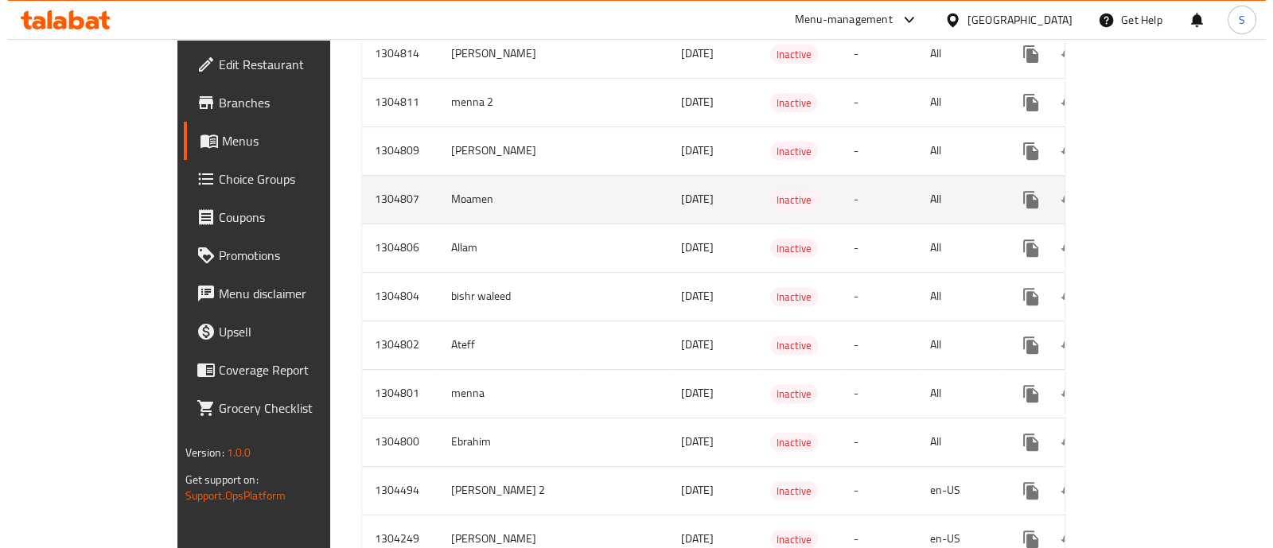
scroll to position [1014, 0]
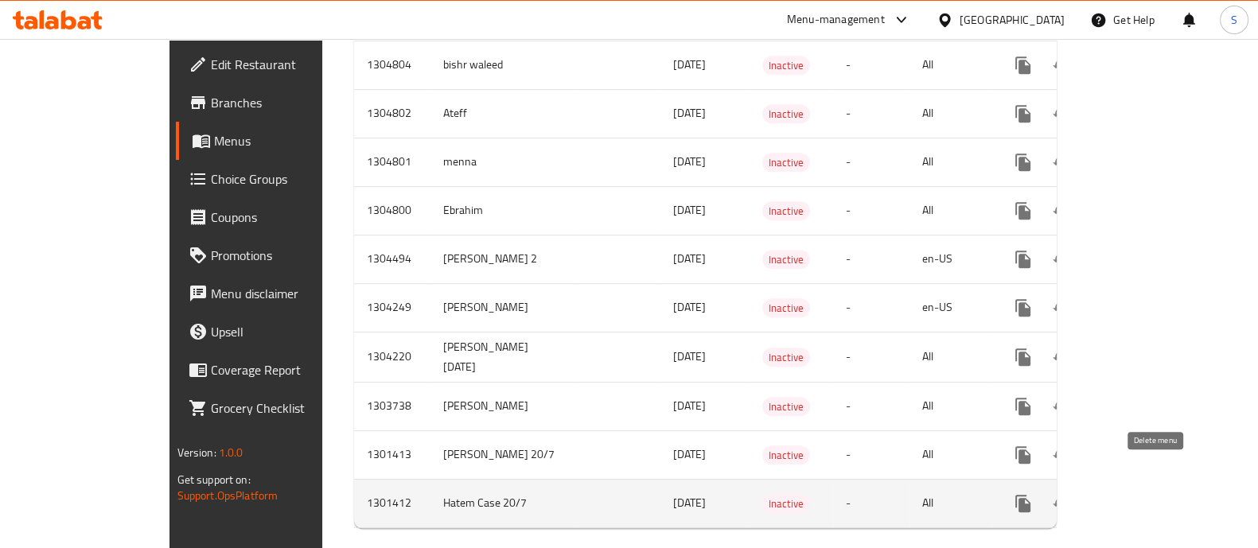
click at [1105, 496] on icon "enhanced table" at bounding box center [1099, 503] width 11 height 14
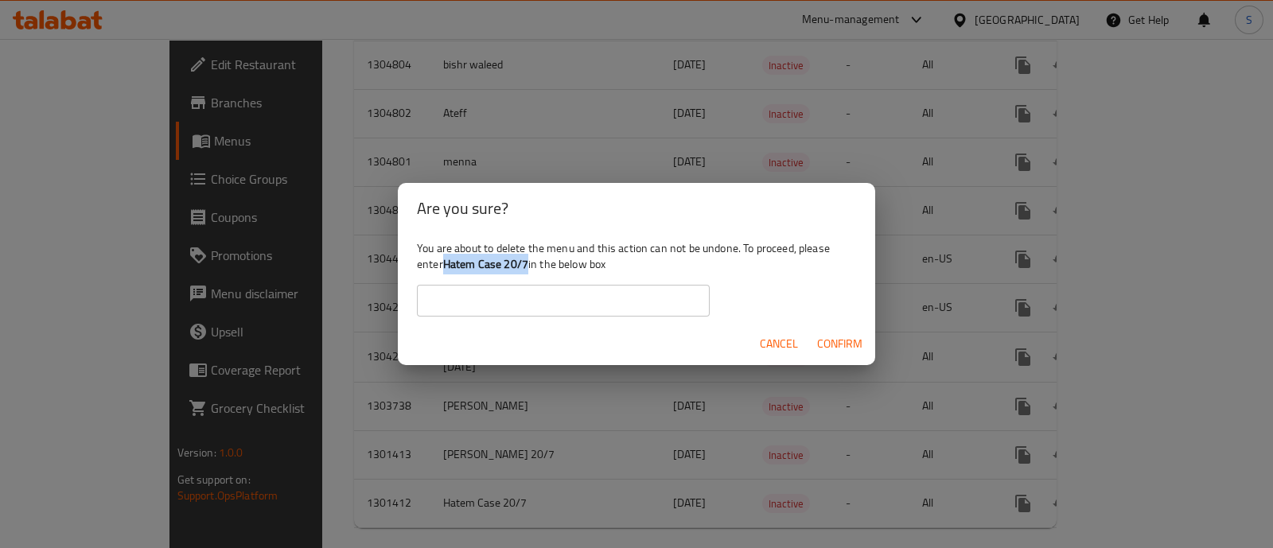
drag, startPoint x: 527, startPoint y: 256, endPoint x: 445, endPoint y: 259, distance: 82.8
click at [445, 259] on b "Hatem Case 20/7" at bounding box center [485, 264] width 85 height 21
copy b "Hatem Case 20/7"
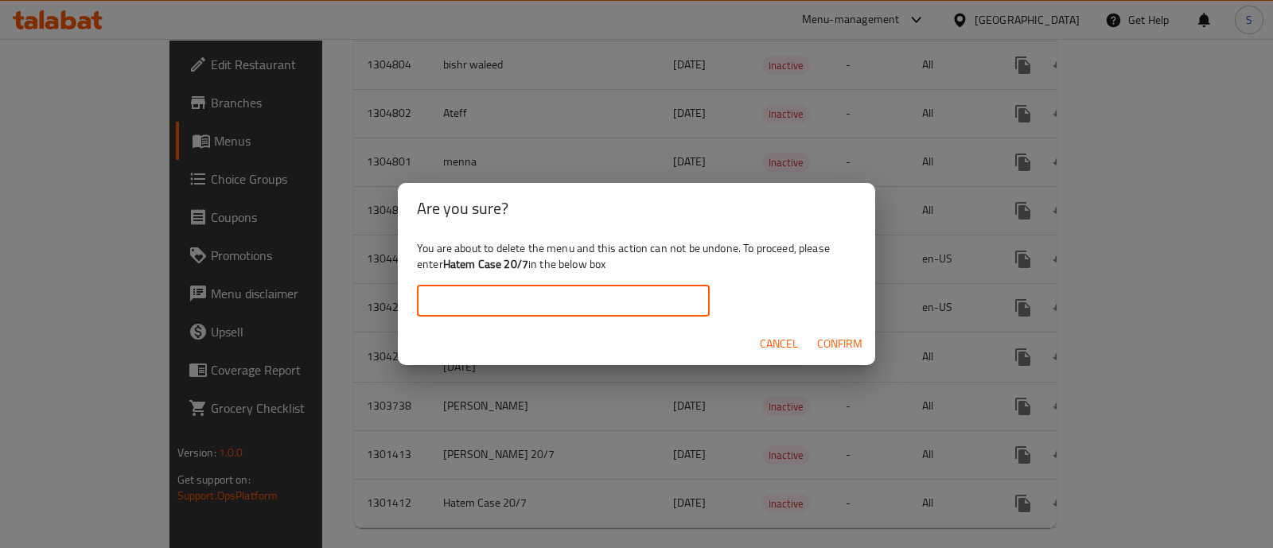
drag, startPoint x: 525, startPoint y: 296, endPoint x: 546, endPoint y: 305, distance: 23.2
click at [525, 296] on input "text" at bounding box center [563, 301] width 293 height 32
paste input "Hatem Case 20/7"
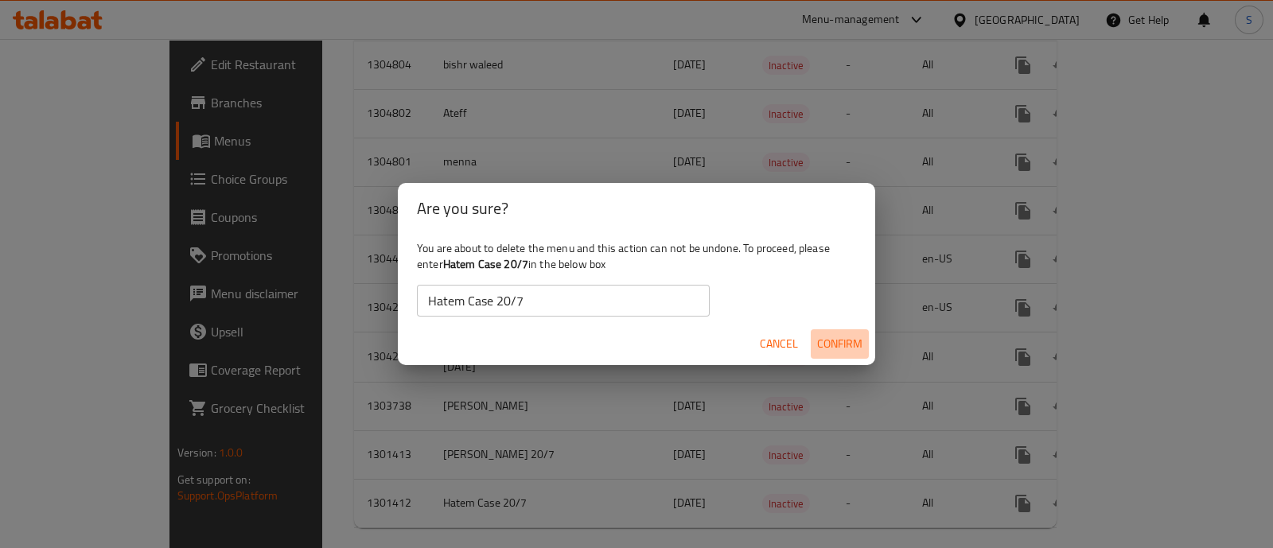
click at [830, 348] on span "Confirm" at bounding box center [839, 344] width 45 height 20
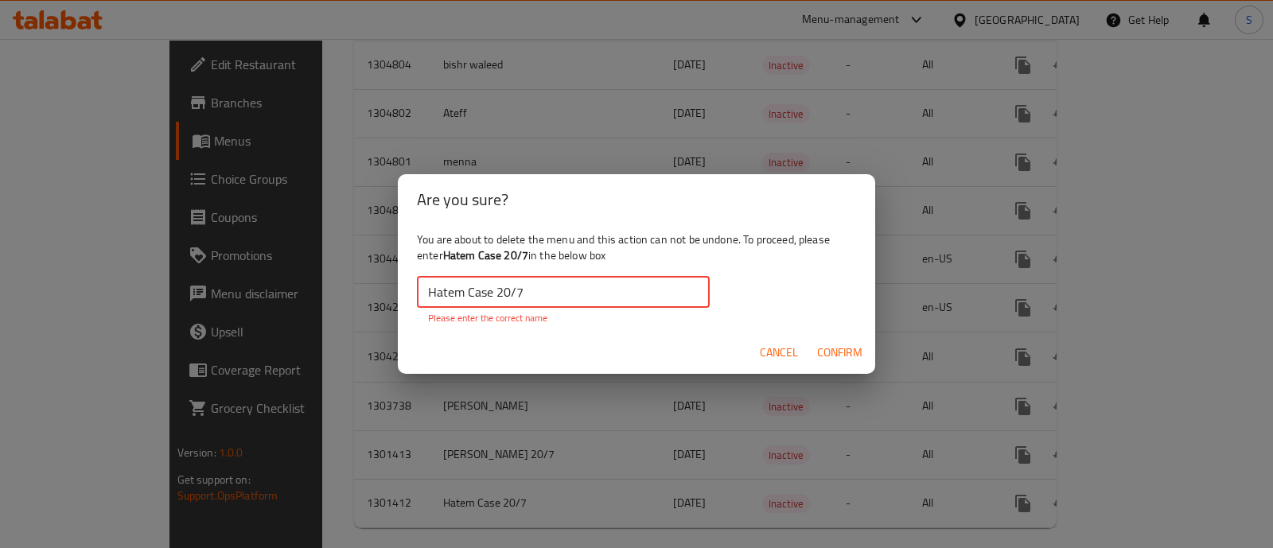
drag, startPoint x: 433, startPoint y: 287, endPoint x: 410, endPoint y: 278, distance: 23.9
click at [412, 279] on div "You are about to delete the menu and this action can not be undone. To proceed,…" at bounding box center [636, 278] width 477 height 107
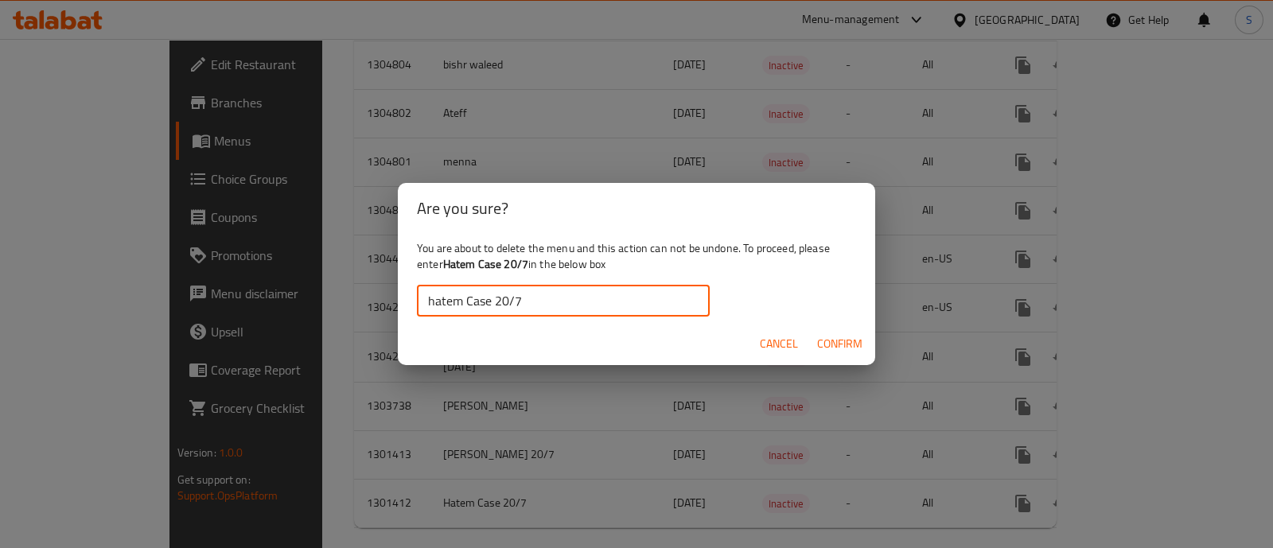
click at [854, 339] on span "Confirm" at bounding box center [839, 344] width 45 height 20
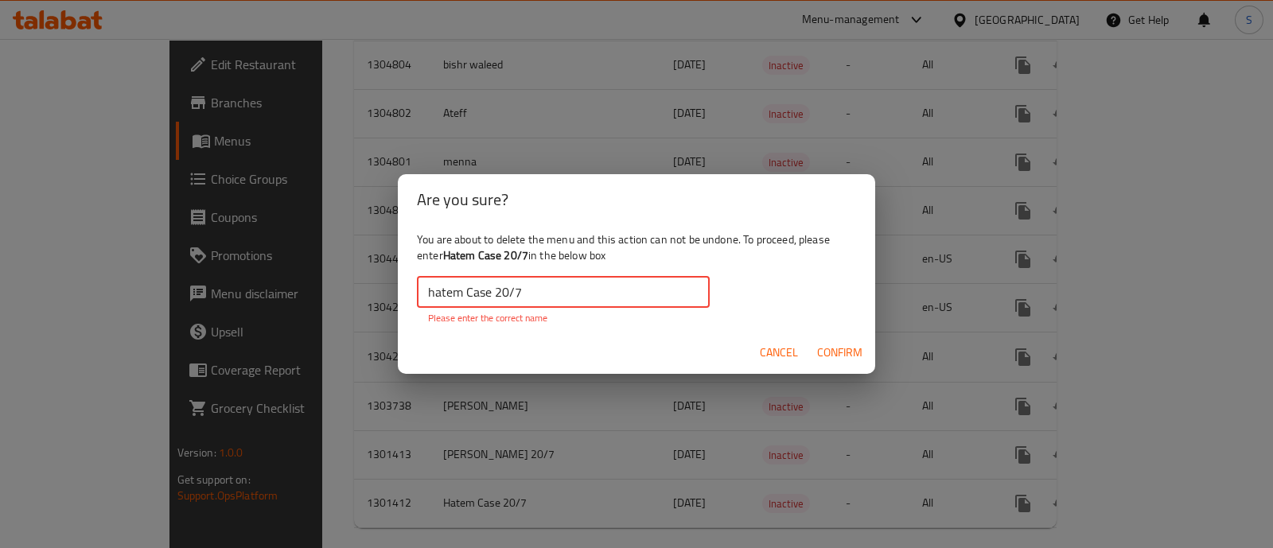
drag, startPoint x: 437, startPoint y: 289, endPoint x: 395, endPoint y: 280, distance: 43.1
click at [395, 280] on div "Are you sure? You are about to delete the menu and this action can not be undon…" at bounding box center [636, 274] width 1273 height 548
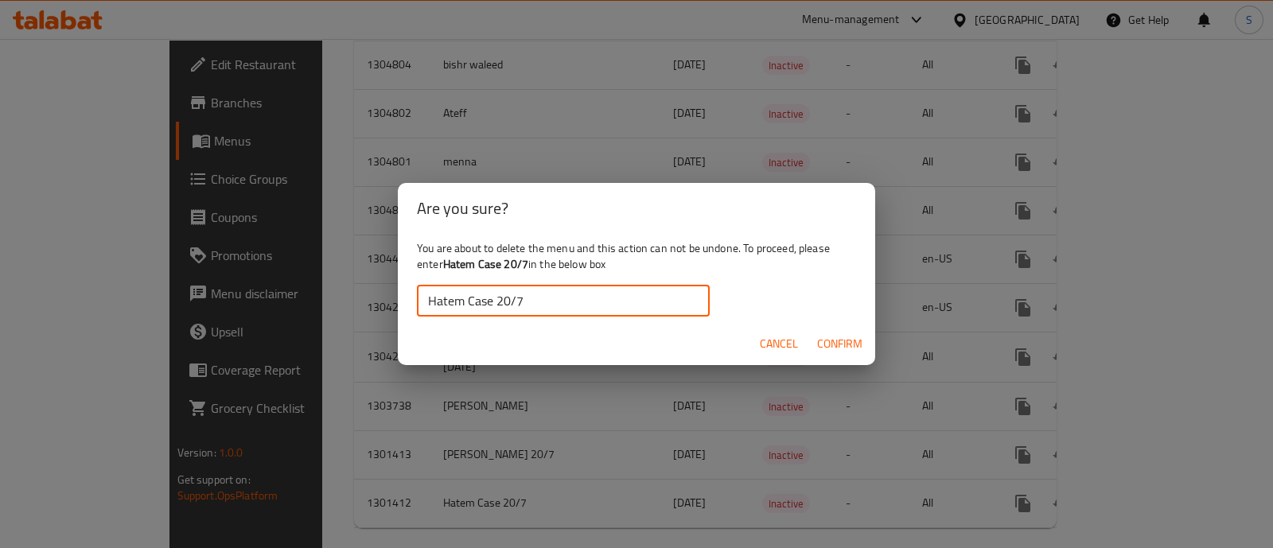
type input "Hatem Case 20/7"
click at [846, 344] on span "Confirm" at bounding box center [839, 344] width 45 height 20
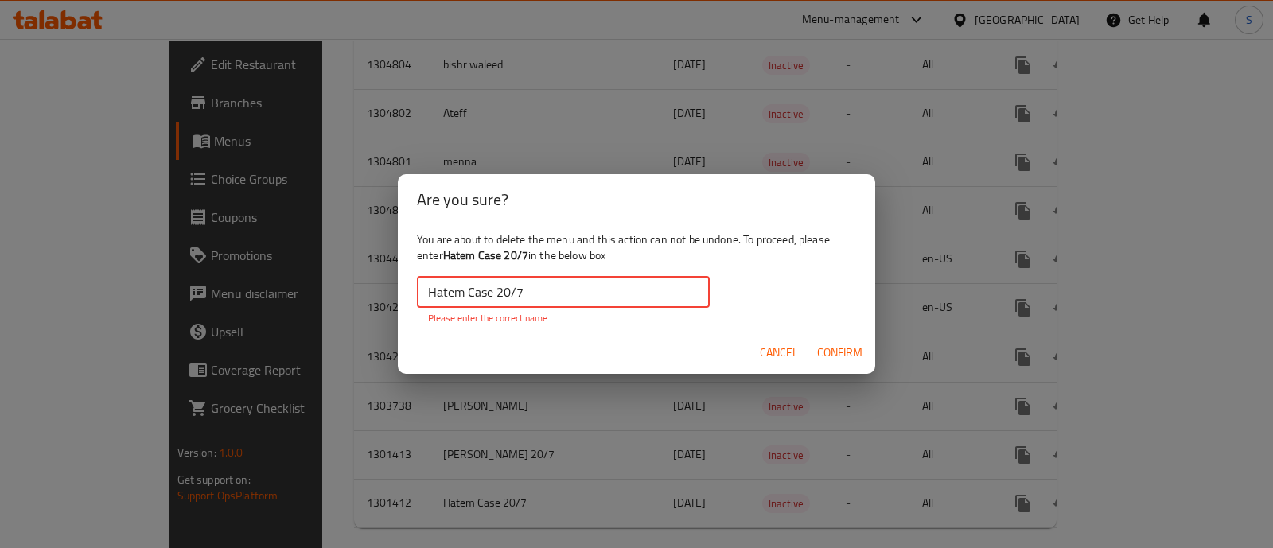
click at [596, 300] on input "Hatem Case 20/7" at bounding box center [563, 292] width 293 height 32
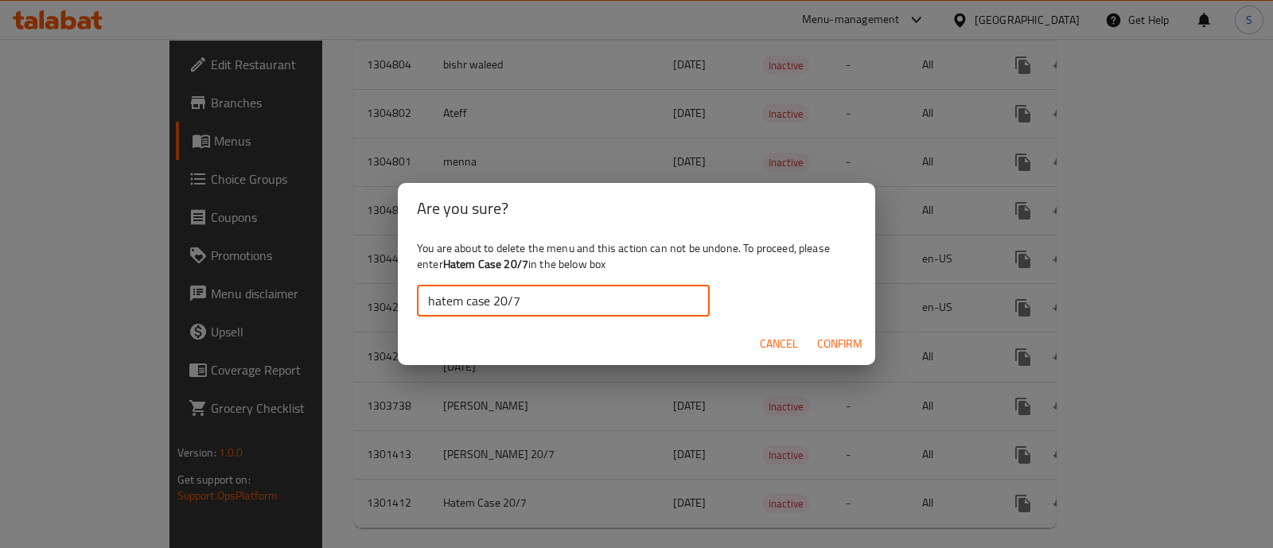
type input "hatem case 20/7"
click at [842, 336] on span "Confirm" at bounding box center [839, 344] width 45 height 20
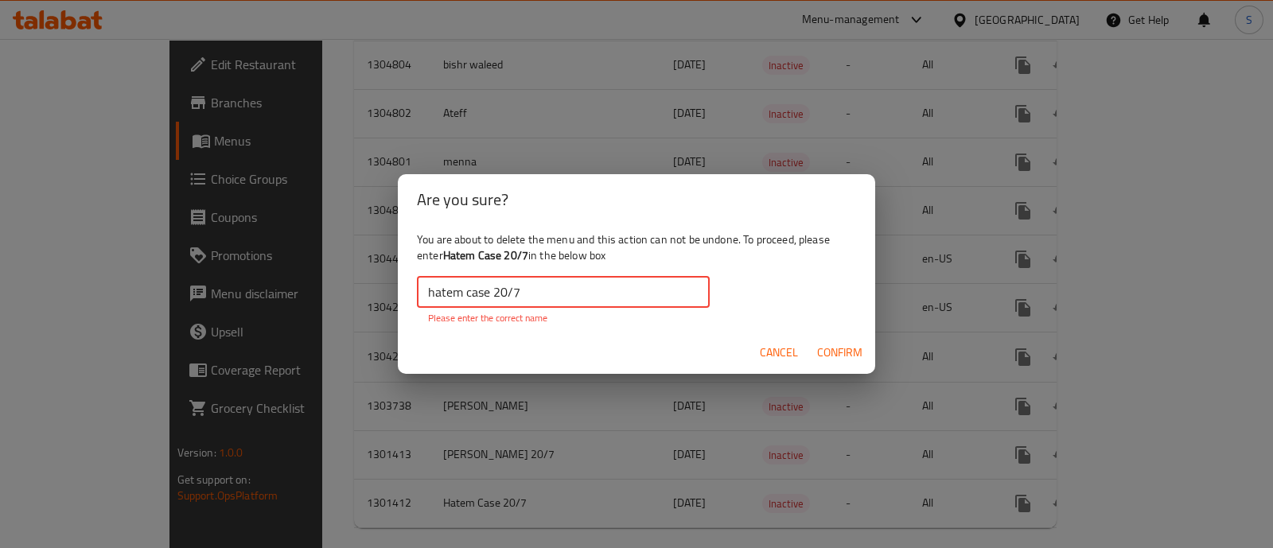
drag, startPoint x: 575, startPoint y: 288, endPoint x: 347, endPoint y: 291, distance: 228.3
click at [347, 291] on div "Are you sure? You are about to delete the menu and this action can not be undon…" at bounding box center [636, 274] width 1273 height 548
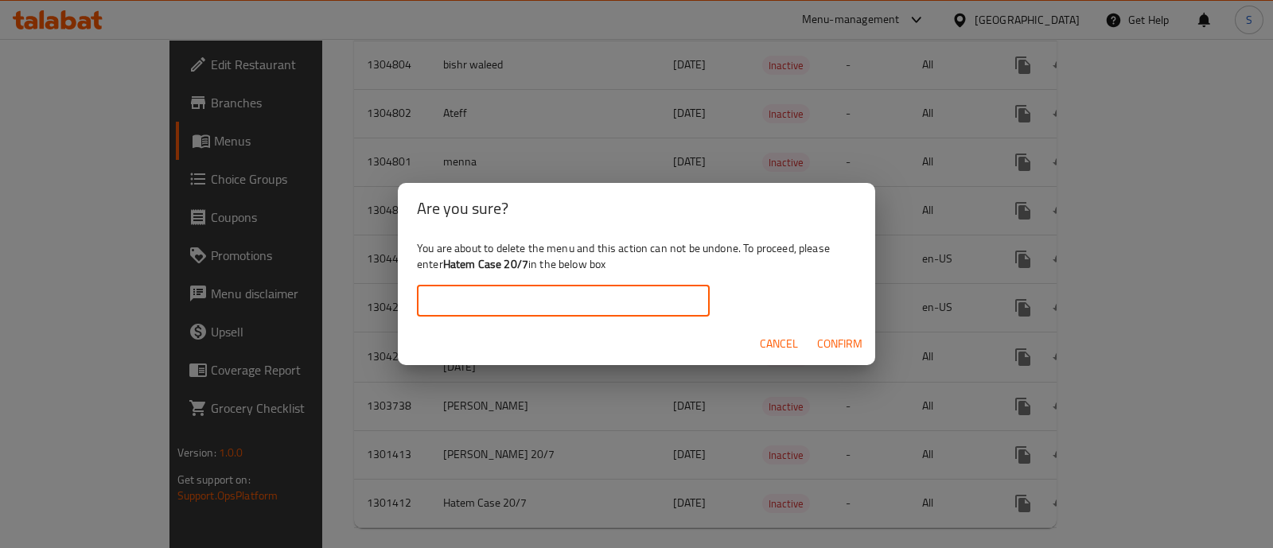
click at [480, 269] on b "Hatem Case 20/7" at bounding box center [485, 264] width 85 height 21
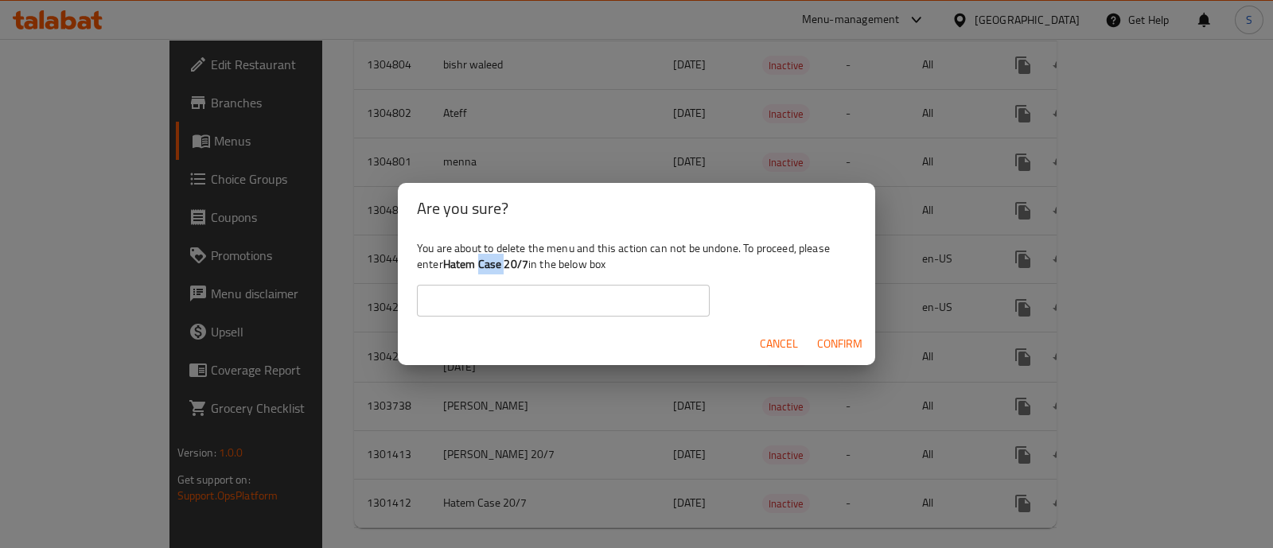
click at [480, 269] on b "Hatem Case 20/7" at bounding box center [485, 264] width 85 height 21
drag, startPoint x: 528, startPoint y: 261, endPoint x: 445, endPoint y: 267, distance: 83.0
click at [445, 267] on b "Hatem Case 20/7" at bounding box center [485, 264] width 85 height 21
copy b "Hatem Case 20/7"
click at [469, 304] on input "text" at bounding box center [563, 301] width 293 height 32
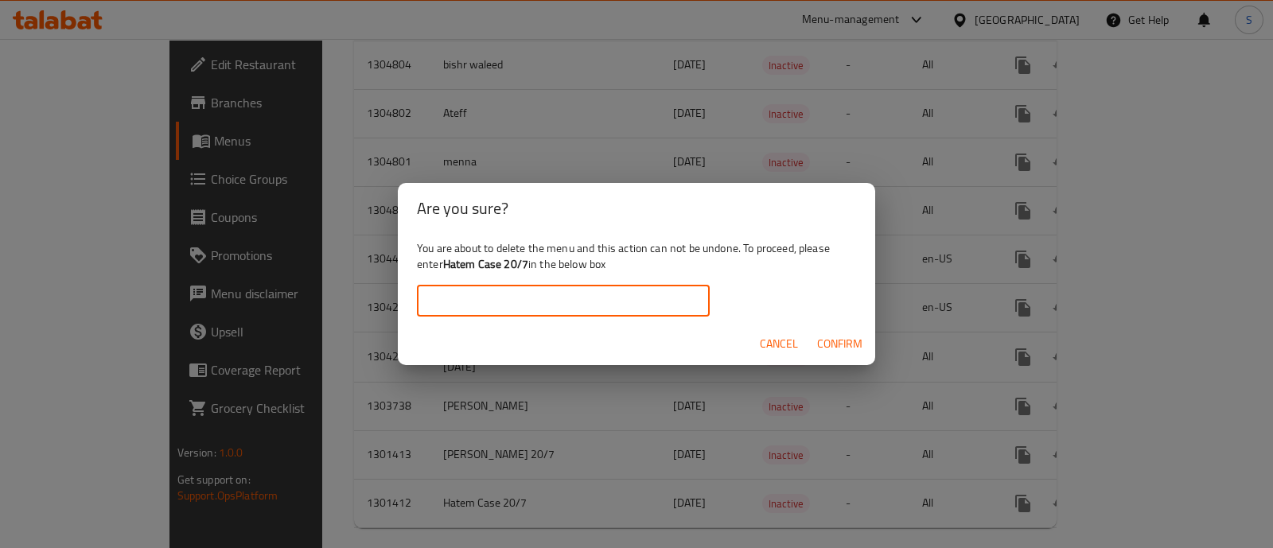
paste input "Hatem Case 20/7"
type input "Hatem Case 20/7"
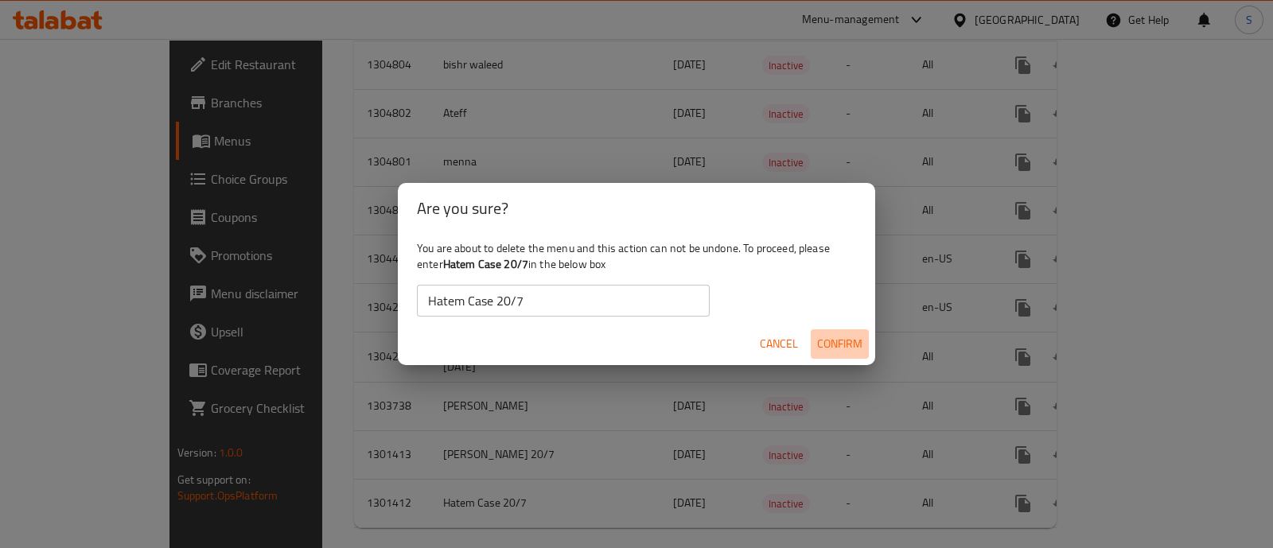
click at [830, 351] on span "Confirm" at bounding box center [839, 344] width 45 height 20
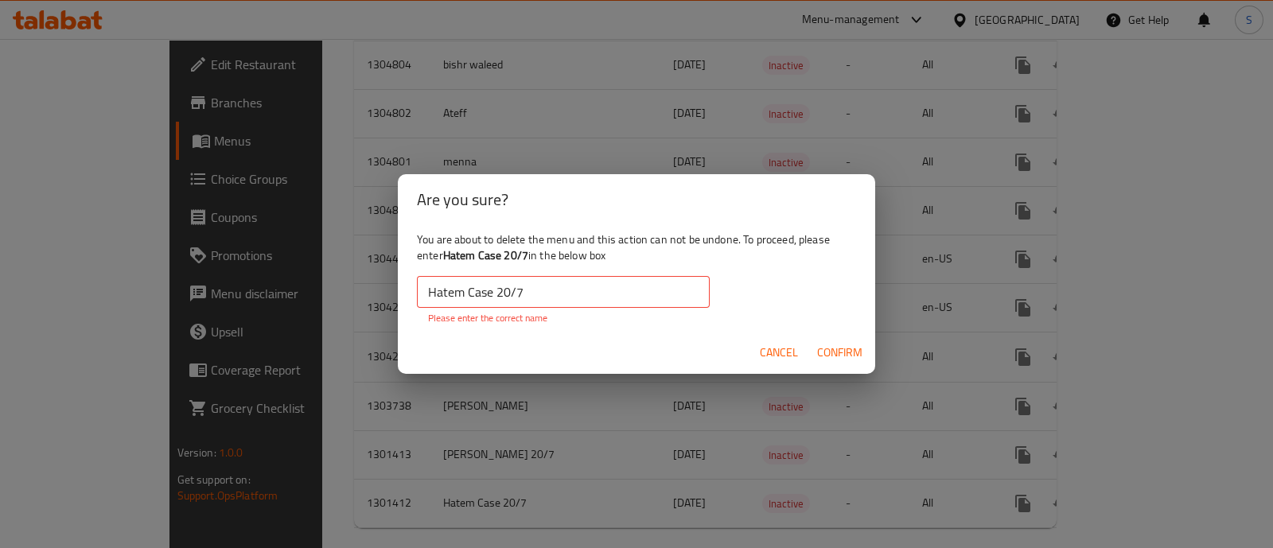
click at [782, 352] on span "Cancel" at bounding box center [779, 353] width 38 height 20
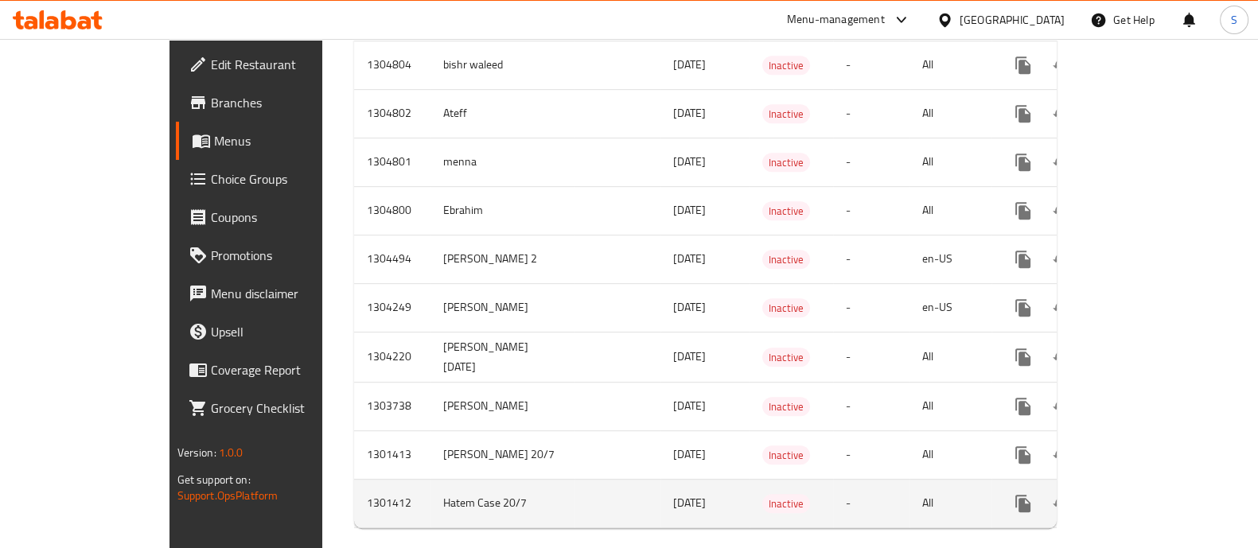
click at [1118, 487] on button "enhanced table" at bounding box center [1099, 503] width 38 height 38
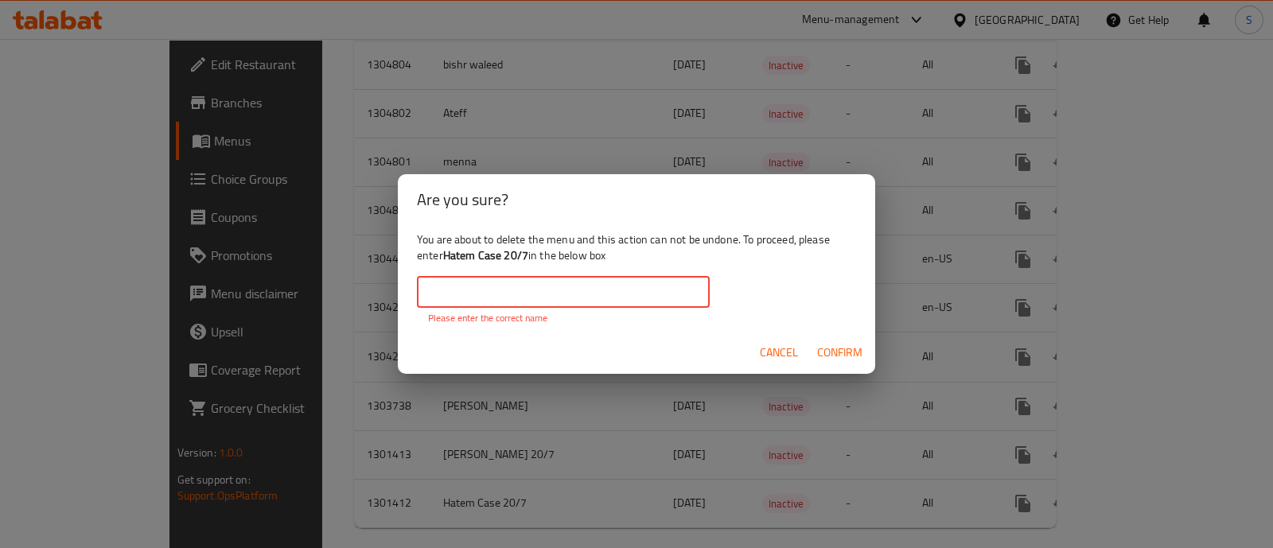
click at [607, 295] on input "text" at bounding box center [563, 292] width 293 height 32
paste input "Hatem Case 20/7"
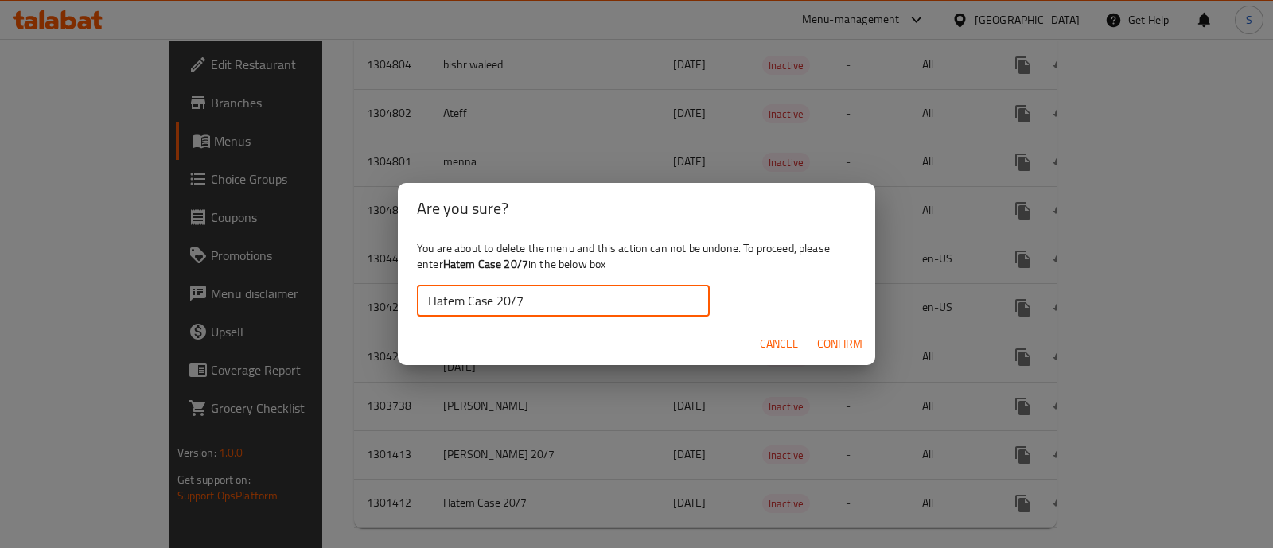
type input "Hatem Case 20/7"
click at [851, 349] on span "Confirm" at bounding box center [839, 344] width 45 height 20
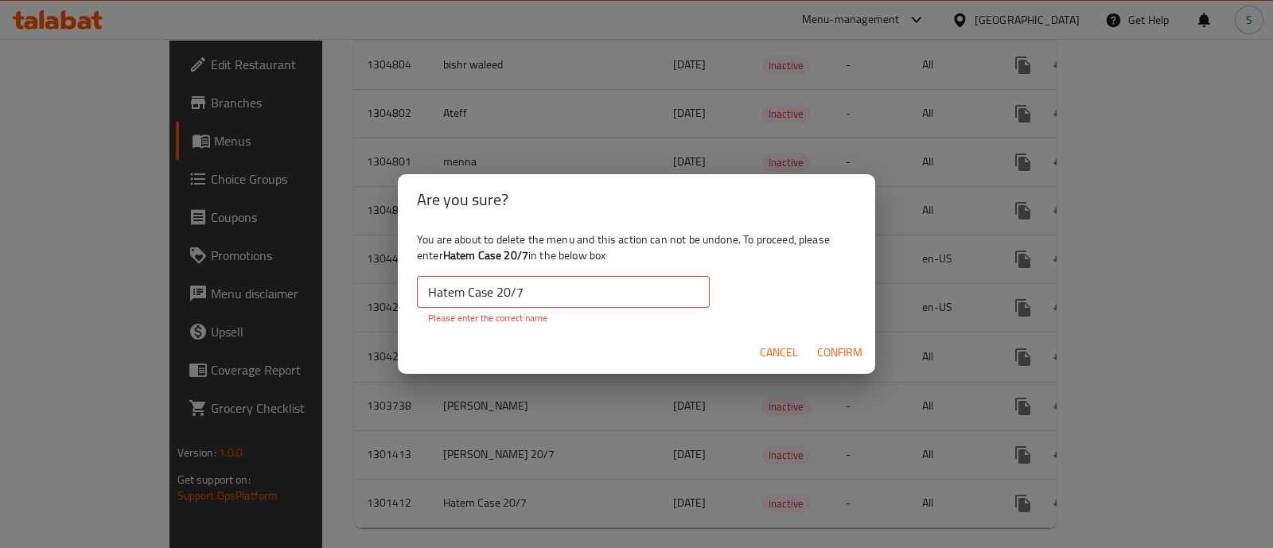
click at [799, 352] on button "Cancel" at bounding box center [778, 352] width 51 height 29
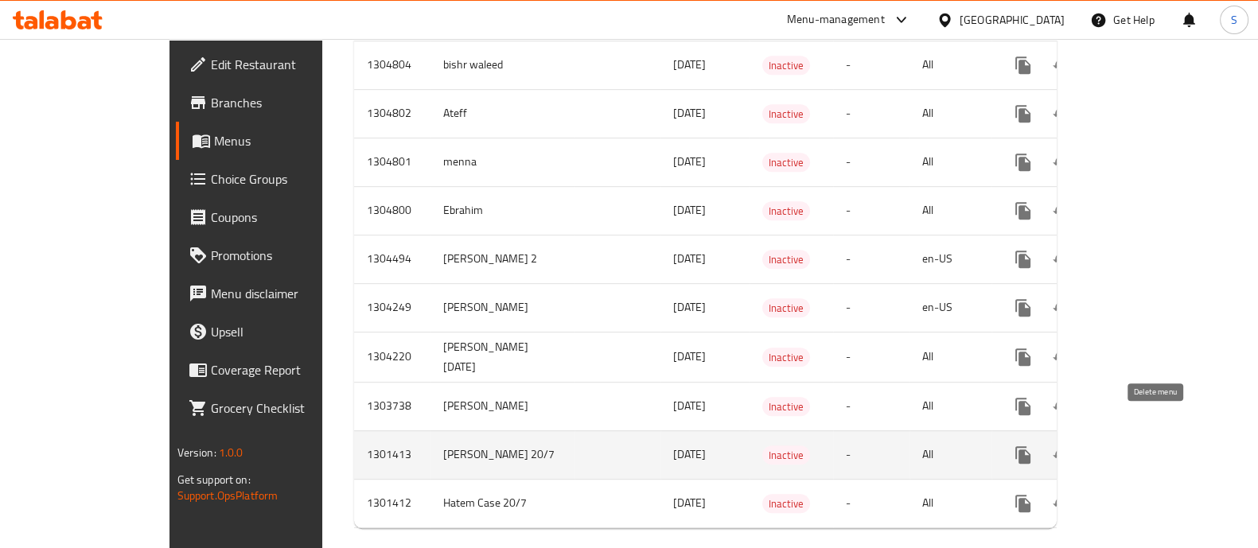
click at [1118, 436] on button "enhanced table" at bounding box center [1099, 455] width 38 height 38
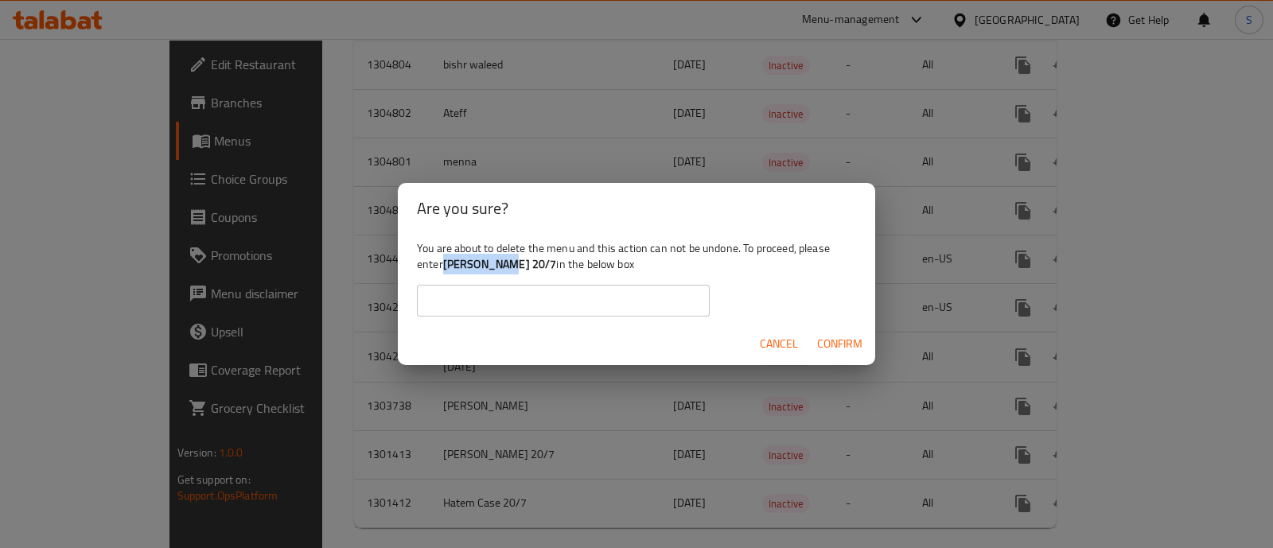
drag, startPoint x: 508, startPoint y: 263, endPoint x: 445, endPoint y: 267, distance: 63.0
click at [445, 267] on b "Thomas 20/7" at bounding box center [500, 264] width 114 height 21
copy b "Thomas 20/7"
click at [506, 313] on input "text" at bounding box center [563, 301] width 293 height 32
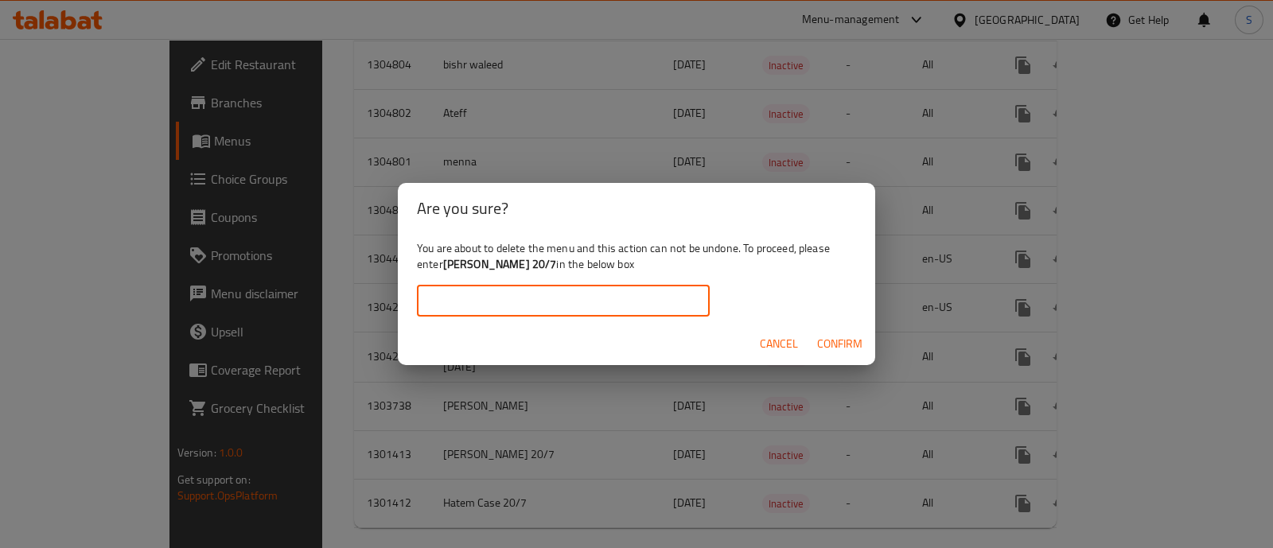
paste input "Thomas 20/7"
type input "Thomas 20/7"
click at [838, 336] on span "Confirm" at bounding box center [839, 344] width 45 height 20
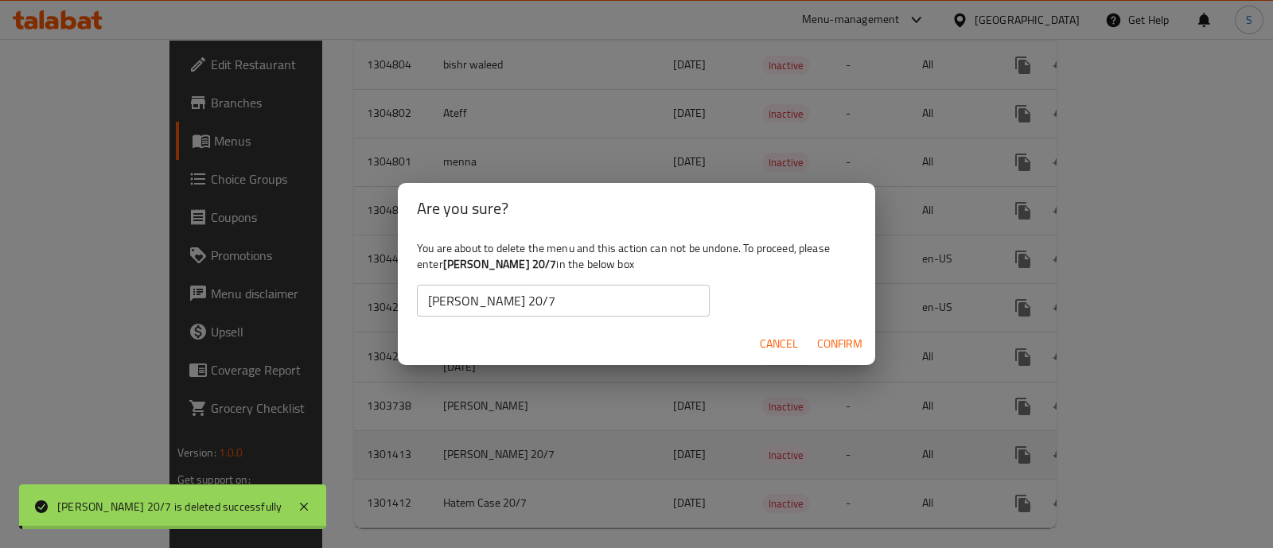
scroll to position [966, 0]
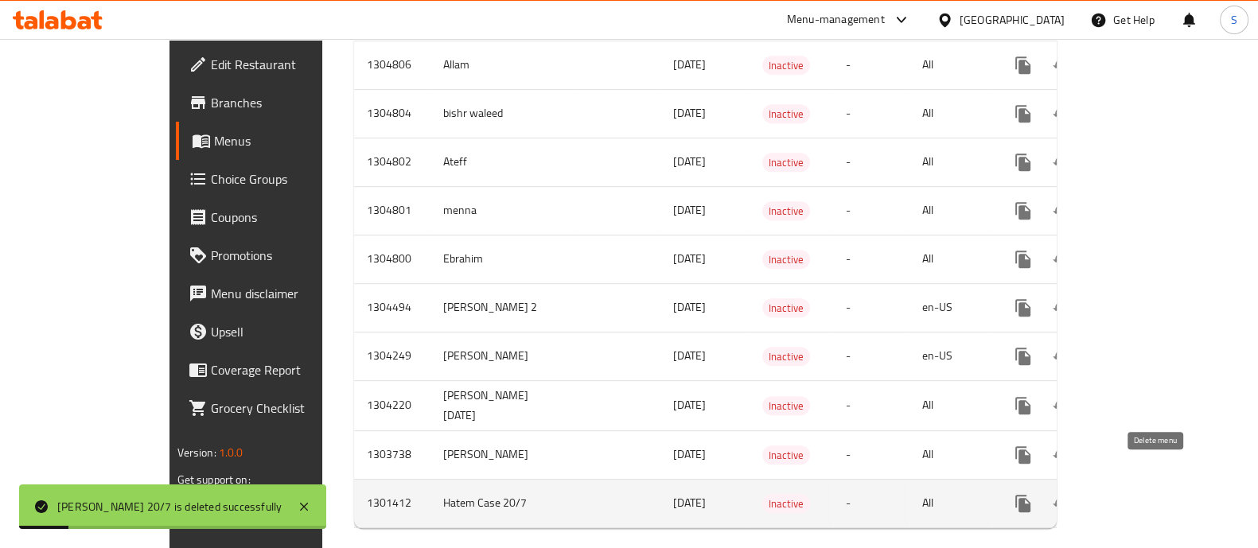
click at [1105, 496] on icon "enhanced table" at bounding box center [1099, 503] width 11 height 14
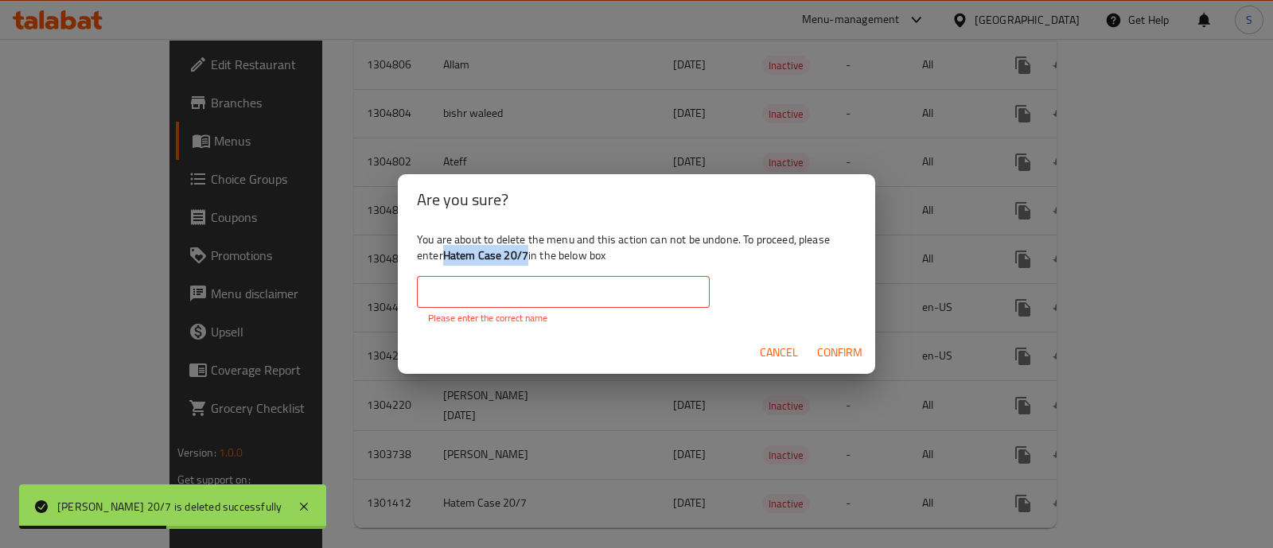
drag, startPoint x: 526, startPoint y: 251, endPoint x: 445, endPoint y: 252, distance: 81.2
click at [445, 252] on b "Hatem Case 20/7" at bounding box center [485, 255] width 85 height 21
click at [490, 298] on input "text" at bounding box center [563, 292] width 293 height 32
paste input "Thomas 20/7"
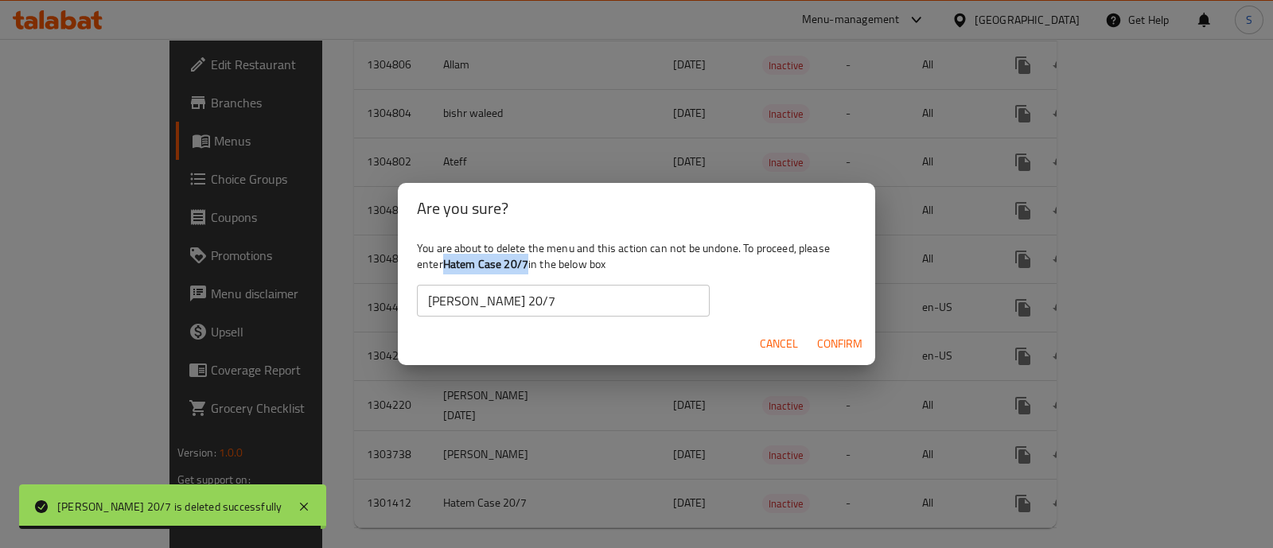
drag, startPoint x: 528, startPoint y: 258, endPoint x: 447, endPoint y: 266, distance: 81.5
click at [447, 266] on b "Hatem Case 20/7" at bounding box center [485, 264] width 85 height 21
copy b "Hatem Case 20/7"
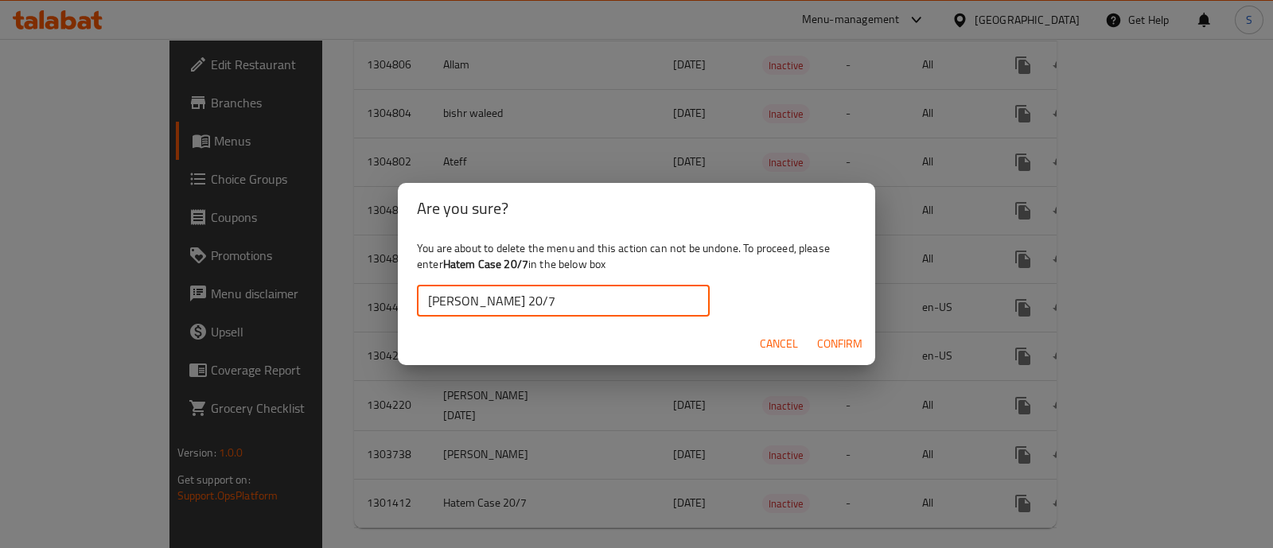
drag, startPoint x: 517, startPoint y: 293, endPoint x: 386, endPoint y: 287, distance: 131.4
click at [386, 287] on div "Are you sure? You are about to delete the menu and this action can not be undon…" at bounding box center [636, 274] width 1273 height 548
paste input "Hatem Case"
type input "Hatem Case 20/7"
click at [830, 344] on span "Confirm" at bounding box center [839, 344] width 45 height 20
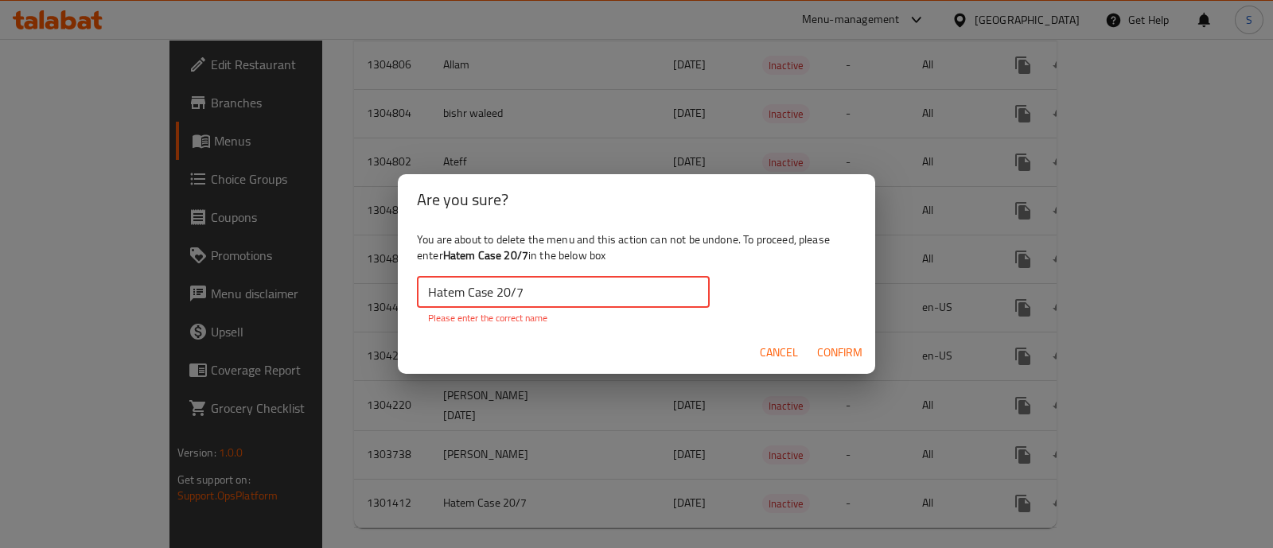
click at [430, 293] on input "Hatem Case 20/7" at bounding box center [563, 292] width 293 height 32
click at [504, 298] on input "Hatem Case 20/7" at bounding box center [563, 292] width 293 height 32
click at [492, 292] on input "Hatem Case 20/7" at bounding box center [563, 292] width 293 height 32
click at [834, 349] on span "Confirm" at bounding box center [839, 353] width 45 height 20
click at [762, 352] on span "Cancel" at bounding box center [779, 353] width 38 height 20
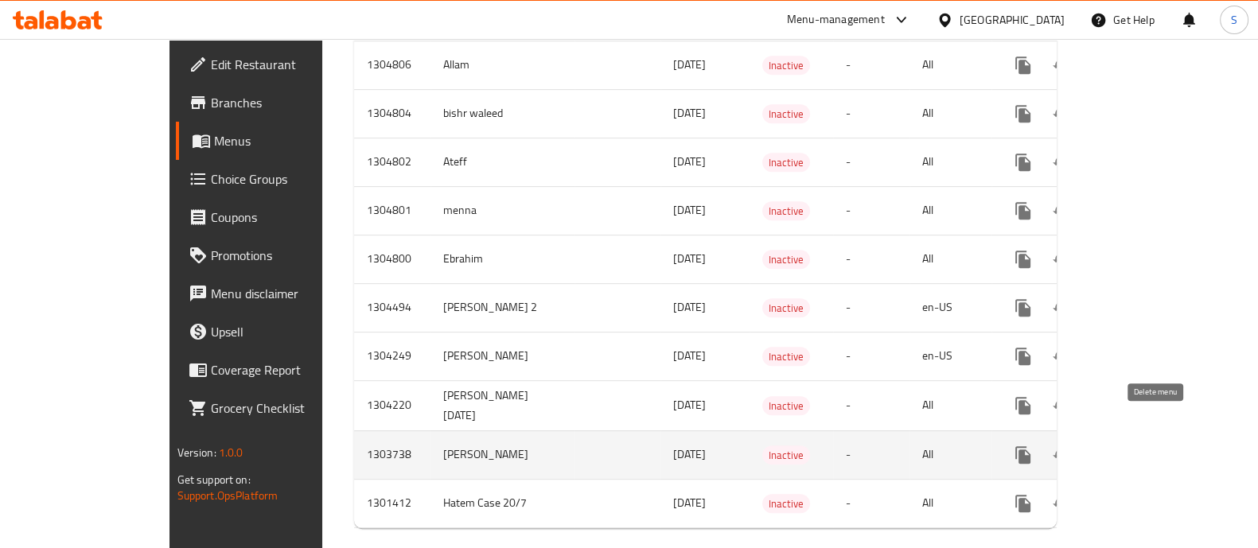
click at [1109, 445] on icon "enhanced table" at bounding box center [1099, 454] width 19 height 19
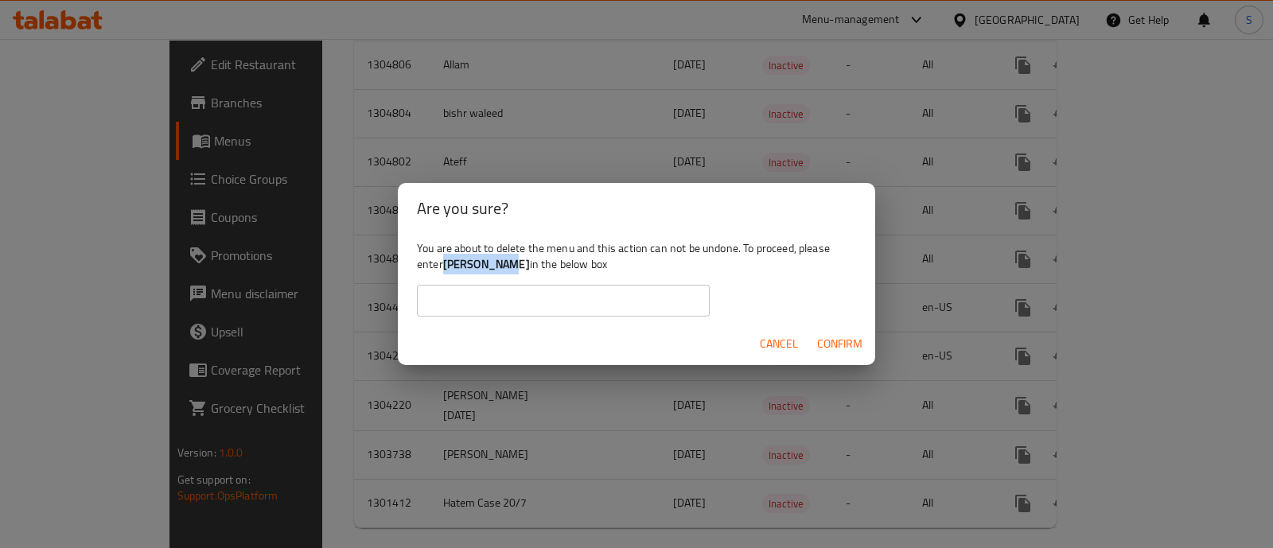
drag, startPoint x: 503, startPoint y: 259, endPoint x: 445, endPoint y: 266, distance: 57.6
click at [445, 266] on b "Maher Tarek" at bounding box center [486, 264] width 87 height 21
copy b "Maher Tarek"
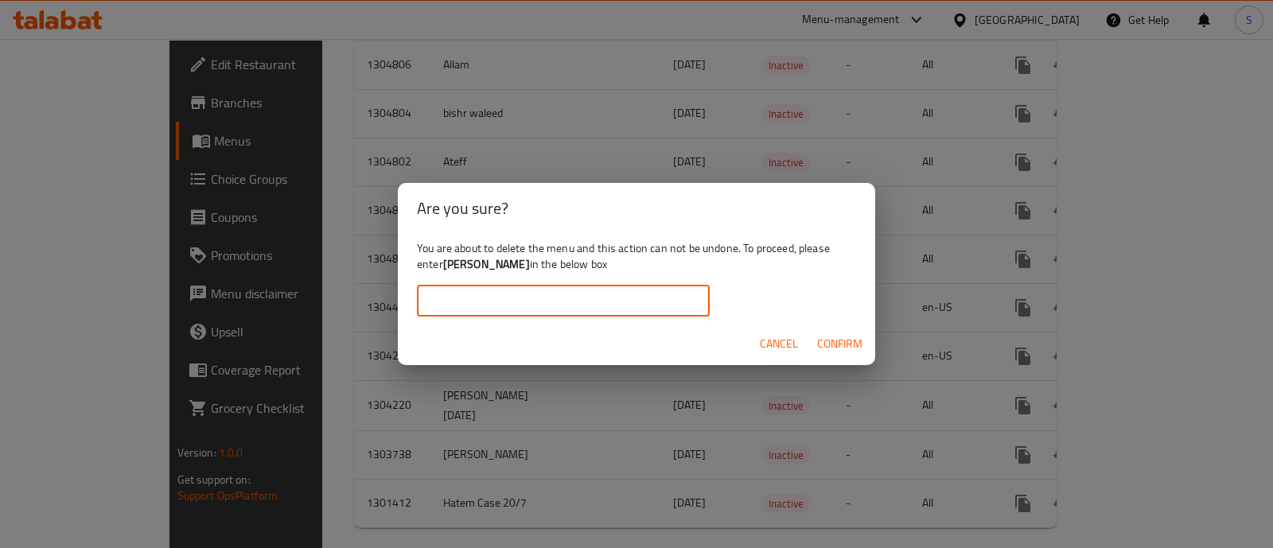
click at [521, 300] on input "text" at bounding box center [563, 301] width 293 height 32
paste input "Maher Tarek"
type input "Maher Tarek"
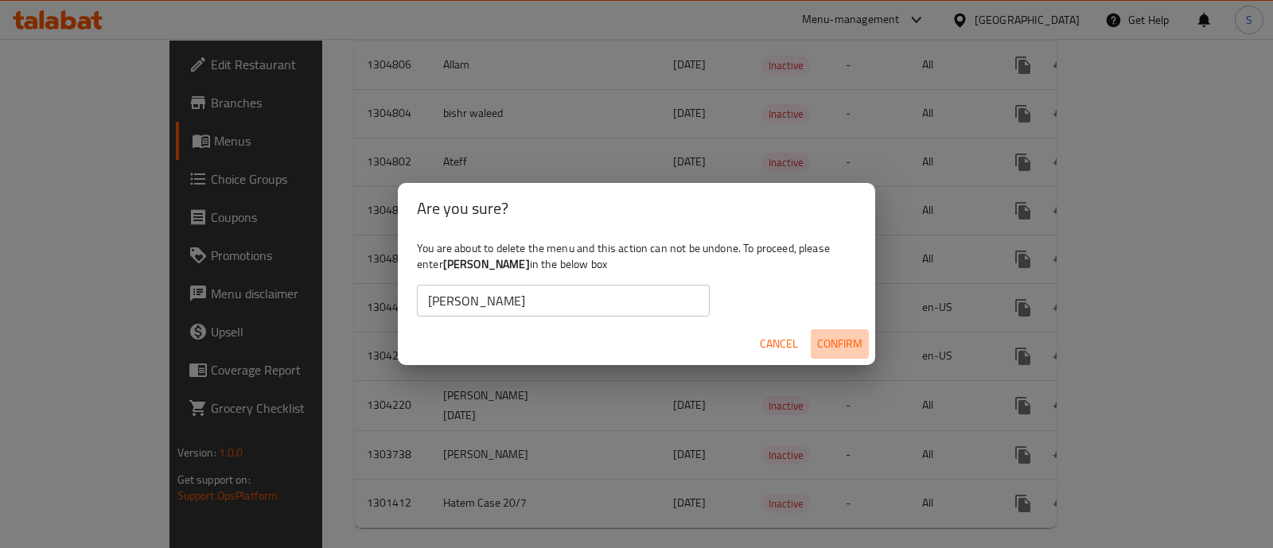
click at [832, 344] on span "Confirm" at bounding box center [839, 344] width 45 height 20
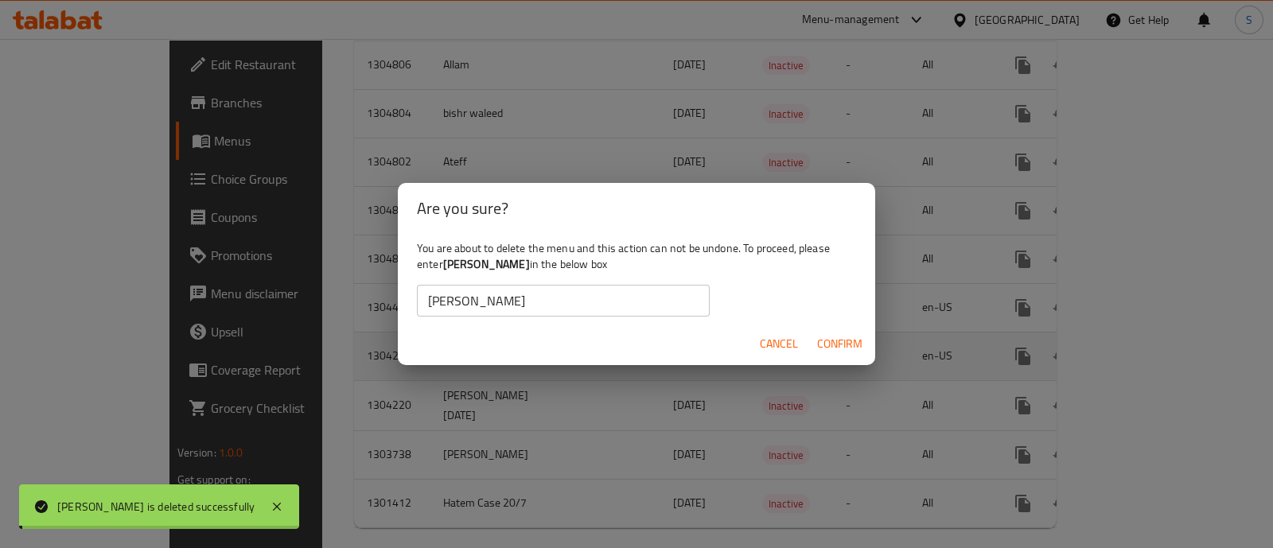
scroll to position [917, 0]
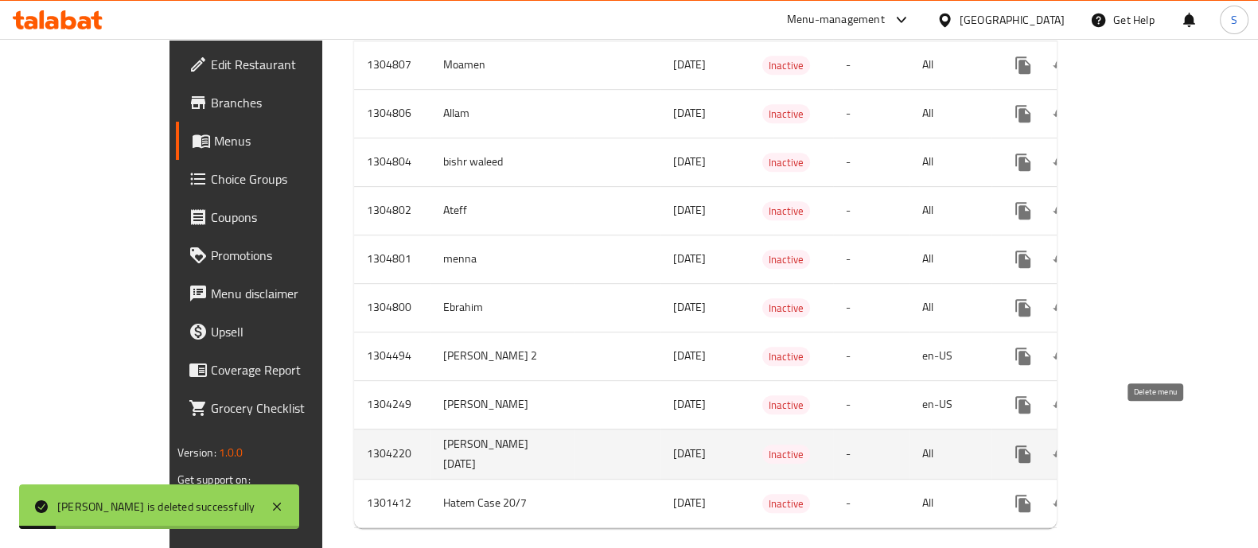
click at [1118, 444] on button "enhanced table" at bounding box center [1099, 454] width 38 height 38
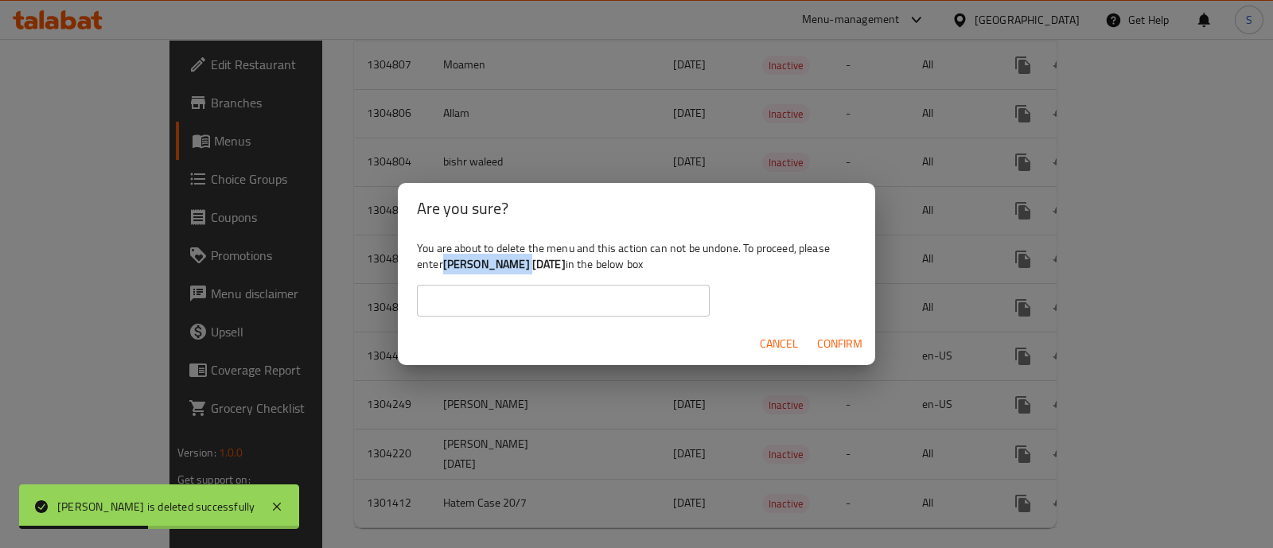
drag, startPoint x: 525, startPoint y: 261, endPoint x: 445, endPoint y: 268, distance: 80.7
click at [445, 268] on b "Maher 5/8/2025" at bounding box center [504, 264] width 123 height 21
copy b "Maher 5/8/2025"
drag, startPoint x: 505, startPoint y: 303, endPoint x: 558, endPoint y: 307, distance: 52.7
click at [505, 303] on input "text" at bounding box center [563, 301] width 293 height 32
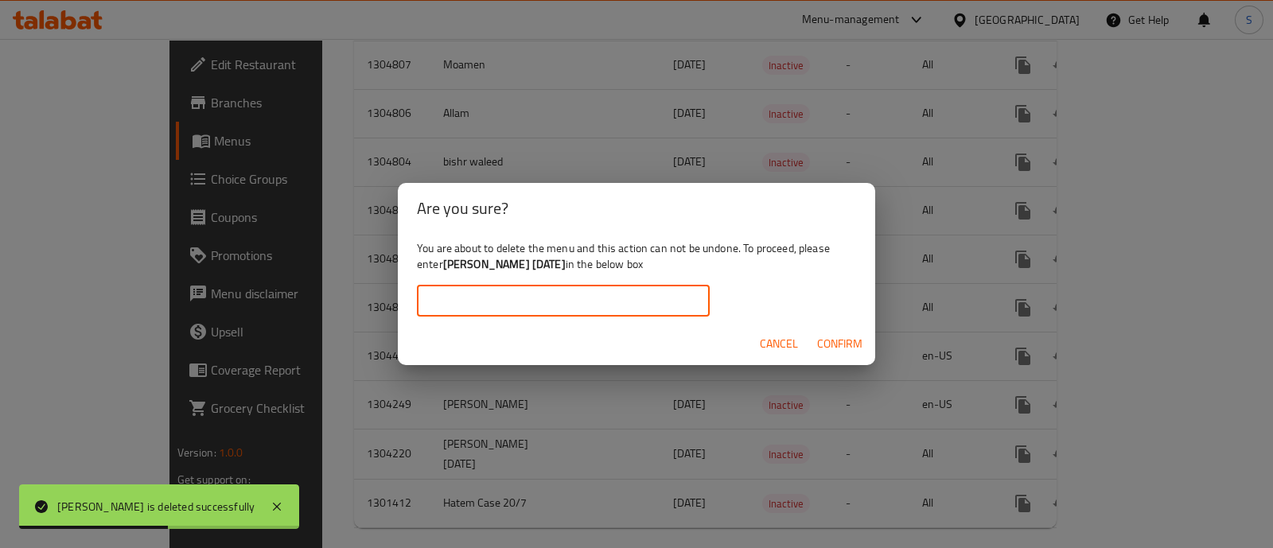
paste input "Maher 5/8/2025"
type input "Maher 5/8/2025"
click at [839, 345] on span "Confirm" at bounding box center [839, 344] width 45 height 20
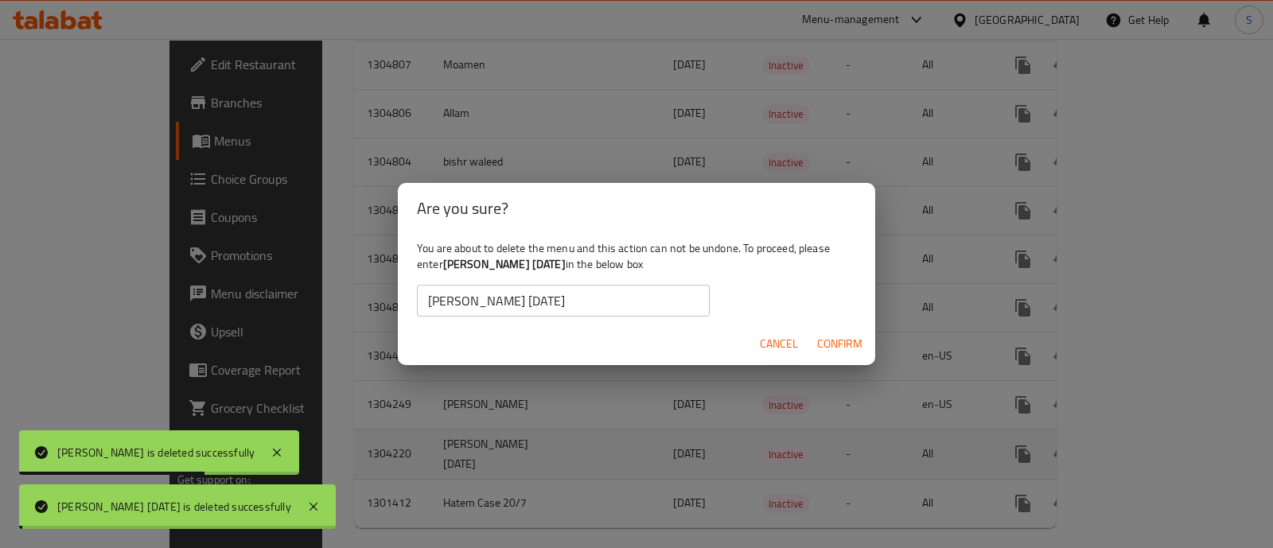
scroll to position [869, 0]
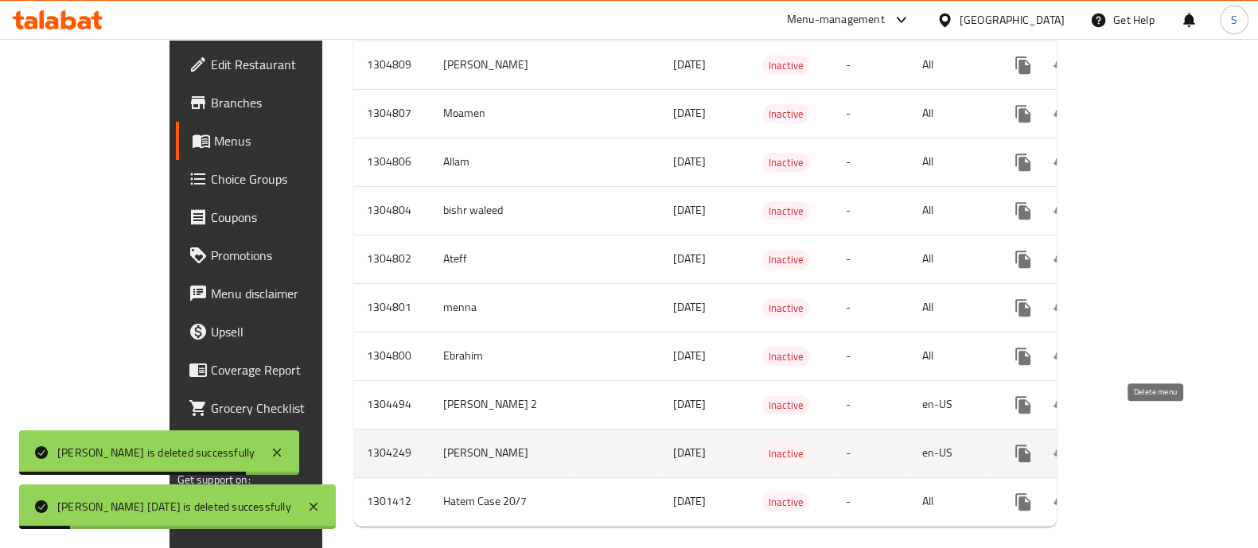
click at [1109, 444] on icon "enhanced table" at bounding box center [1099, 453] width 19 height 19
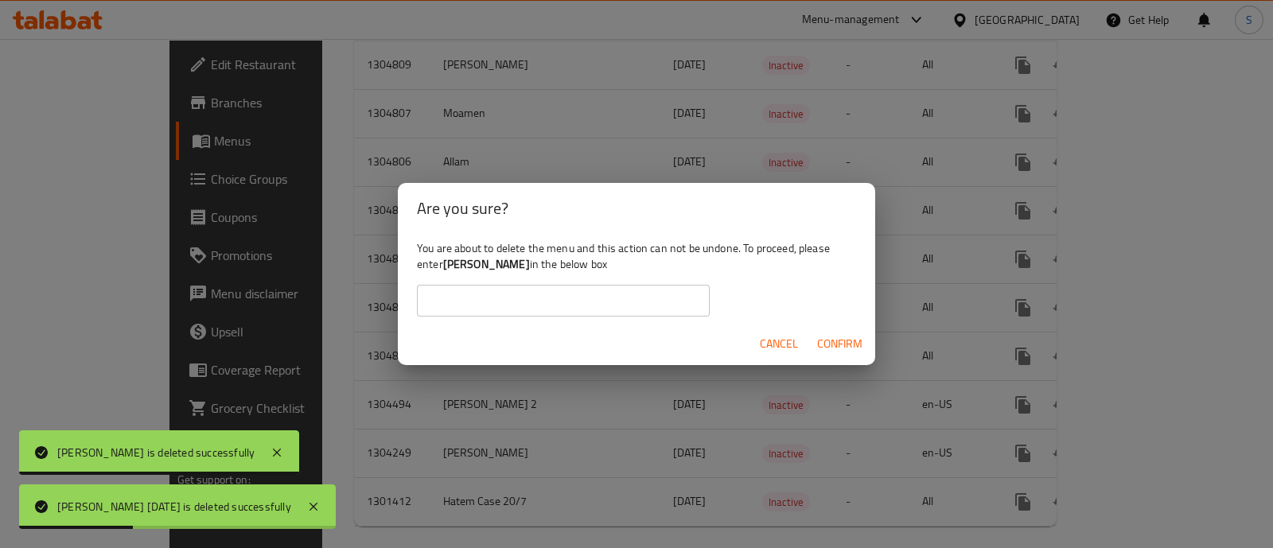
click at [490, 259] on b "Sam menu" at bounding box center [486, 264] width 87 height 21
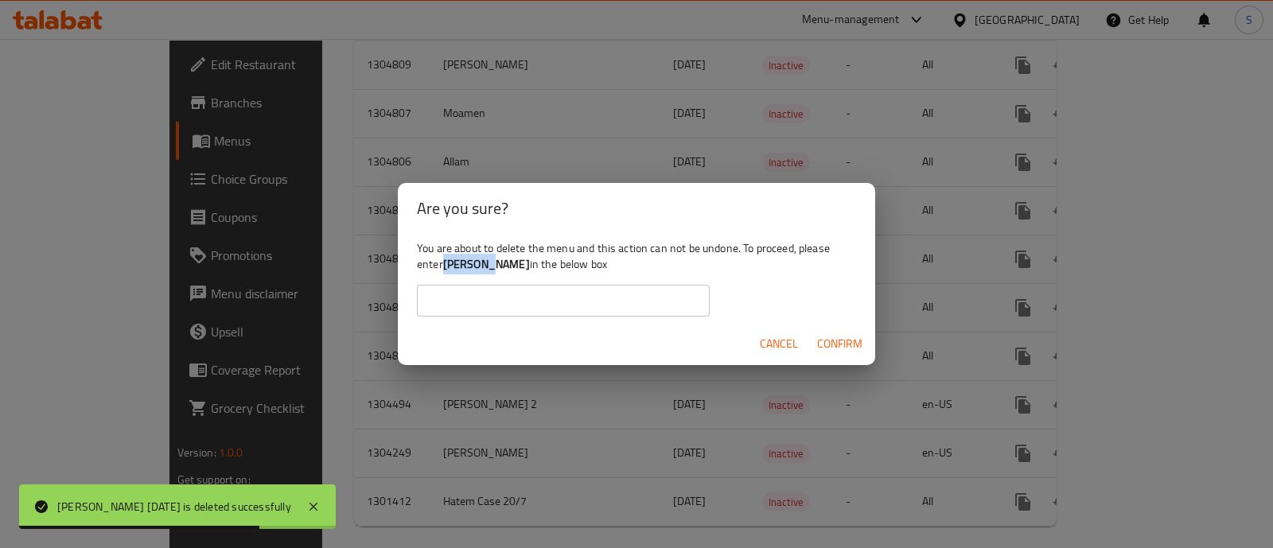
drag, startPoint x: 495, startPoint y: 259, endPoint x: 445, endPoint y: 260, distance: 50.1
click at [445, 260] on b "Sam menu" at bounding box center [486, 264] width 87 height 21
copy b "Sam menu"
click at [476, 305] on input "text" at bounding box center [563, 301] width 293 height 32
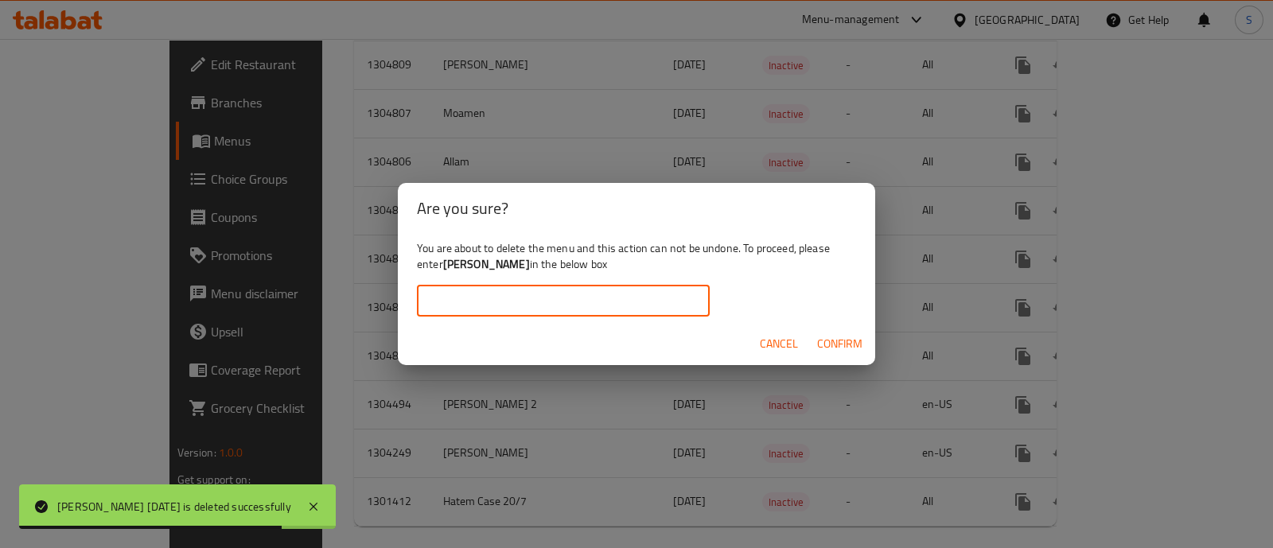
paste input "Sam menu"
type input "Sam menu"
click at [831, 340] on span "Confirm" at bounding box center [839, 344] width 45 height 20
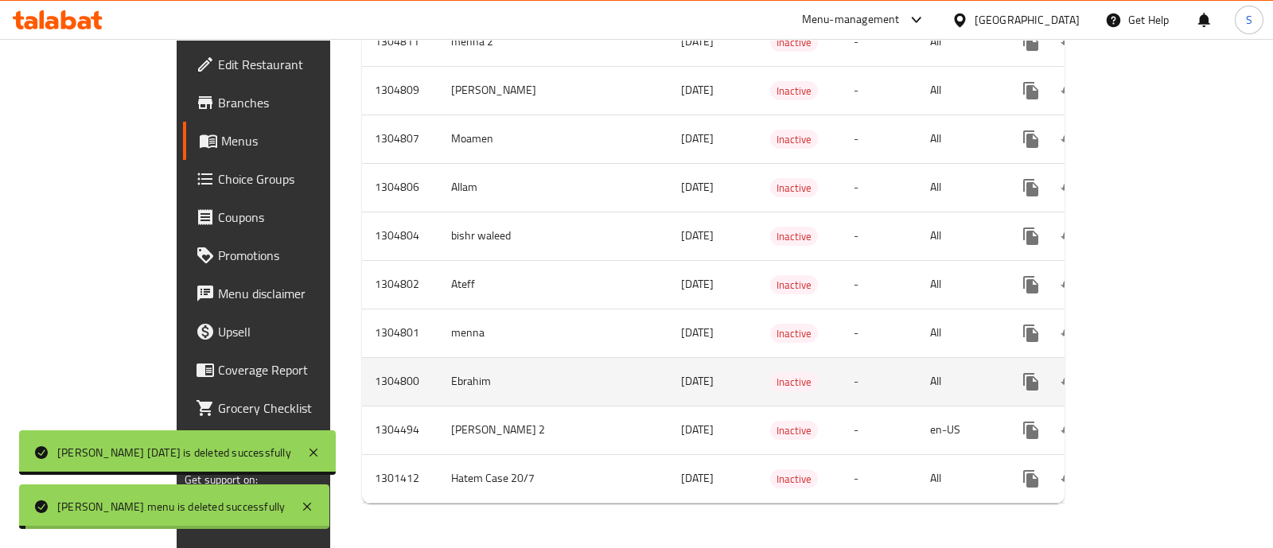
scroll to position [820, 0]
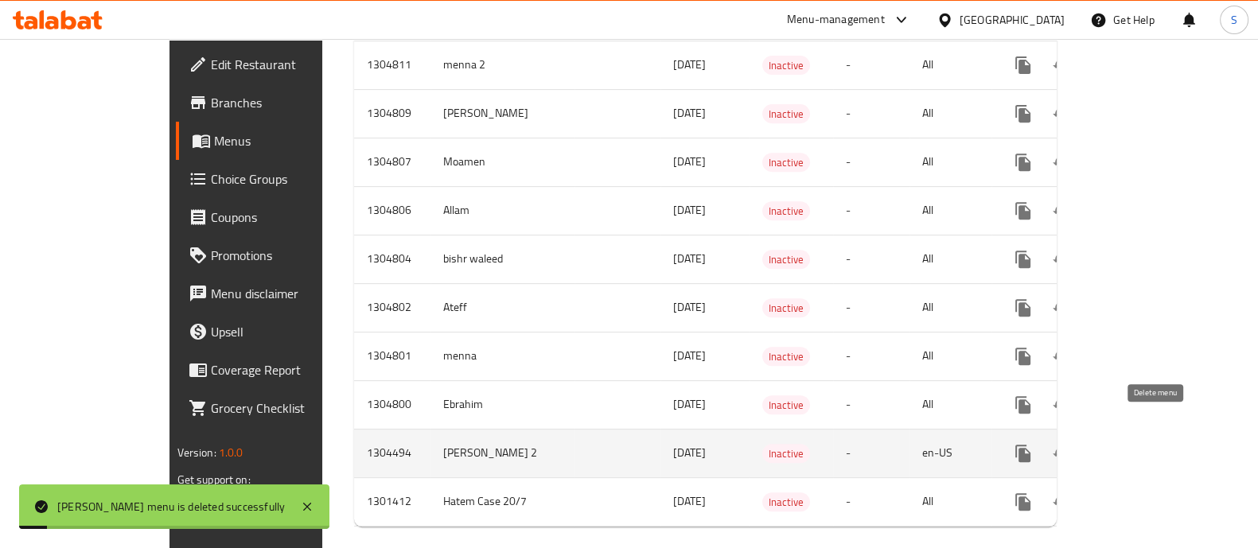
click at [1118, 434] on button "enhanced table" at bounding box center [1099, 453] width 38 height 38
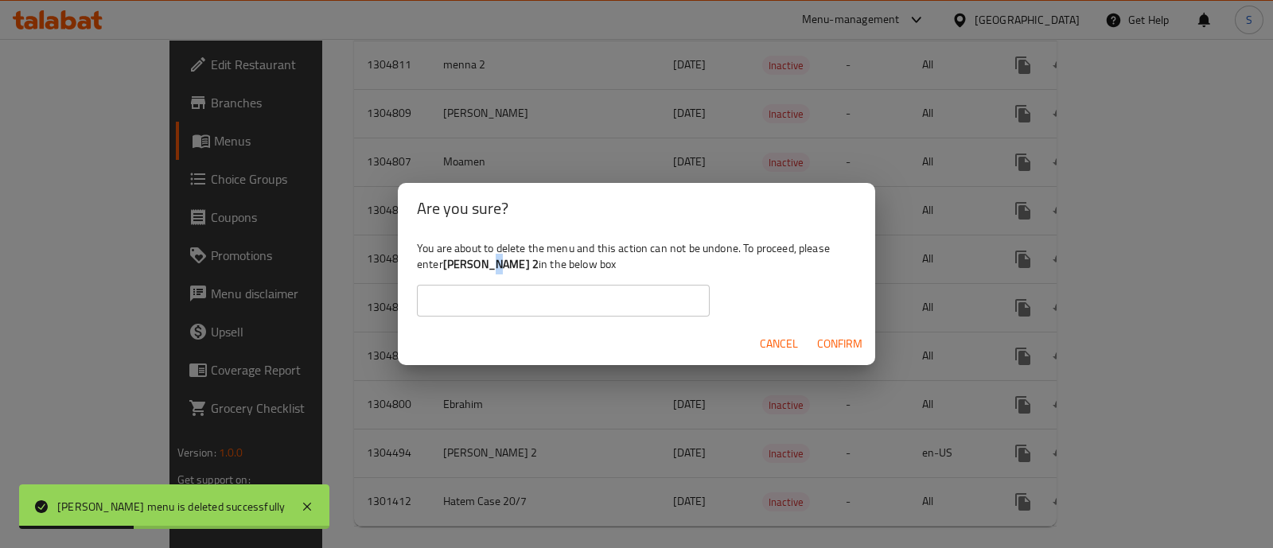
click at [496, 263] on b "Sam Menu 2" at bounding box center [490, 264] width 95 height 21
click at [500, 260] on b "Sam Menu 2" at bounding box center [490, 264] width 95 height 21
click at [501, 260] on b "Sam Menu 2" at bounding box center [490, 264] width 95 height 21
drag, startPoint x: 504, startPoint y: 260, endPoint x: 445, endPoint y: 265, distance: 59.1
click at [445, 265] on b "Sam Menu 2" at bounding box center [490, 264] width 95 height 21
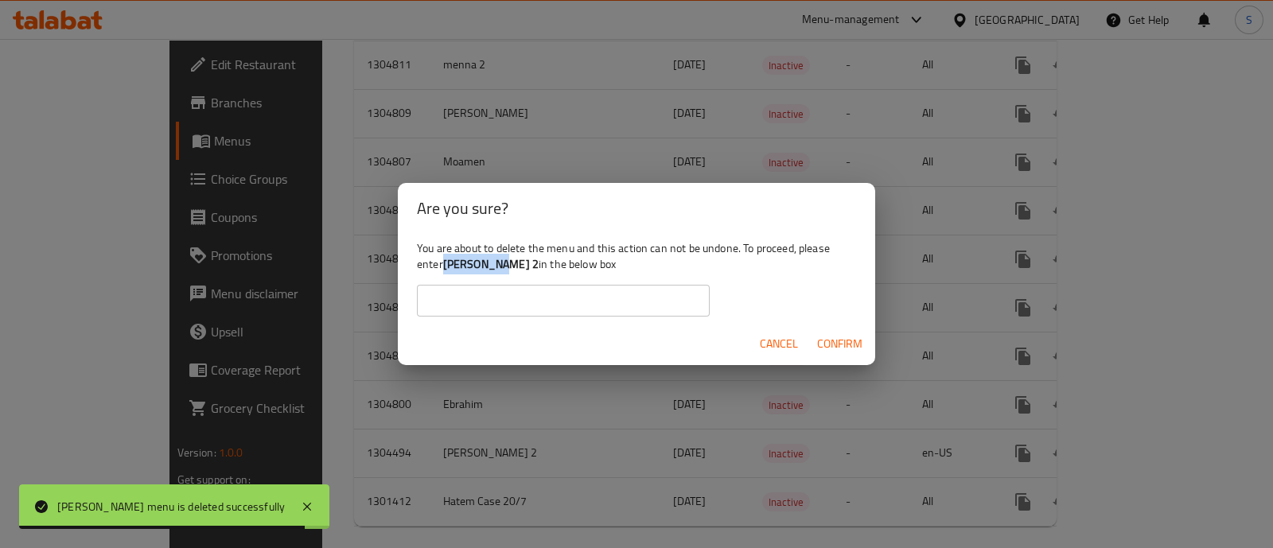
copy b "Sam Menu 2"
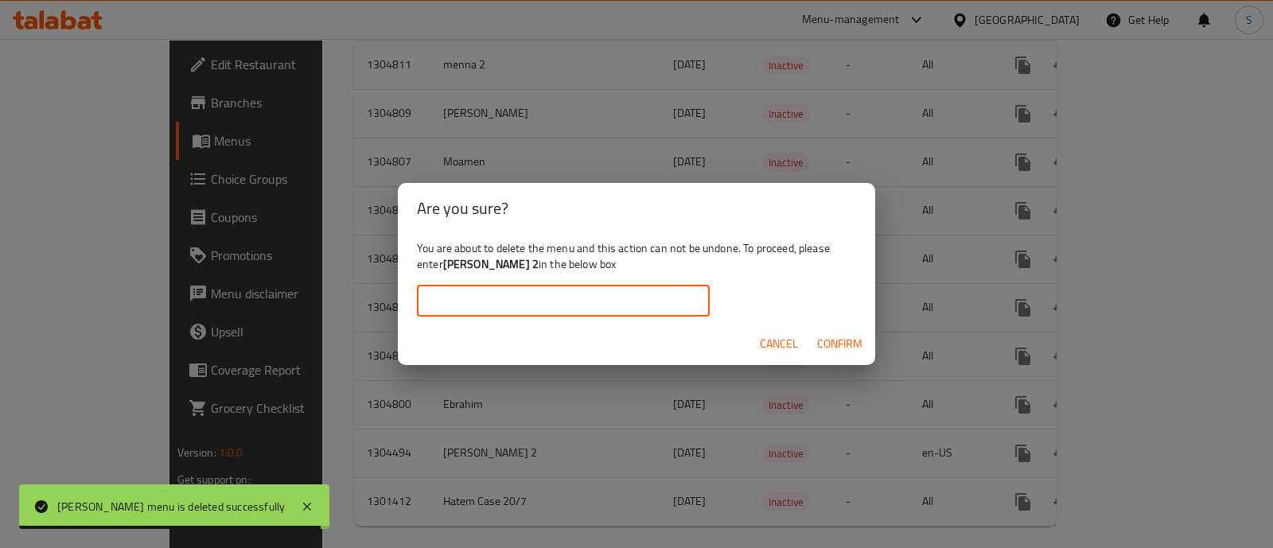
drag, startPoint x: 484, startPoint y: 286, endPoint x: 520, endPoint y: 290, distance: 36.0
click at [484, 286] on input "text" at bounding box center [563, 301] width 293 height 32
paste input "Sam Menu 2"
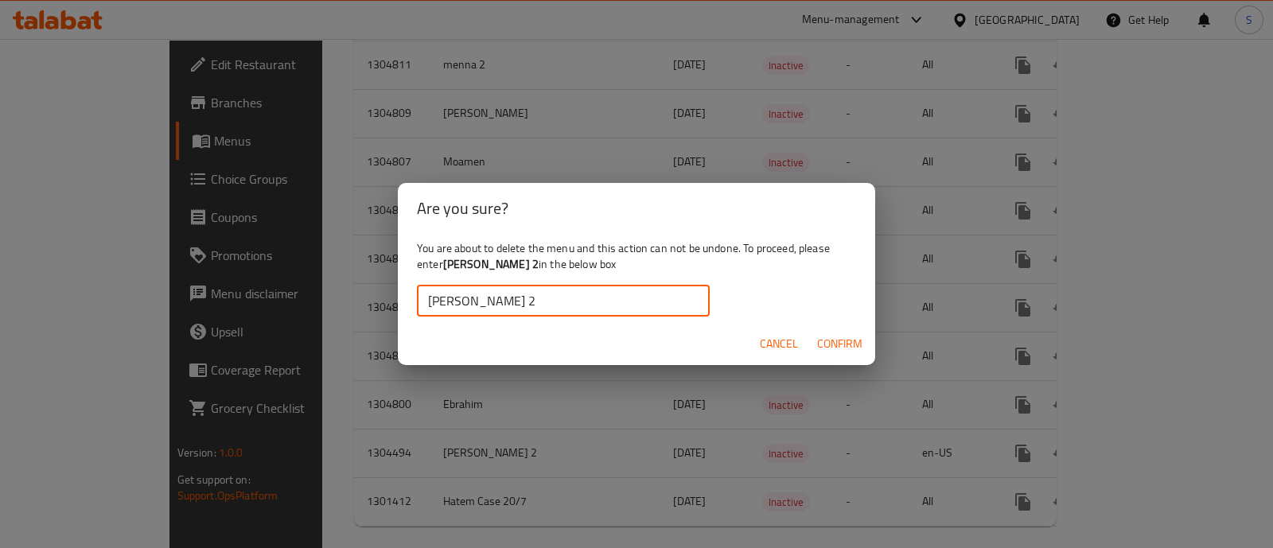
type input "Sam Menu 2"
click at [851, 348] on span "Confirm" at bounding box center [839, 344] width 45 height 20
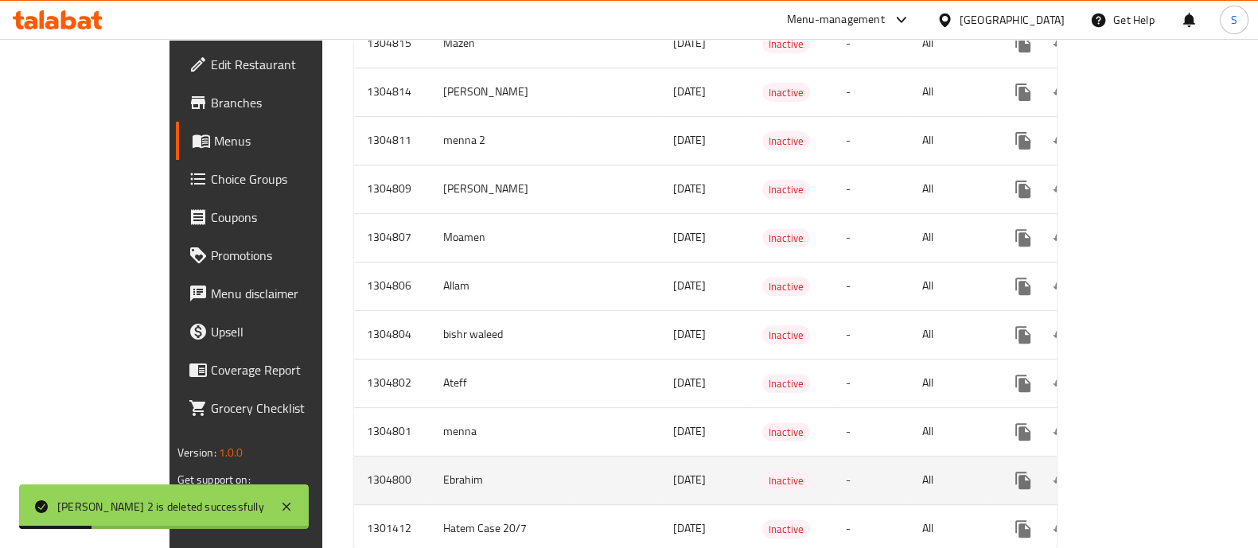
scroll to position [772, 0]
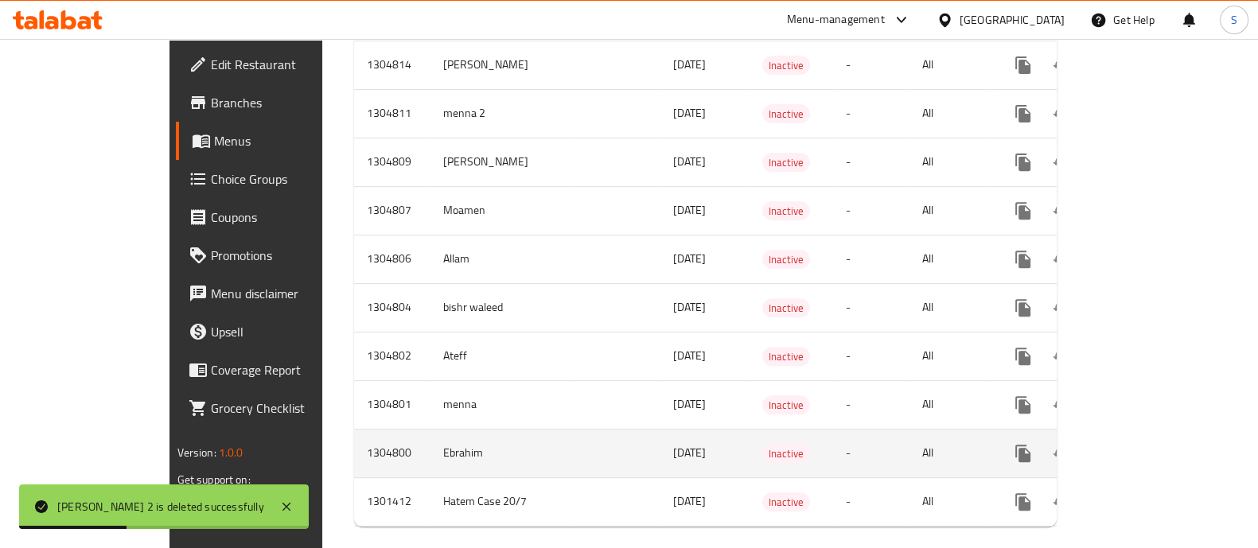
click at [1147, 444] on icon "enhanced table" at bounding box center [1137, 453] width 19 height 19
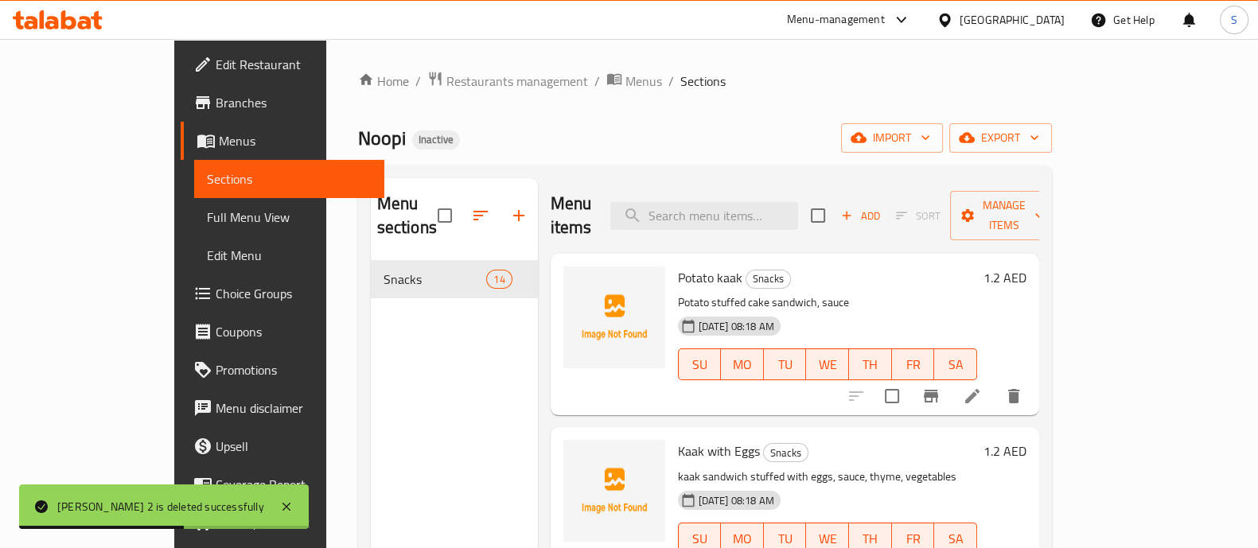
click at [207, 226] on span "Full Menu View" at bounding box center [289, 217] width 165 height 19
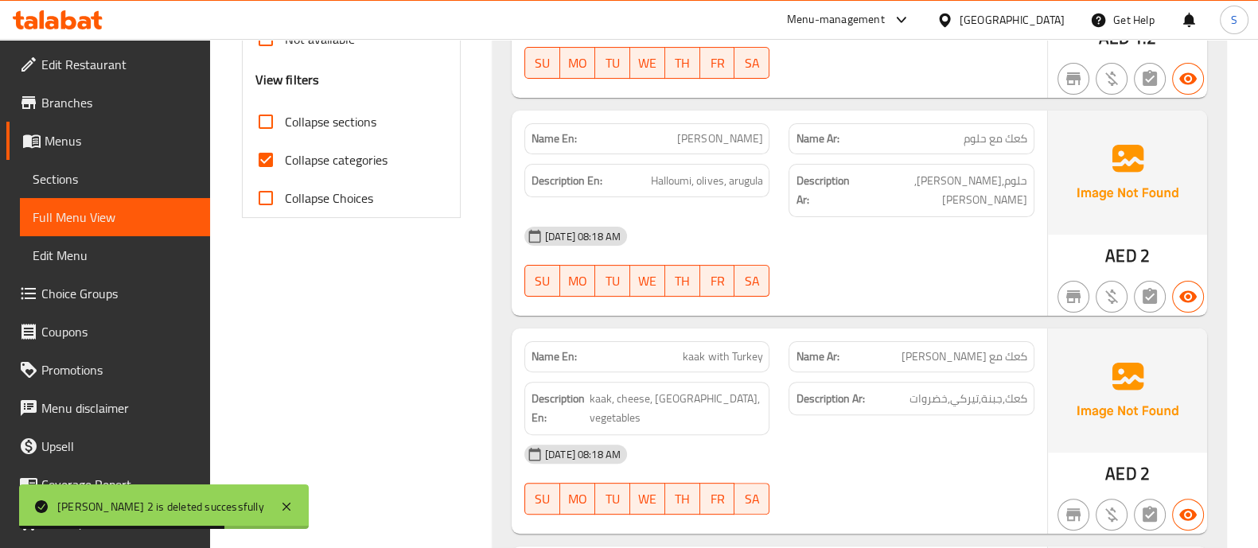
click at [300, 163] on span "Collapse categories" at bounding box center [336, 159] width 103 height 19
click at [285, 163] on input "Collapse categories" at bounding box center [266, 160] width 38 height 38
checkbox input "false"
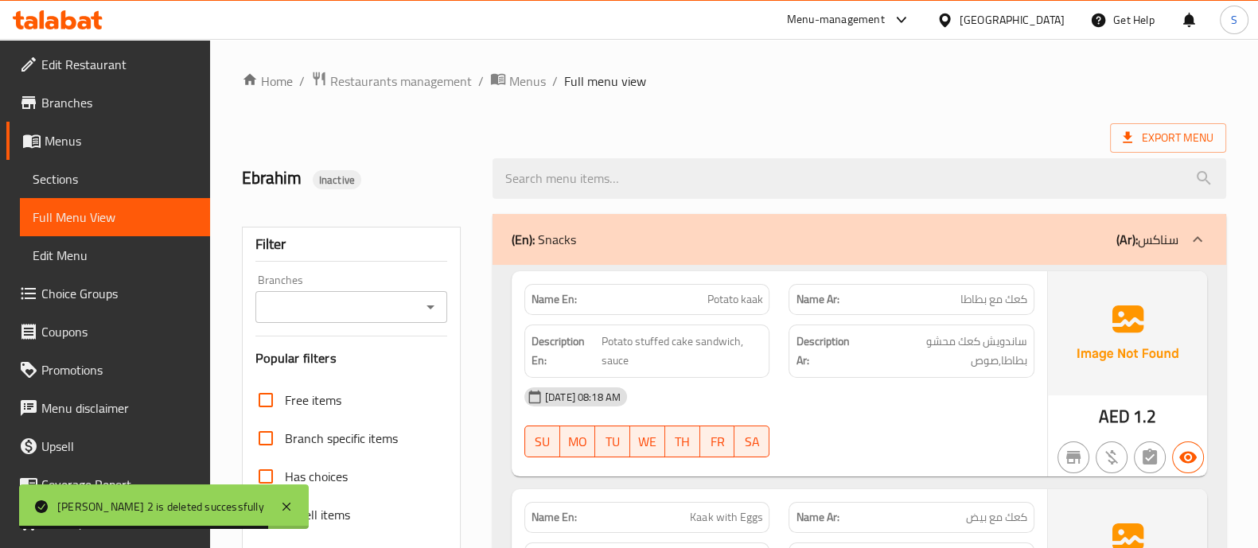
scroll to position [99, 0]
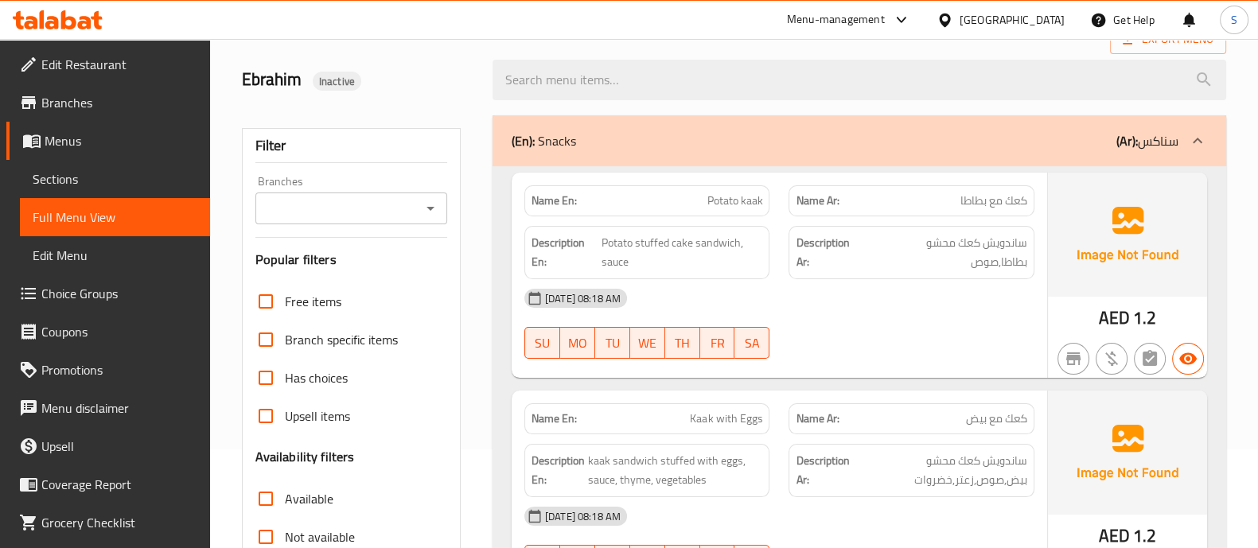
click at [267, 18] on div "Menu-management United Arab Emirates Get Help S" at bounding box center [629, 20] width 1258 height 38
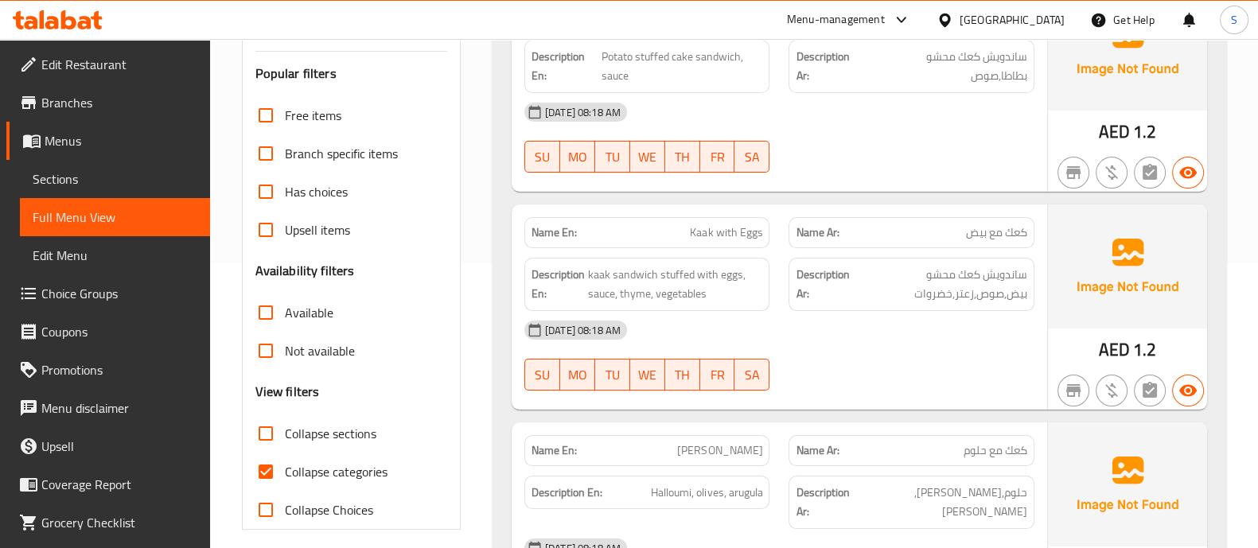
scroll to position [497, 0]
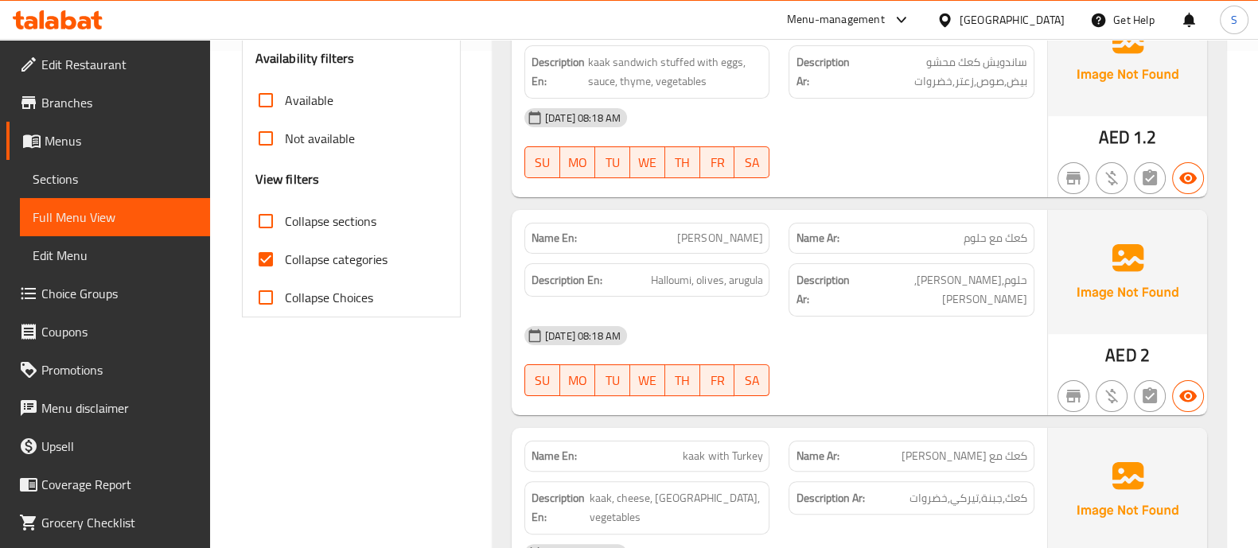
click at [301, 243] on label "Collapse categories" at bounding box center [317, 259] width 141 height 38
click at [285, 243] on input "Collapse categories" at bounding box center [266, 259] width 38 height 38
checkbox input "false"
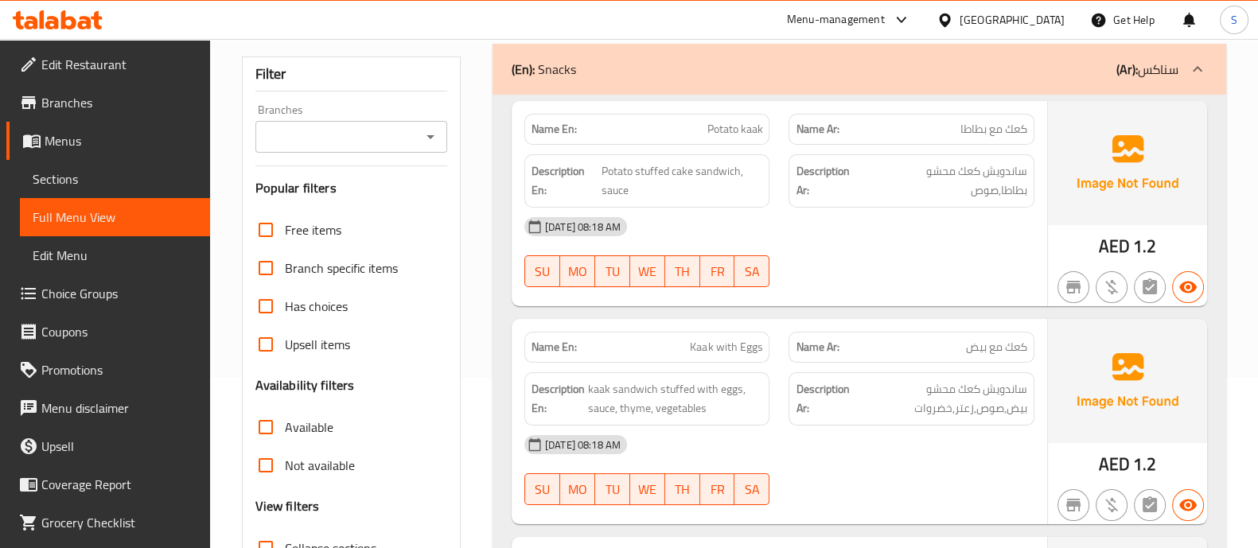
scroll to position [99, 0]
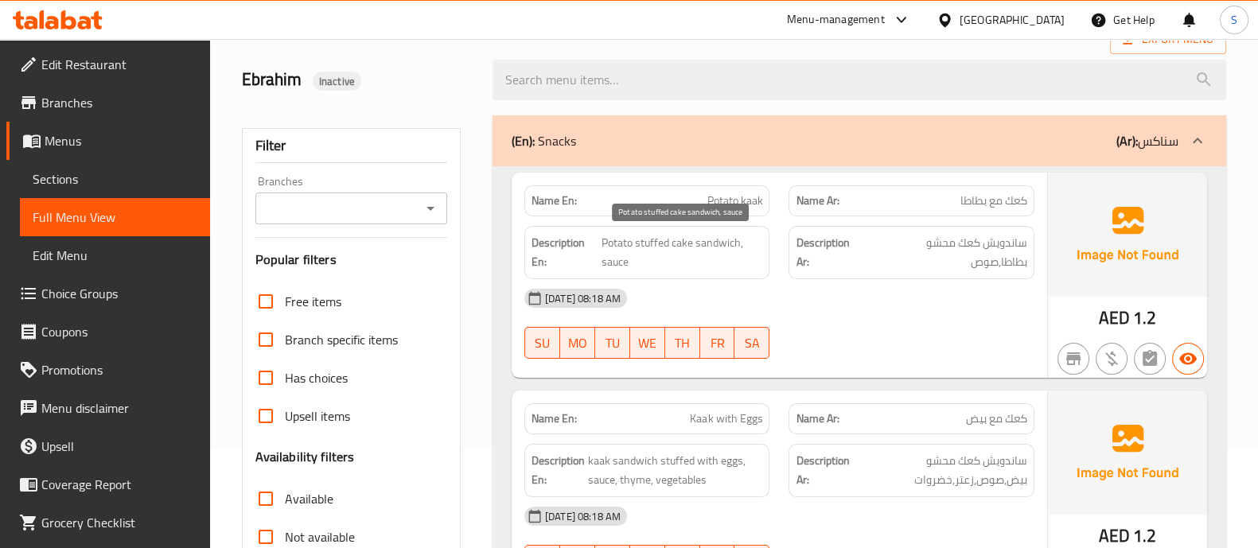
click at [685, 243] on span "Potato stuffed cake sandwich, sauce" at bounding box center [681, 252] width 161 height 39
copy span "cake"
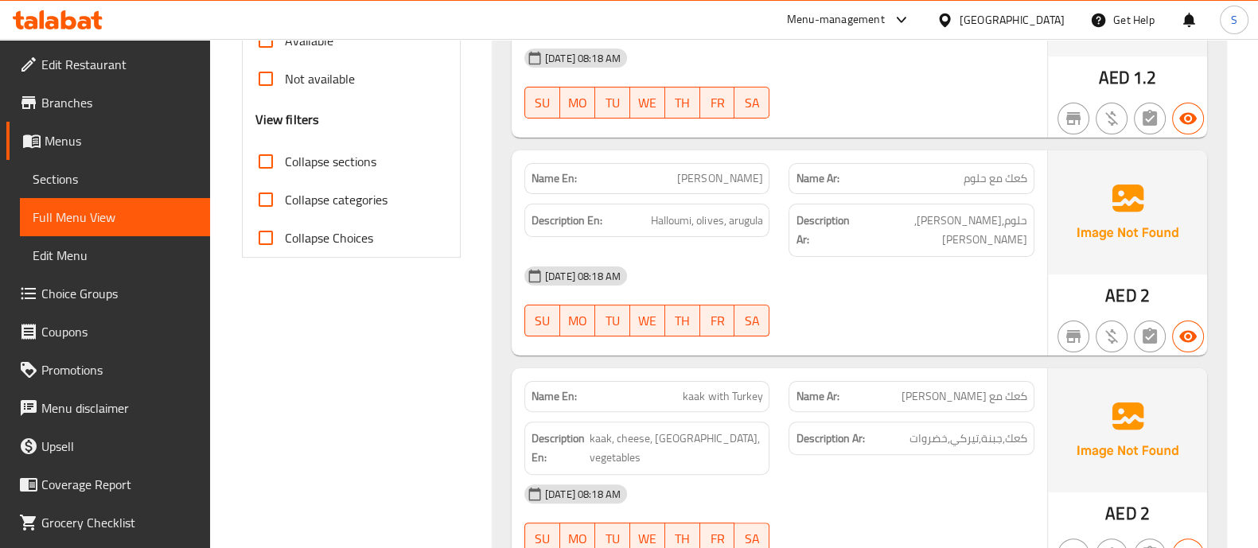
scroll to position [597, 0]
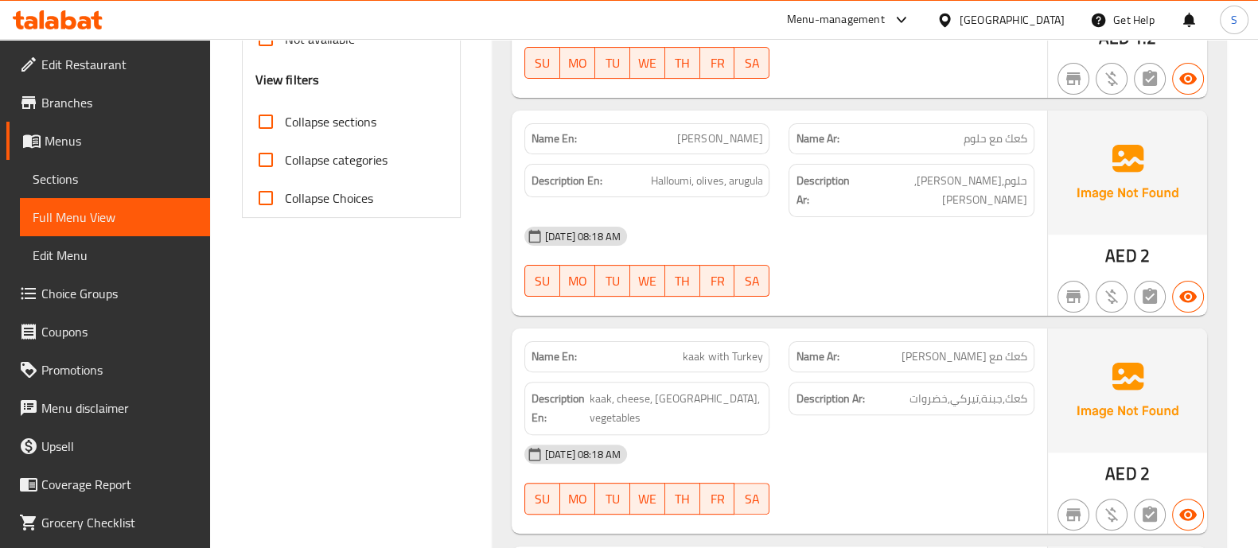
click at [964, 348] on span "كعك مع تيركي" at bounding box center [964, 356] width 126 height 17
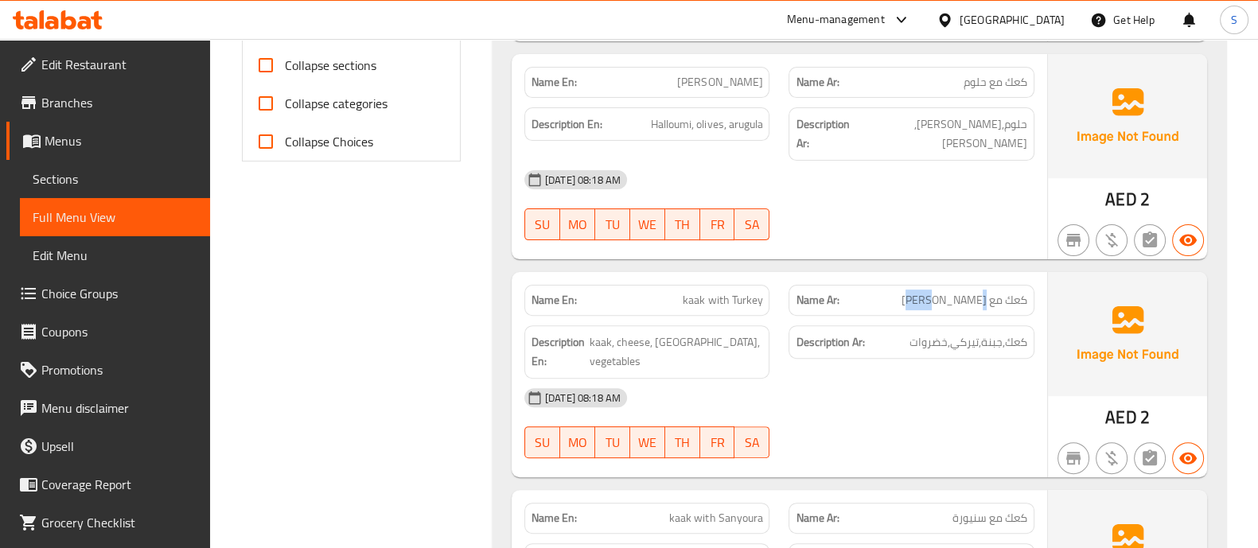
scroll to position [695, 0]
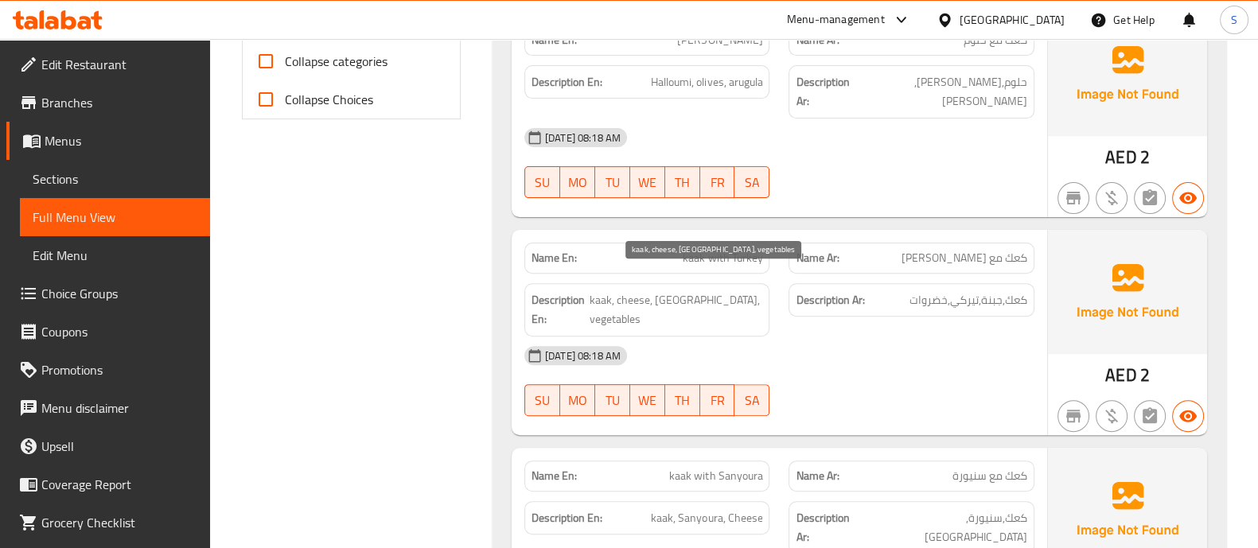
click at [692, 290] on span "kaak, cheese, turkey, vegetables" at bounding box center [675, 309] width 173 height 39
copy span "turkey"
click at [690, 290] on span "kaak, cheese, turkey, vegetables" at bounding box center [675, 309] width 173 height 39
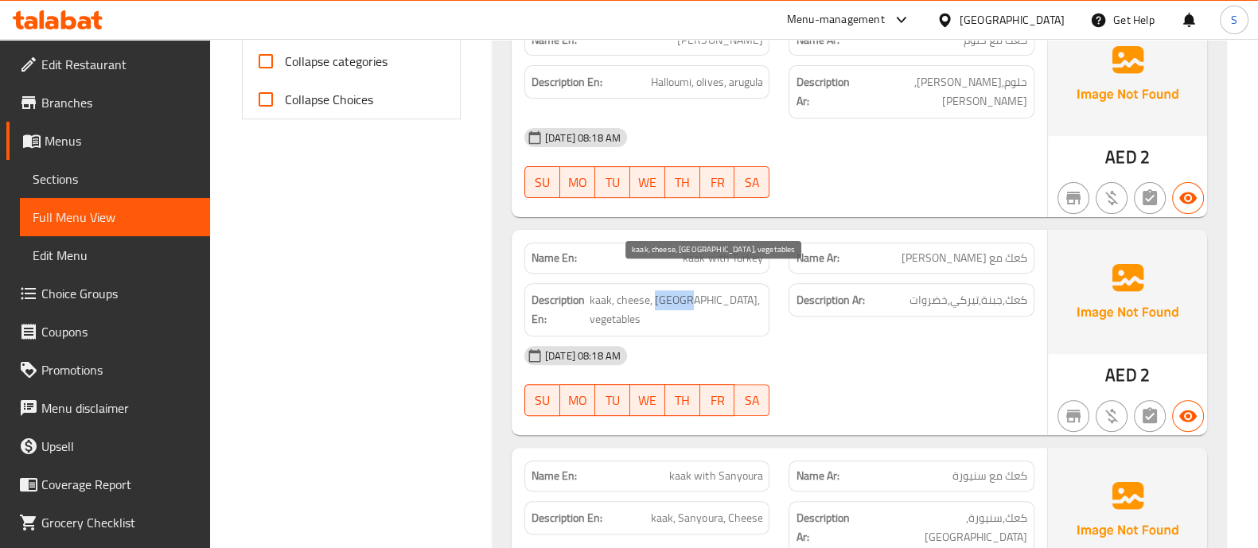
click at [685, 290] on span "kaak, cheese, turkey, vegetables" at bounding box center [675, 309] width 173 height 39
click at [805, 336] on div "10-08-2025 08:18 AM" at bounding box center [779, 355] width 529 height 38
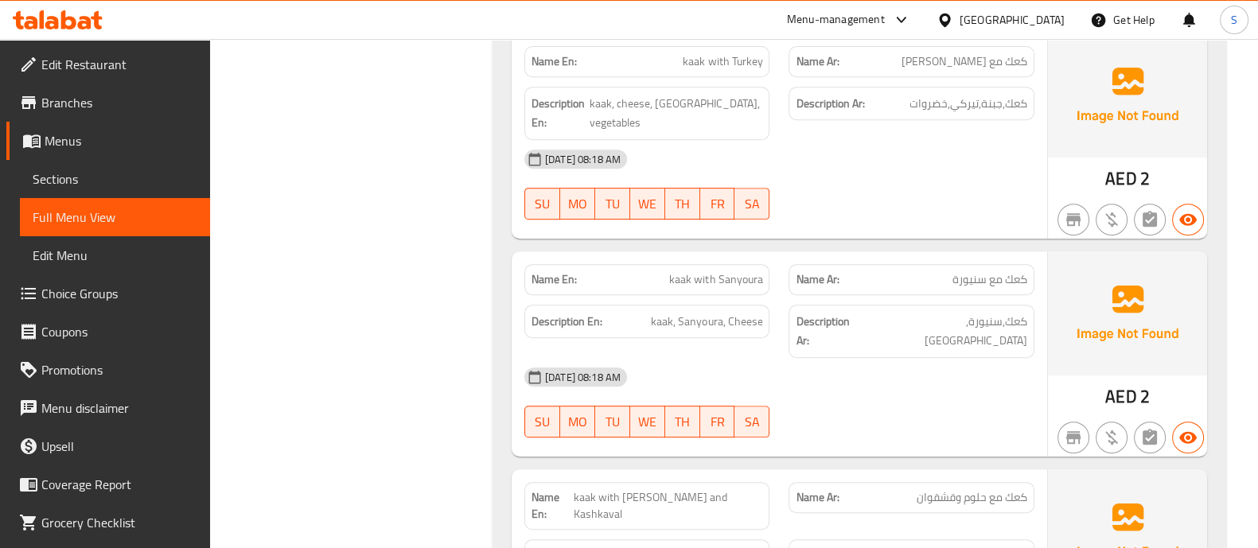
scroll to position [895, 0]
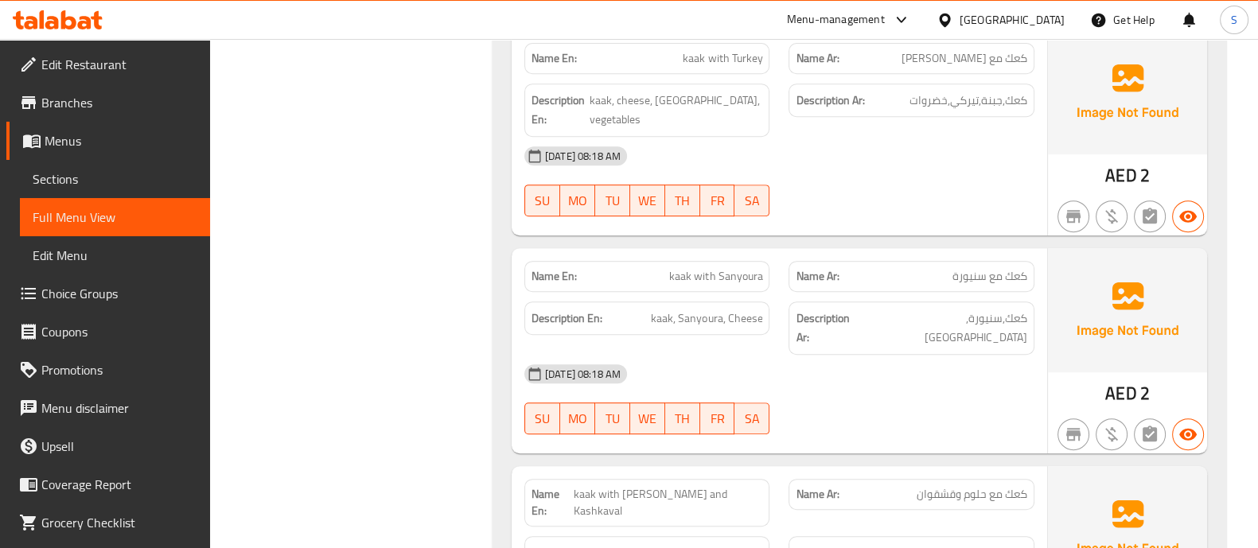
click at [974, 268] on span "كعك مع سنيورة" at bounding box center [989, 276] width 75 height 17
copy span "سنيورة"
click at [950, 355] on div "10-08-2025 08:18 AM" at bounding box center [779, 374] width 529 height 38
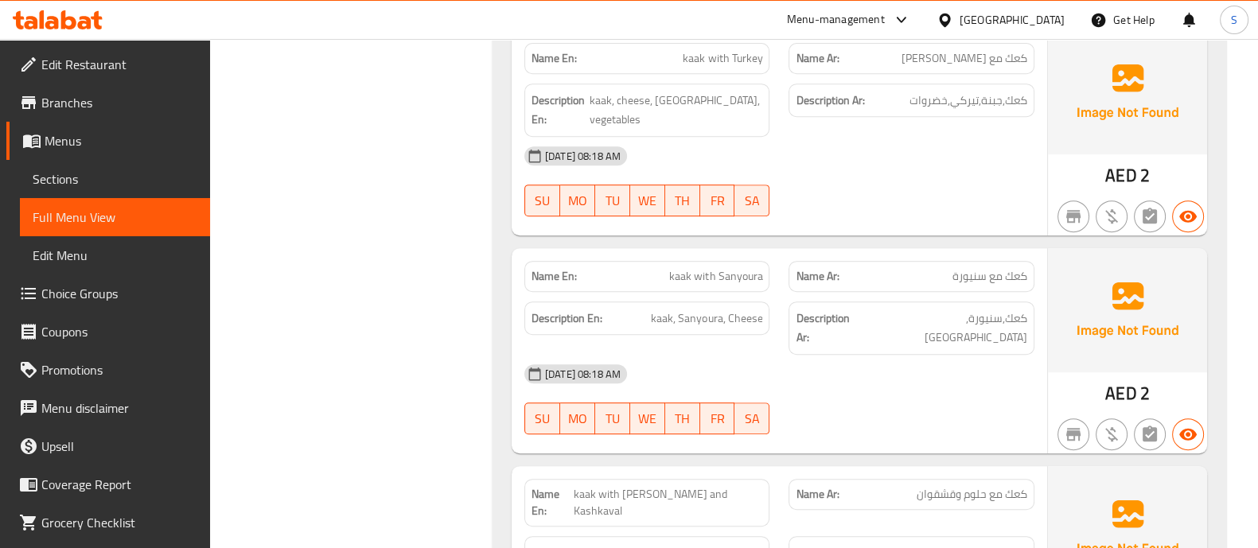
click at [663, 301] on div "Description En: kaak, Sanyoura, Cheese" at bounding box center [647, 318] width 246 height 34
click at [712, 355] on div "10-08-2025 08:18 AM" at bounding box center [779, 374] width 529 height 38
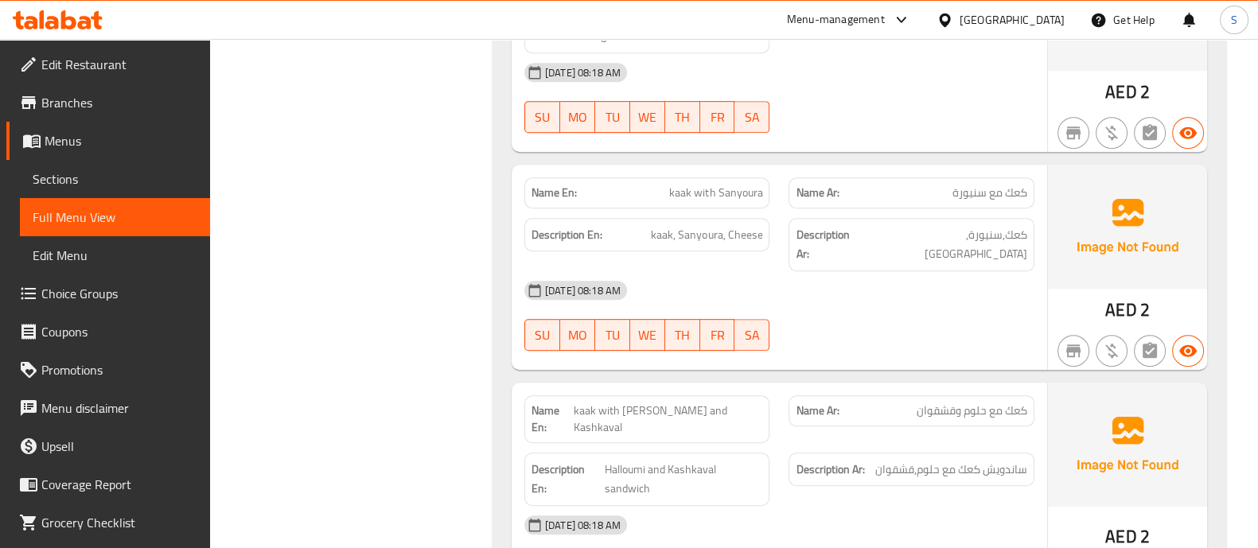
scroll to position [1094, 0]
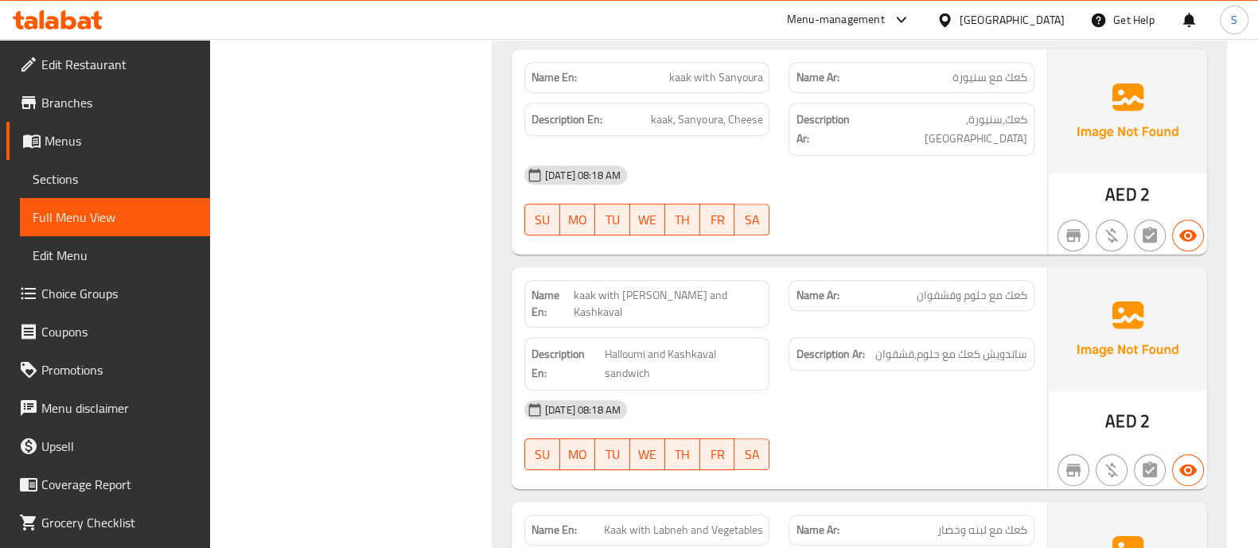
click at [966, 287] on span "كعك مع حلوم وقشقوان" at bounding box center [971, 295] width 111 height 17
click at [942, 287] on span "كعك مع حلوم وقشقوان" at bounding box center [971, 295] width 111 height 17
copy span "وقشقوان"
click at [958, 391] on div "10-08-2025 08:18 AM SU MO TU WE TH FR SA" at bounding box center [779, 435] width 529 height 89
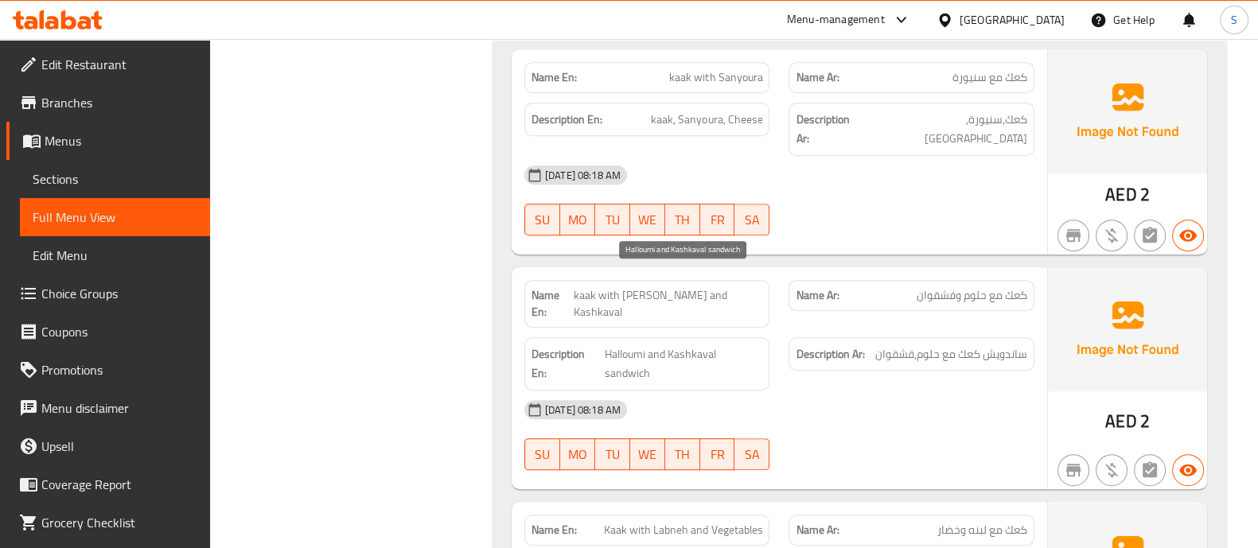
click at [760, 344] on span "Halloumi and Kashkaval sandwich" at bounding box center [684, 363] width 158 height 39
click at [676, 344] on span "Halloumi and Kashkaval sandwich" at bounding box center [684, 363] width 158 height 39
click at [958, 344] on span "ساندويش كعك مع حلوم,قشقوان" at bounding box center [951, 354] width 152 height 20
click at [967, 344] on span "ساندويش كعك مع حلوم,قشقوان" at bounding box center [951, 354] width 152 height 20
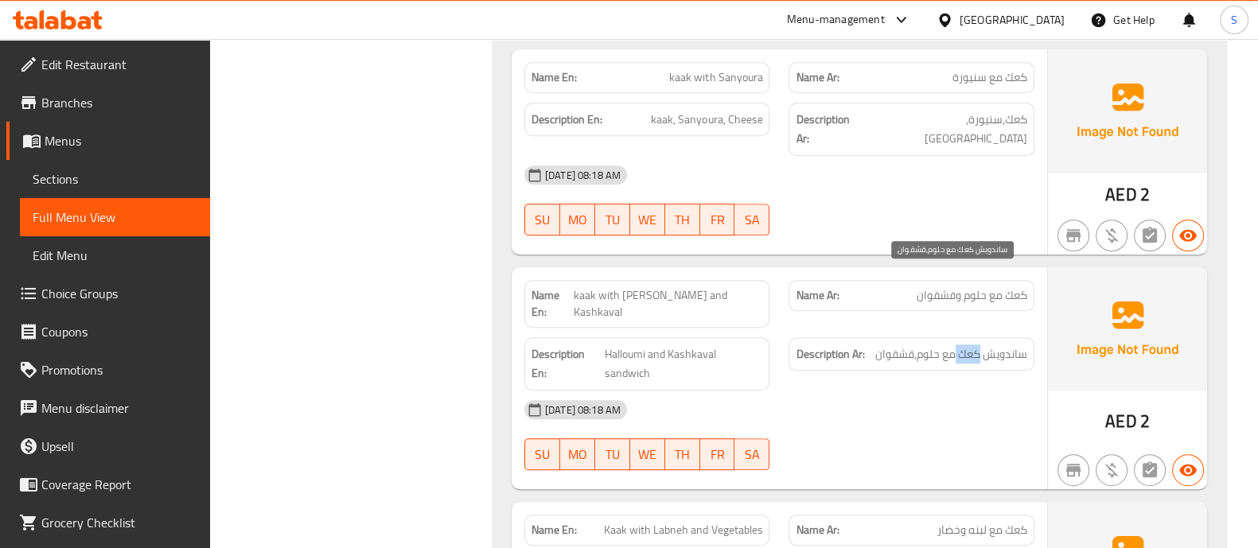
click at [967, 344] on span "ساندويش كعك مع حلوم,قشقوان" at bounding box center [951, 354] width 152 height 20
copy span "كعك"
click at [692, 280] on div "Name En: kaak with Halloumi and Kashkaval" at bounding box center [647, 304] width 246 height 48
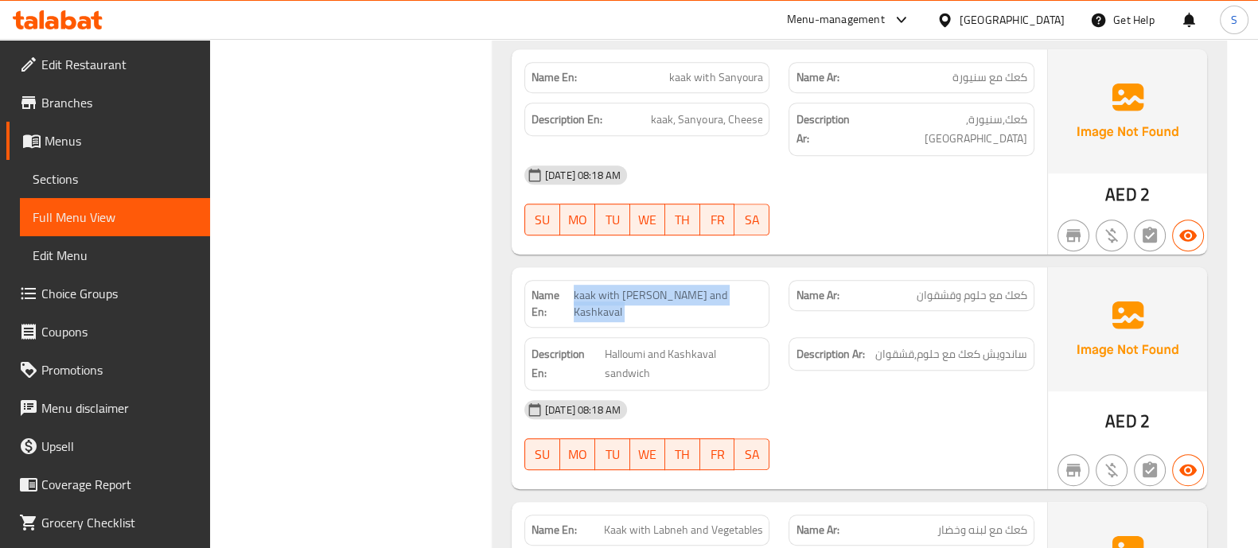
click at [692, 280] on div "Name En: kaak with Halloumi and Kashkaval" at bounding box center [647, 304] width 246 height 48
copy span "kaak with Halloumi and Kashkaval"
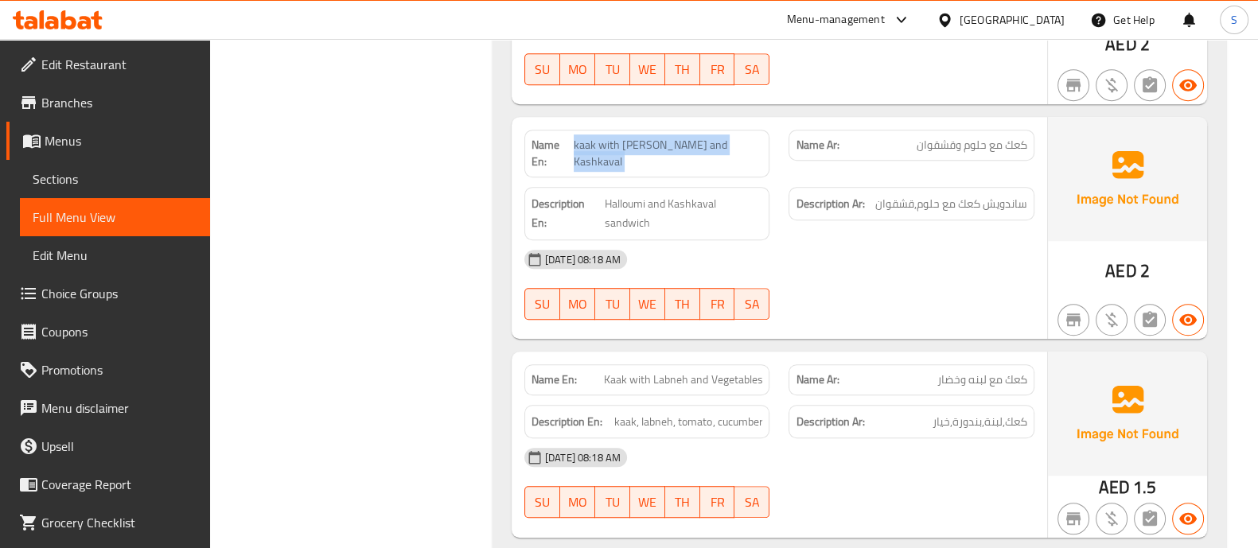
scroll to position [1292, 0]
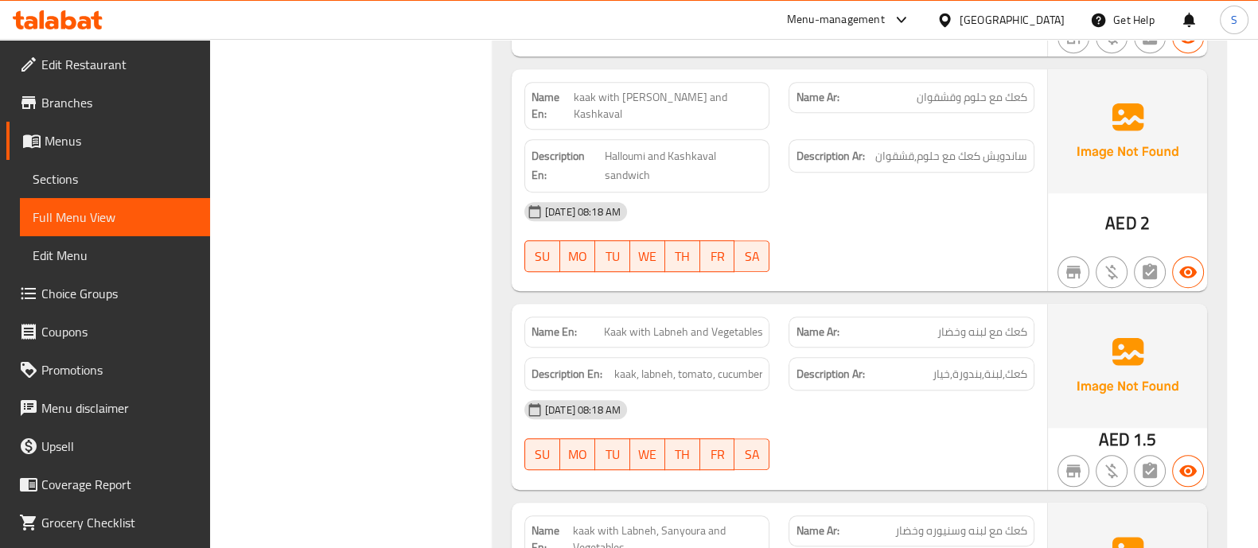
click at [964, 364] on span "كعك,لبنة,بندورة,خيار" at bounding box center [979, 374] width 95 height 20
copy span "بندورة"
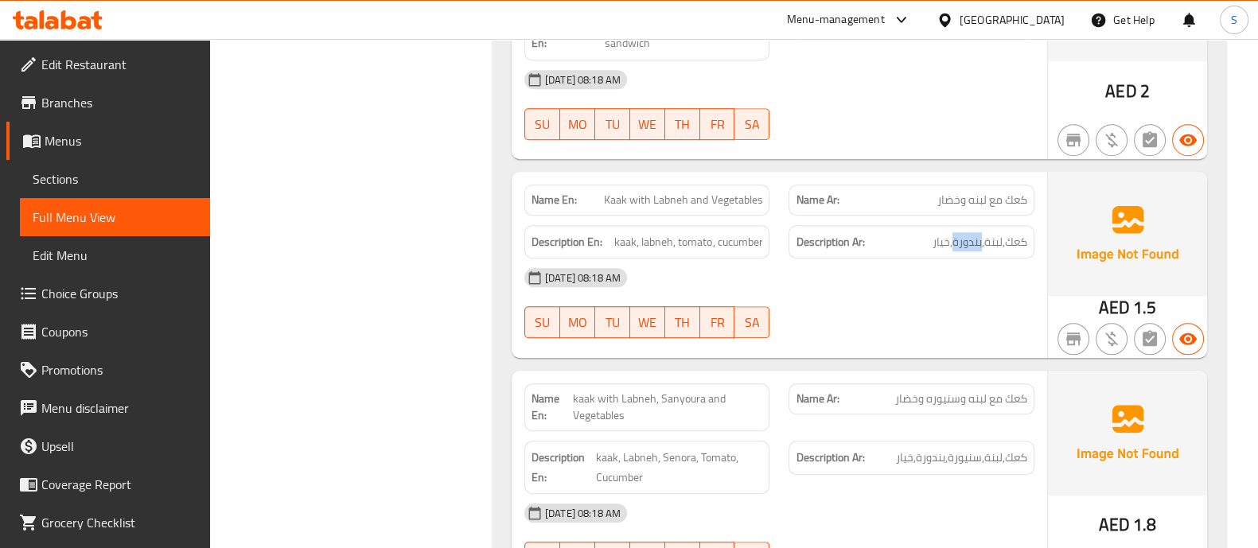
scroll to position [1491, 0]
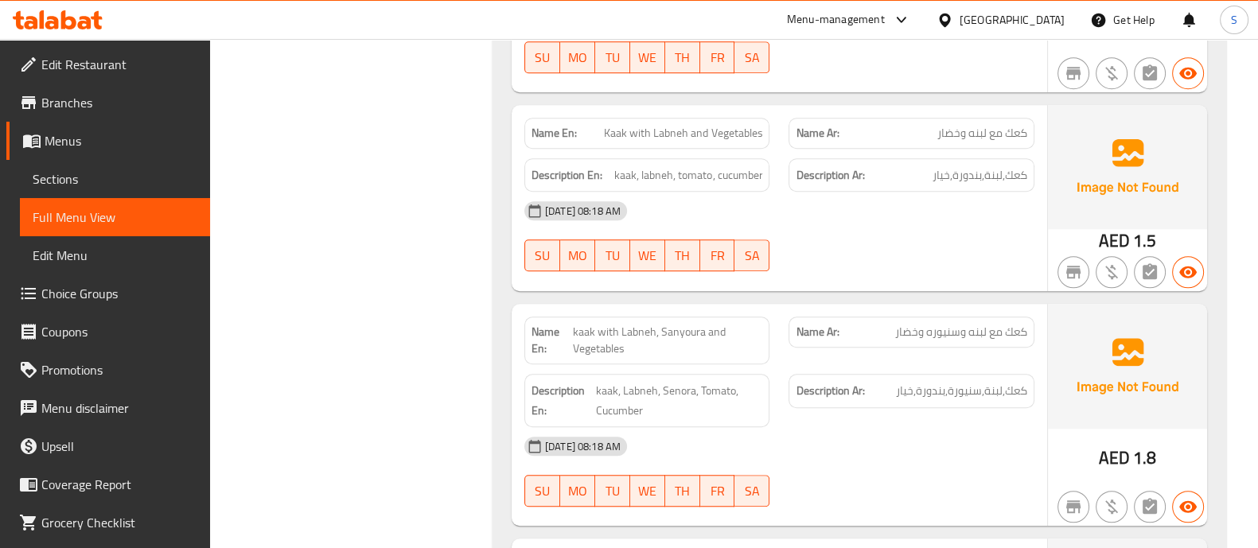
click at [578, 324] on span "kaak with Labneh, Sanyoura and Vegetables" at bounding box center [667, 340] width 189 height 33
click at [618, 324] on span "kaak with Labneh, Sanyoura and Vegetables" at bounding box center [667, 340] width 189 height 33
click at [630, 324] on span "kaak with Labneh, Sanyoura and Vegetables" at bounding box center [667, 340] width 189 height 33
click at [662, 324] on span "kaak with Labneh, Sanyoura and Vegetables" at bounding box center [667, 340] width 189 height 33
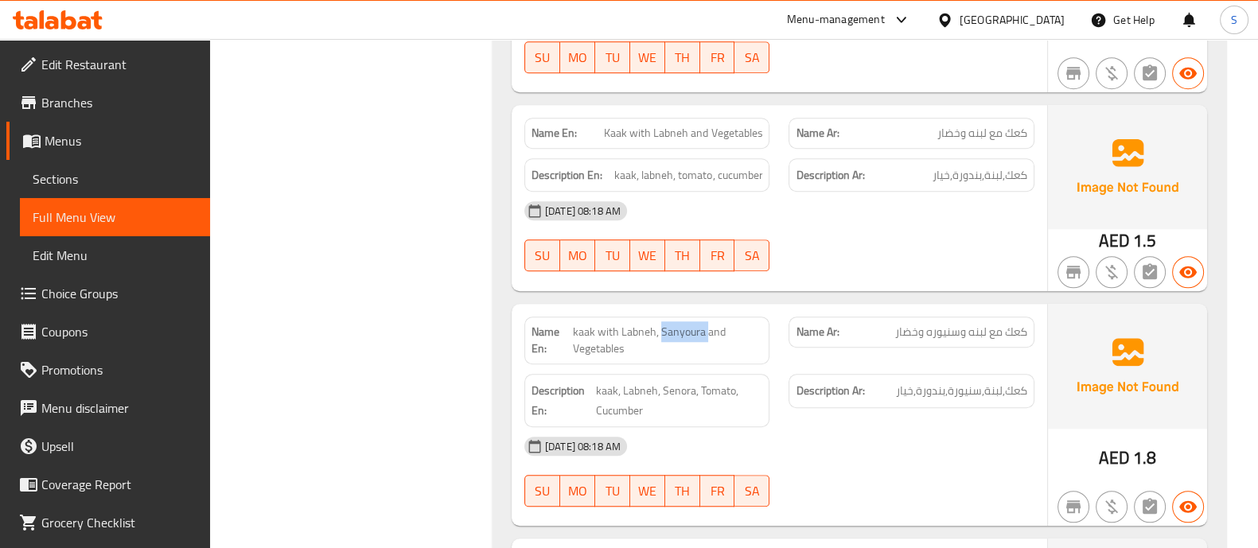
click at [662, 324] on span "kaak with Labneh, Sanyoura and Vegetables" at bounding box center [667, 340] width 189 height 33
click at [605, 381] on span "kaak, Labneh, Senora, Tomato, Cucumber" at bounding box center [679, 400] width 166 height 39
click at [625, 381] on span "kaak, Labneh, Senora, Tomato, Cucumber" at bounding box center [679, 400] width 166 height 39
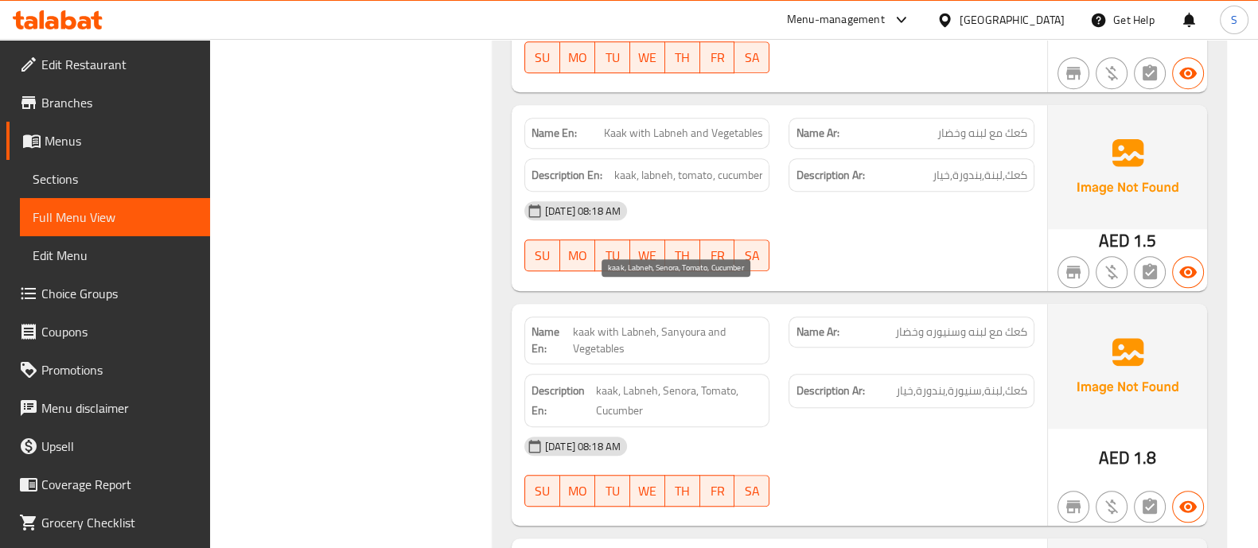
click at [672, 381] on span "kaak, Labneh, Senora, Tomato, Cucumber" at bounding box center [679, 400] width 166 height 39
copy span "Senora"
click at [620, 324] on span "kaak with Labneh, Sanyoura and Vegetables" at bounding box center [667, 340] width 189 height 33
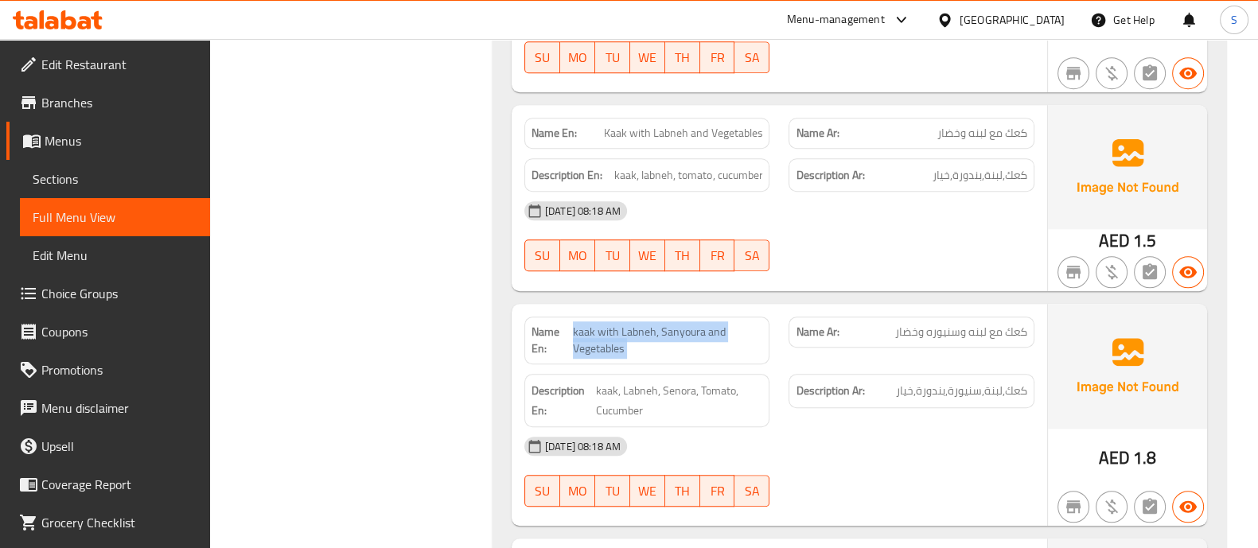
click at [620, 324] on span "kaak with Labneh, Sanyoura and Vegetables" at bounding box center [667, 340] width 189 height 33
copy span "kaak with Labneh, Sanyoura and Vegetables"
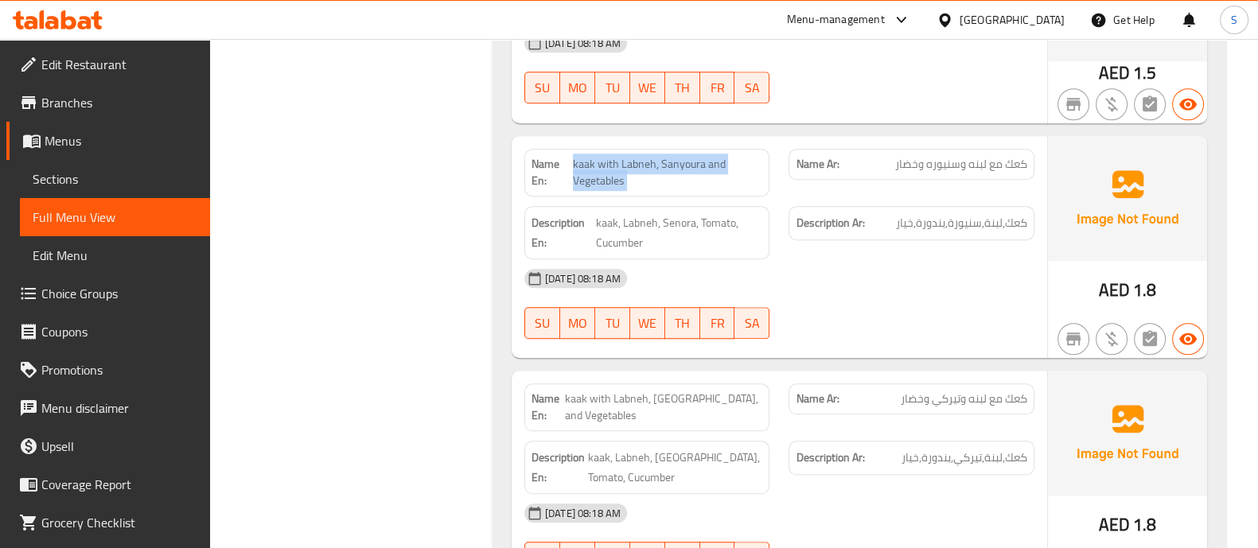
scroll to position [1690, 0]
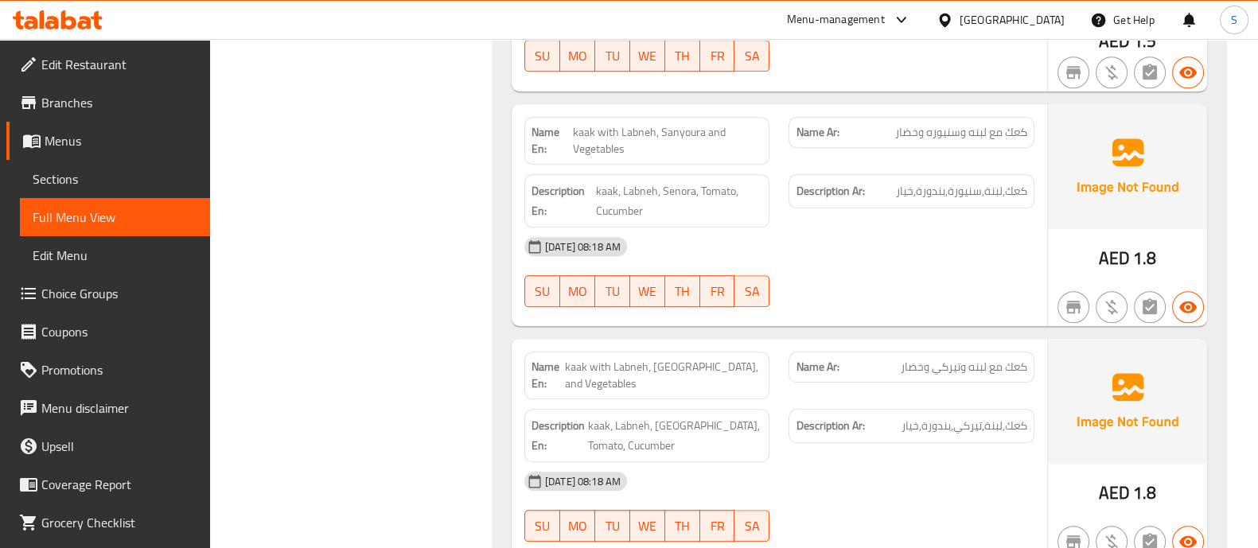
click at [651, 359] on span "kaak with Labneh, Turkey, and Vegetables" at bounding box center [663, 375] width 197 height 33
click at [673, 359] on span "kaak with Labneh, Turkey, and Vegetables" at bounding box center [663, 375] width 197 height 33
click at [912, 352] on div "Name Ar: كعك مع لبنه وتيركي وخضار" at bounding box center [911, 367] width 246 height 31
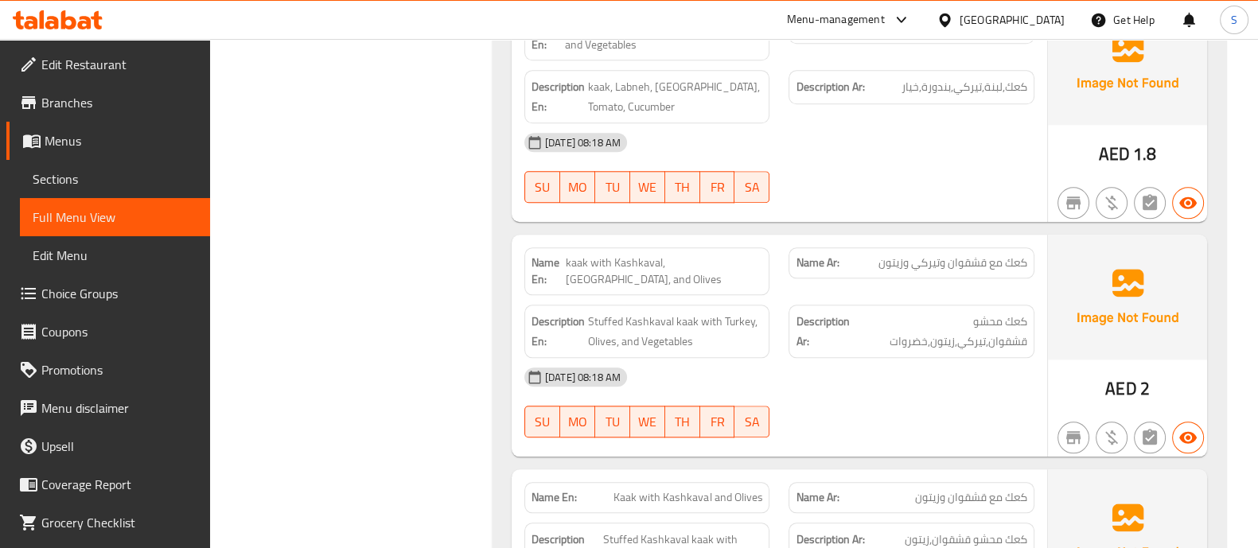
scroll to position [1989, 0]
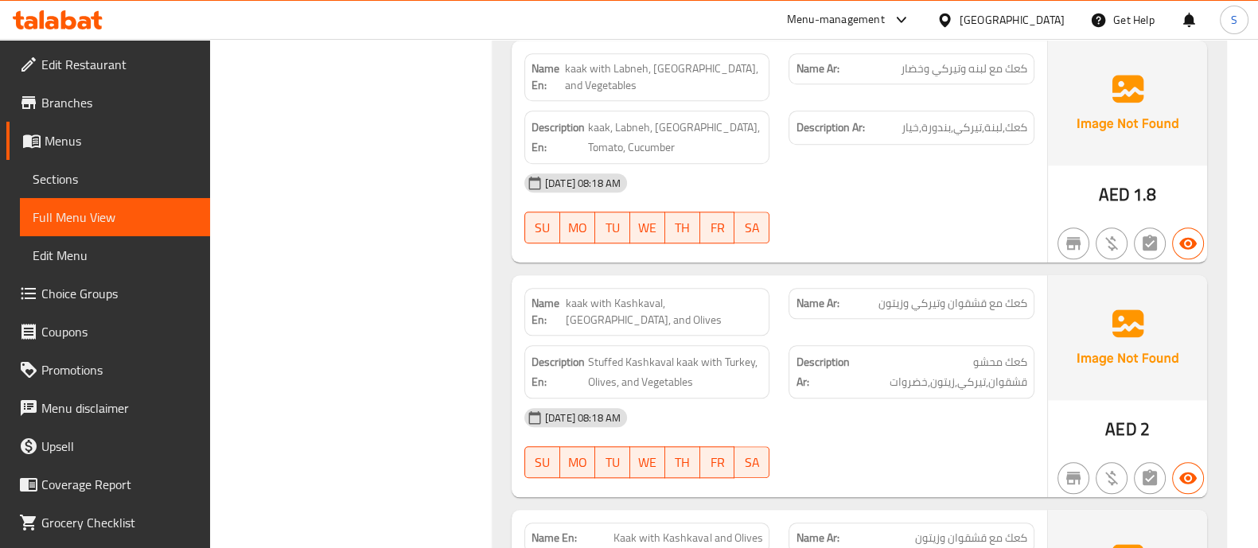
click at [963, 345] on div "Description Ar: كعك محشو قشقوان,تيركي,زيتون,خضروات" at bounding box center [911, 371] width 246 height 53
click at [951, 295] on span "كعك مع قشقوان وتيركي وزيتون" at bounding box center [952, 303] width 149 height 17
click at [663, 295] on span "kaak with Kashkaval, Turkey, and Olives" at bounding box center [664, 311] width 196 height 33
click at [693, 295] on span "kaak with Kashkaval, Turkey, and Olives" at bounding box center [664, 311] width 196 height 33
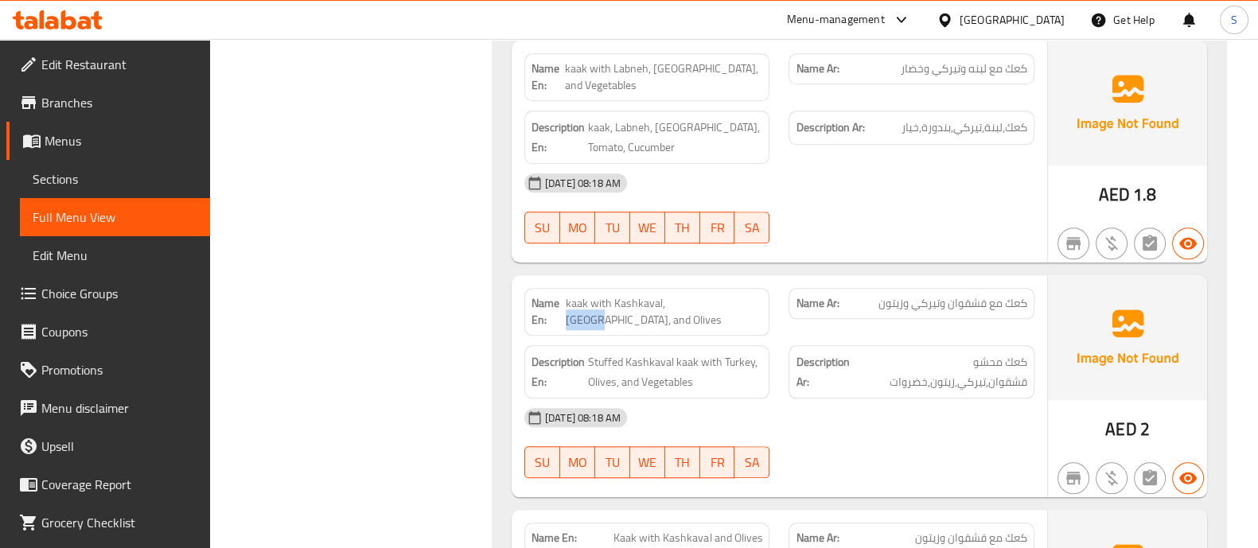
click at [693, 295] on span "kaak with Kashkaval, Turkey, and Olives" at bounding box center [664, 311] width 196 height 33
click at [745, 295] on span "kaak with Kashkaval, Turkey, and Olives" at bounding box center [664, 311] width 196 height 33
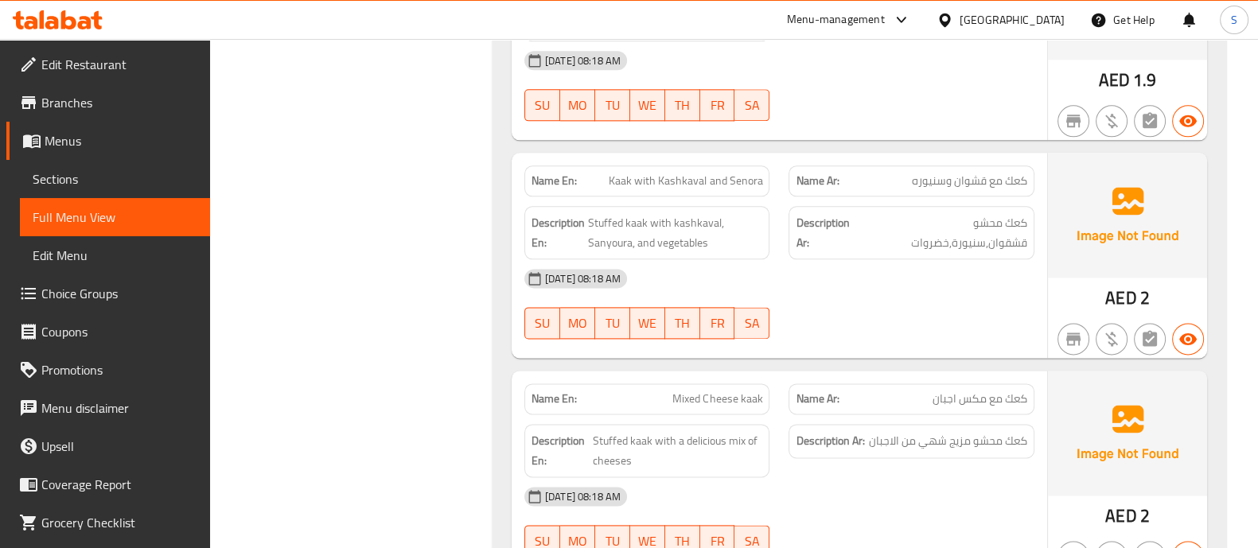
scroll to position [2684, 0]
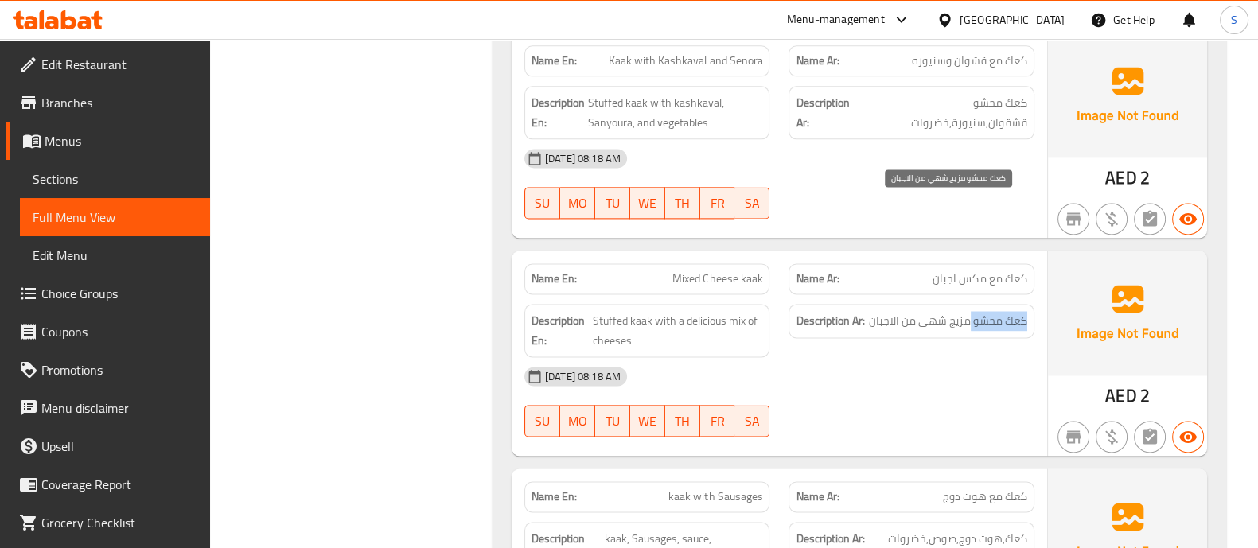
drag, startPoint x: 970, startPoint y: 202, endPoint x: 864, endPoint y: 214, distance: 106.5
click at [864, 311] on h6 "Description Ar: كعك محشو مزيج شهي من الاجبان" at bounding box center [910, 321] width 231 height 20
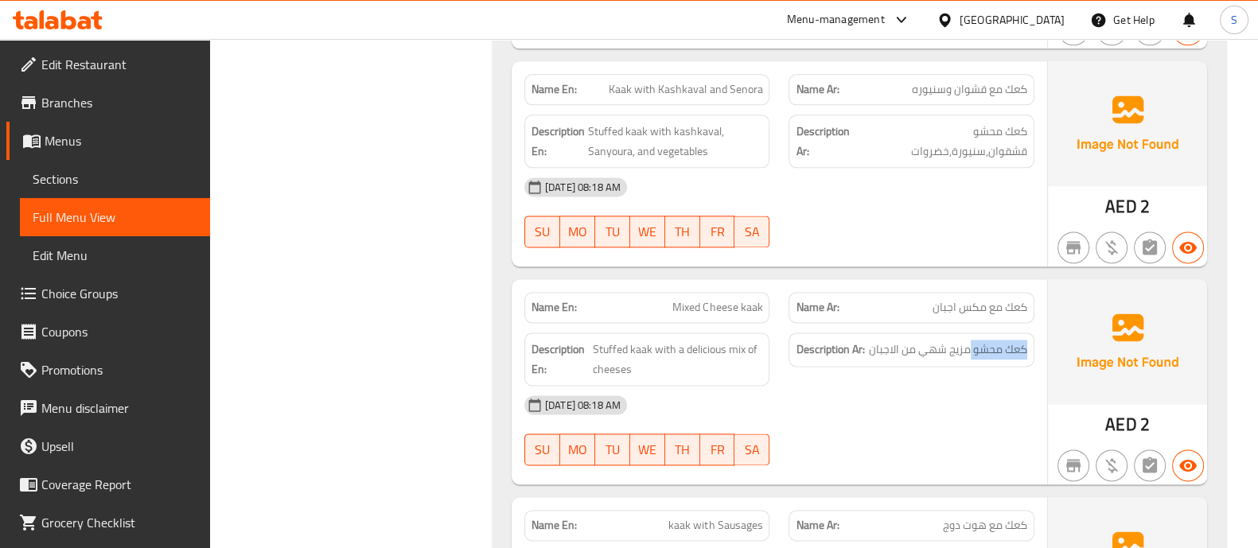
scroll to position [2759, 0]
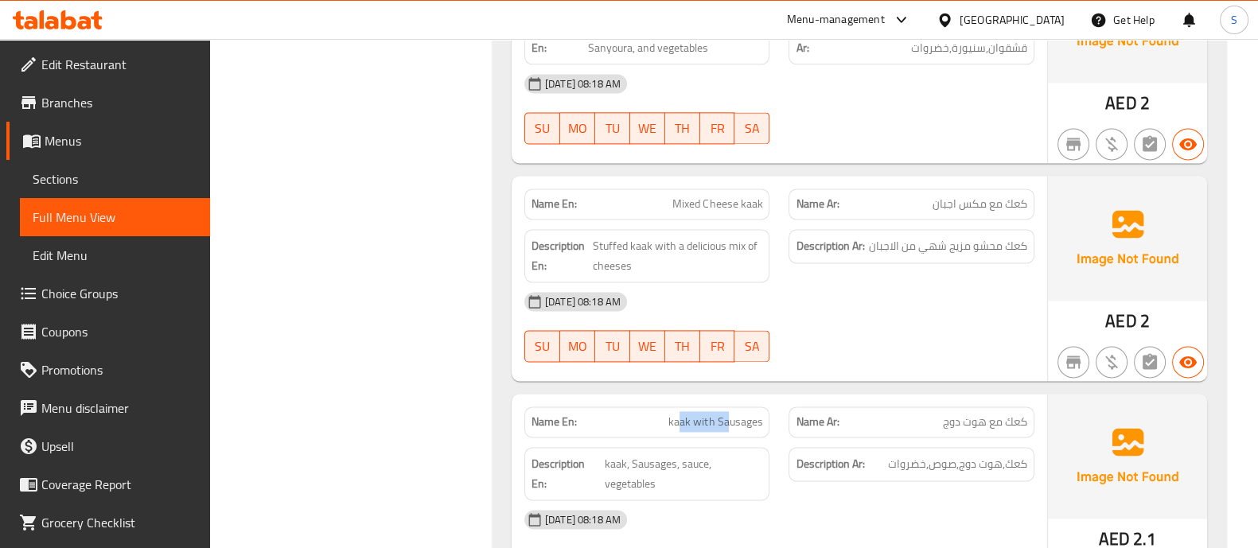
drag, startPoint x: 683, startPoint y: 313, endPoint x: 796, endPoint y: 309, distance: 113.0
click at [733, 414] on span "kaak with Sausages" at bounding box center [715, 422] width 94 height 17
drag, startPoint x: 983, startPoint y: 307, endPoint x: 912, endPoint y: 305, distance: 71.6
click at [912, 414] on p "Name Ar: كعك مع هوت دوج" at bounding box center [910, 422] width 231 height 17
copy span "هوت دوج"
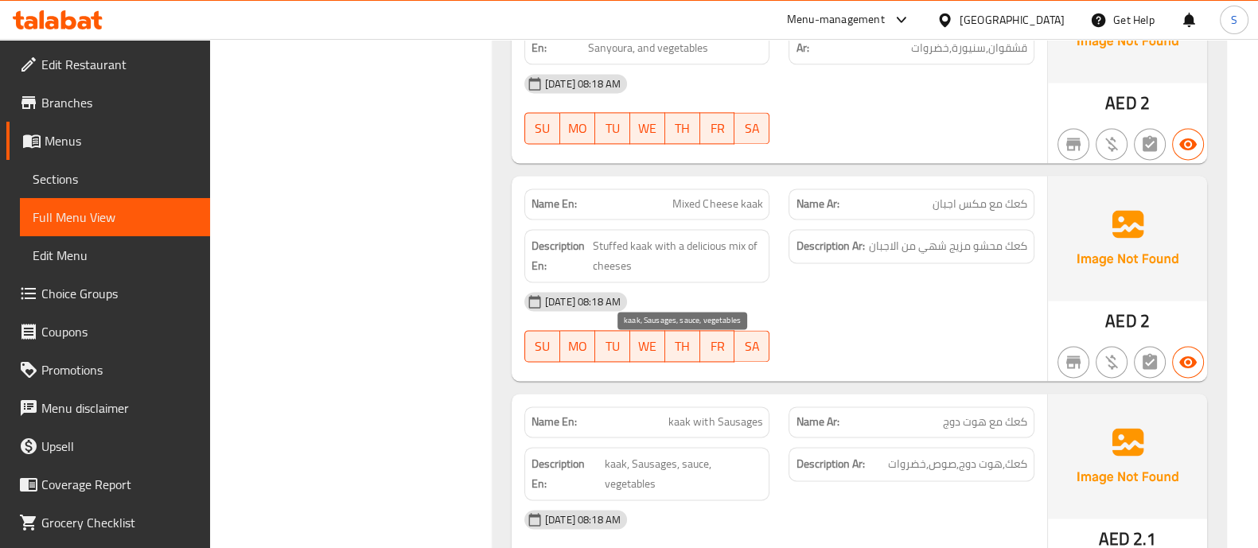
click at [649, 454] on span "kaak, Sausages, sauce, vegetables" at bounding box center [684, 473] width 158 height 39
click at [694, 454] on span "kaak, Sausages, sauce, vegetables" at bounding box center [684, 473] width 158 height 39
click at [651, 454] on span "kaak, Sausages, sauce, vegetables" at bounding box center [684, 473] width 158 height 39
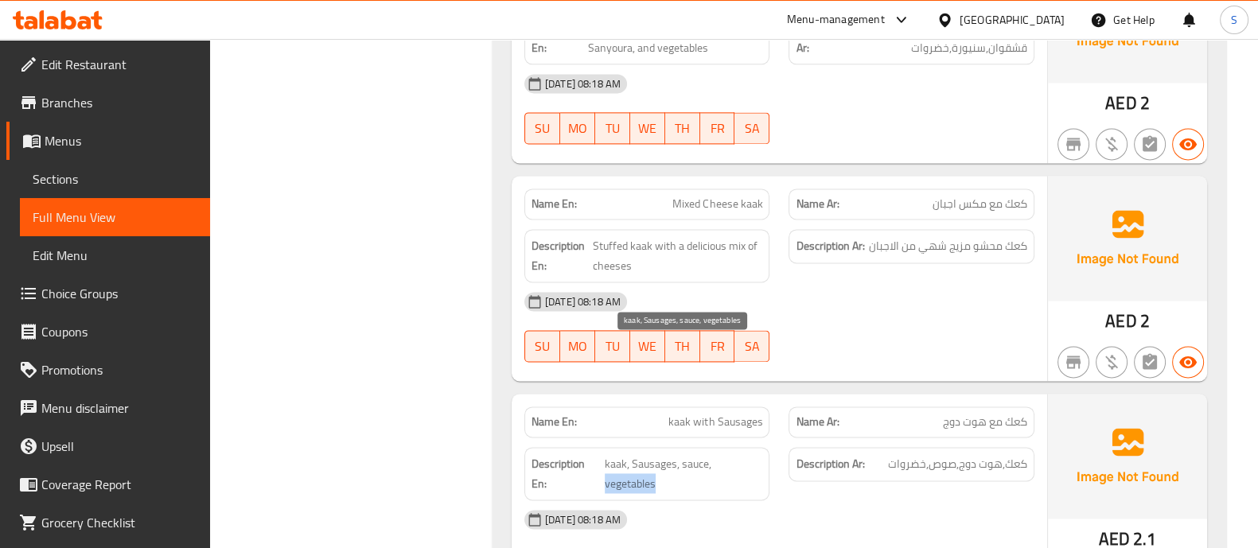
click at [651, 454] on span "kaak, Sausages, sauce, vegetables" at bounding box center [684, 473] width 158 height 39
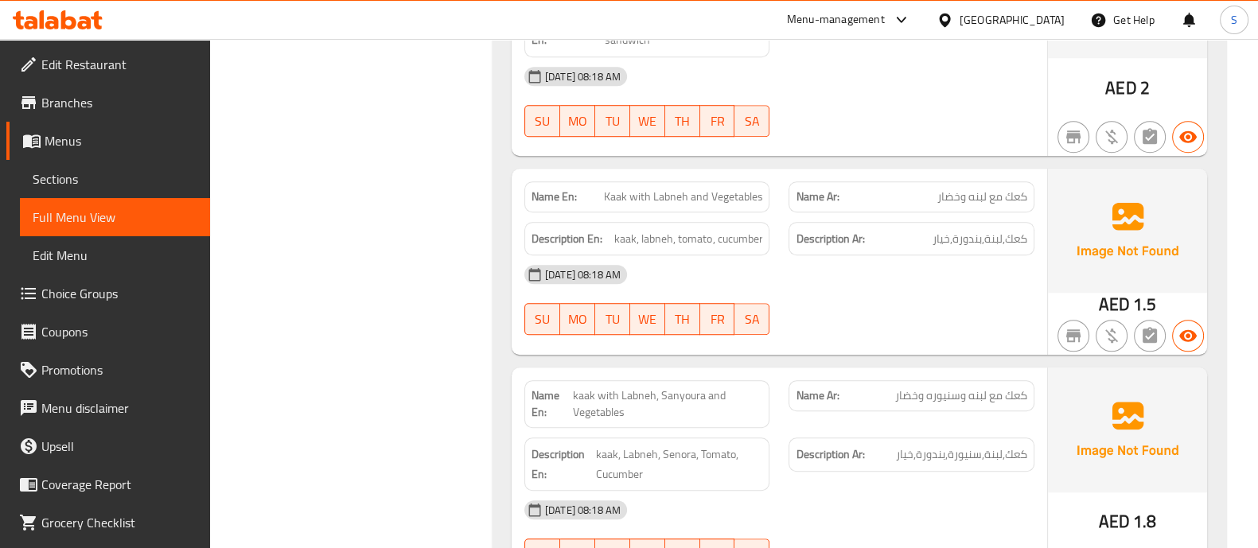
scroll to position [1367, 0]
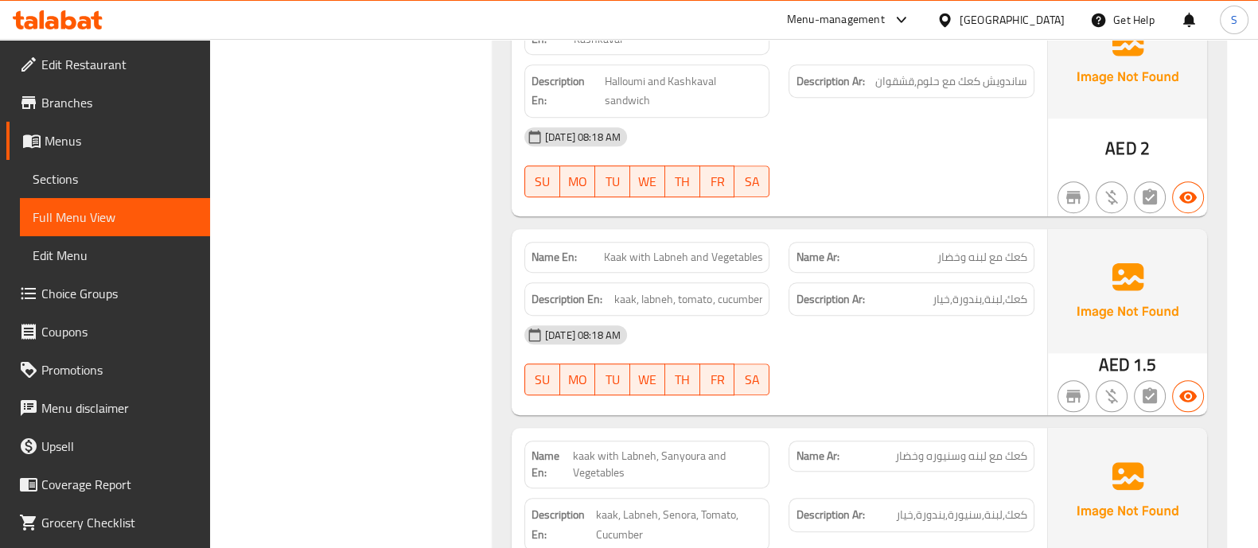
click at [69, 145] on span "Menus" at bounding box center [121, 140] width 153 height 19
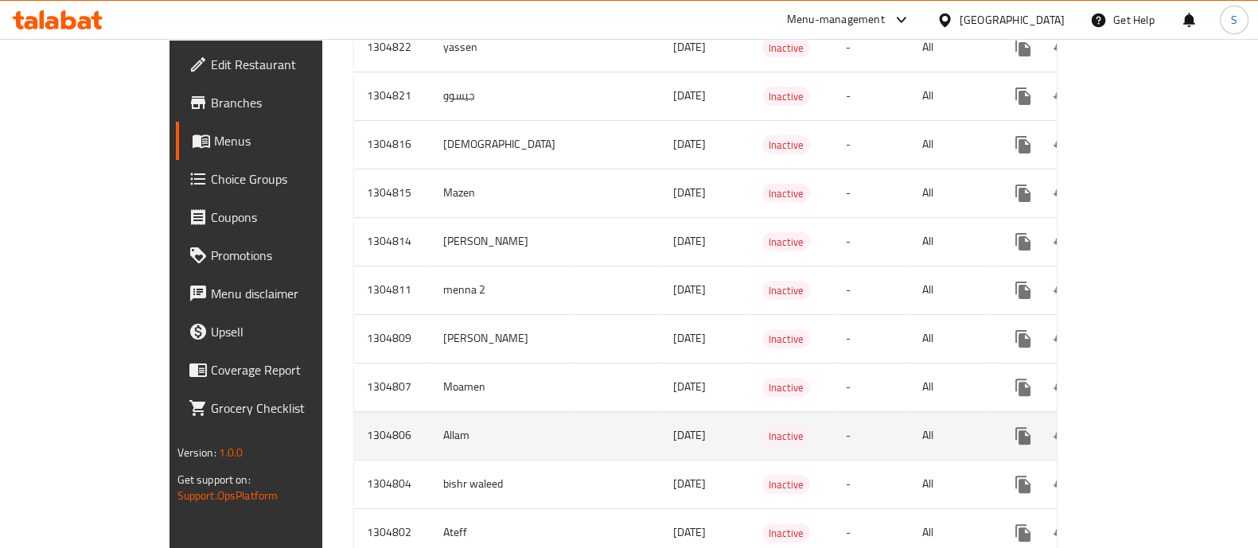
scroll to position [695, 0]
click at [1157, 415] on link "enhanced table" at bounding box center [1137, 434] width 38 height 38
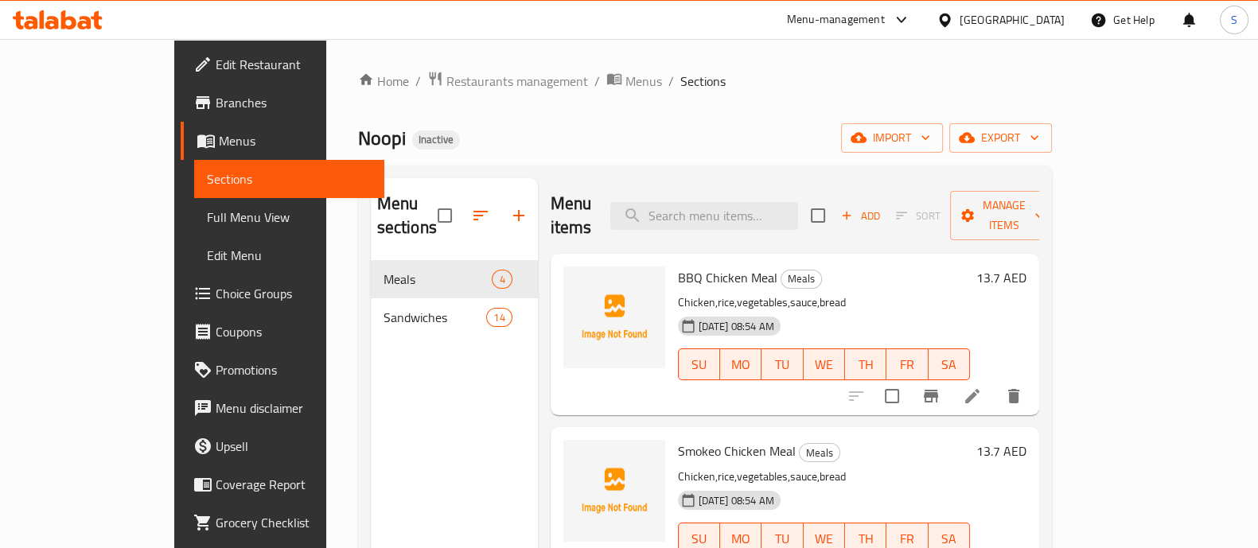
click at [207, 226] on span "Full Menu View" at bounding box center [289, 217] width 165 height 19
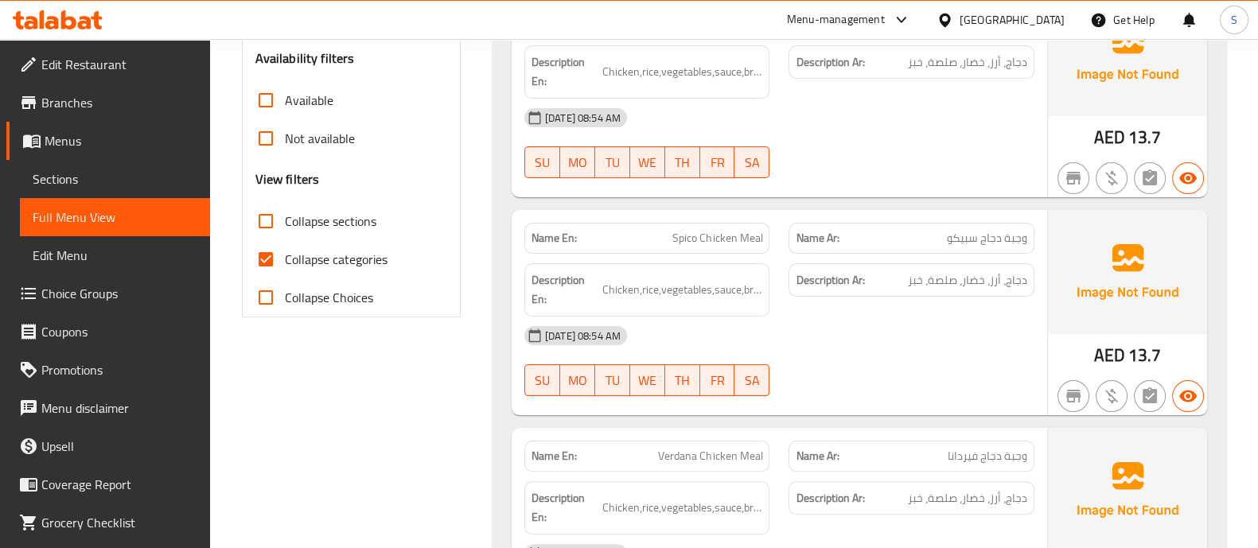
click at [290, 260] on span "Collapse categories" at bounding box center [336, 259] width 103 height 19
click at [285, 260] on input "Collapse categories" at bounding box center [266, 259] width 38 height 38
checkbox input "false"
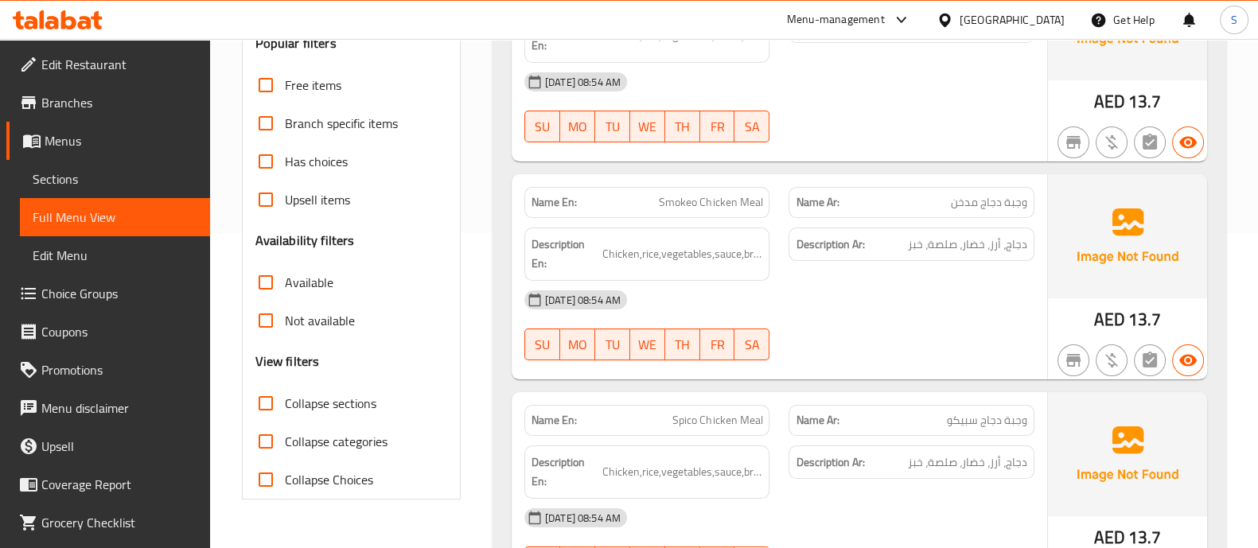
scroll to position [99, 0]
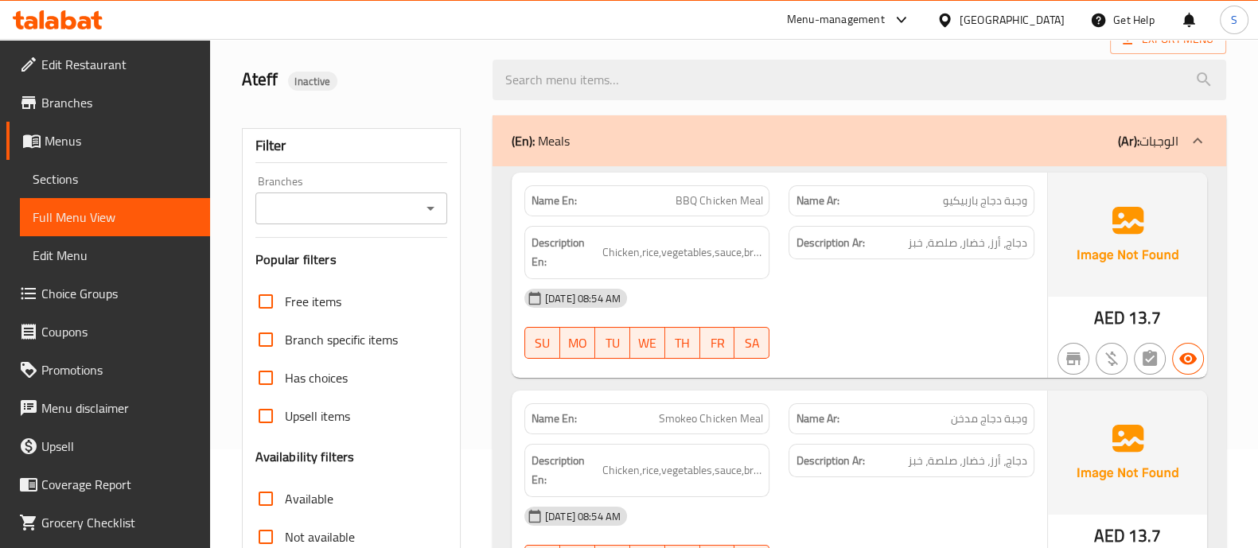
click at [751, 201] on span "BBQ Chicken Meal" at bounding box center [718, 201] width 87 height 17
click at [704, 201] on span "BBQ Chicken Meal" at bounding box center [718, 201] width 87 height 17
click at [673, 201] on p "Name En: BBQ Chicken Meal" at bounding box center [646, 201] width 231 height 17
click at [999, 243] on span "دجاج، أرز، خضار، صلصة، خبز" at bounding box center [967, 243] width 119 height 20
click at [619, 243] on span "Chicken,rice,vegetables,sauce,bread" at bounding box center [682, 253] width 161 height 20
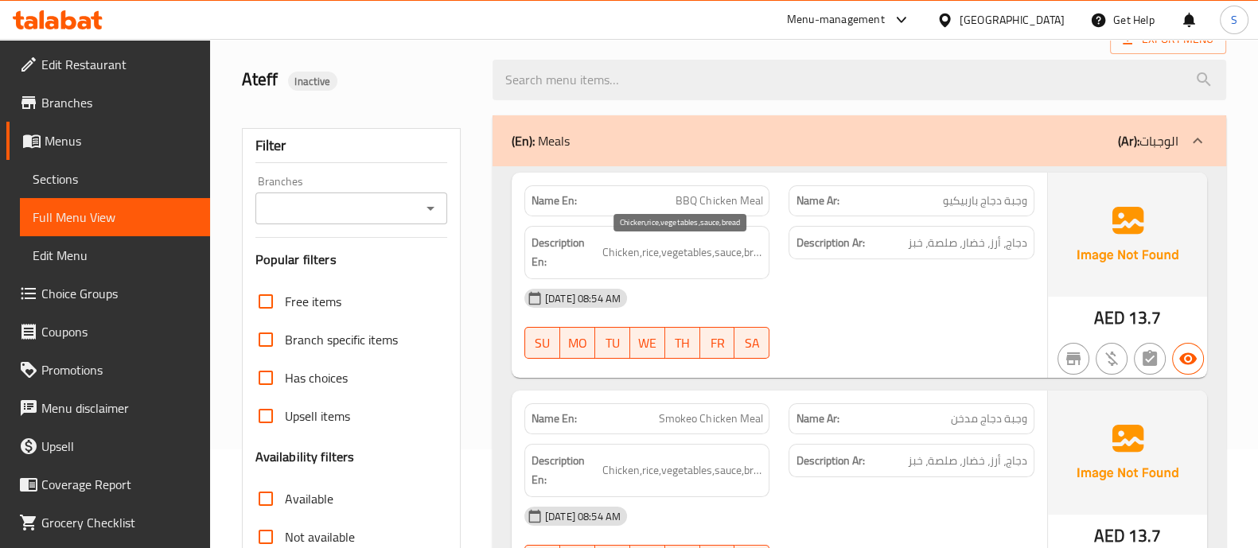
click at [648, 247] on span "Chicken,rice,vegetables,sauce,bread" at bounding box center [682, 253] width 161 height 20
click at [685, 251] on span "Chicken,rice,vegetables,sauce,bread" at bounding box center [682, 253] width 161 height 20
click at [725, 249] on span "Chicken,rice,vegetables,sauce,bread" at bounding box center [682, 253] width 161 height 20
click at [771, 253] on div "Description En: Chicken,rice,vegetables,sauce,bread" at bounding box center [647, 252] width 265 height 72
click at [756, 251] on span "Chicken,rice,vegetables,sauce,bread" at bounding box center [682, 253] width 161 height 20
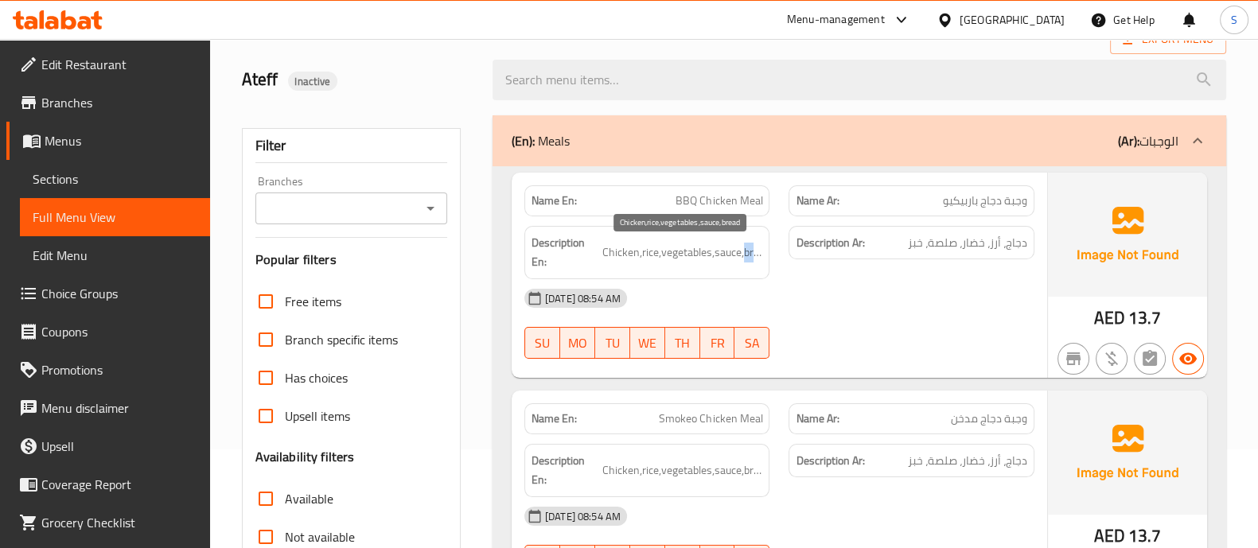
click at [756, 251] on span "Chicken,rice,vegetables,sauce,bread" at bounding box center [682, 253] width 161 height 20
click at [941, 303] on div "10-08-2025 08:54 AM" at bounding box center [779, 298] width 529 height 38
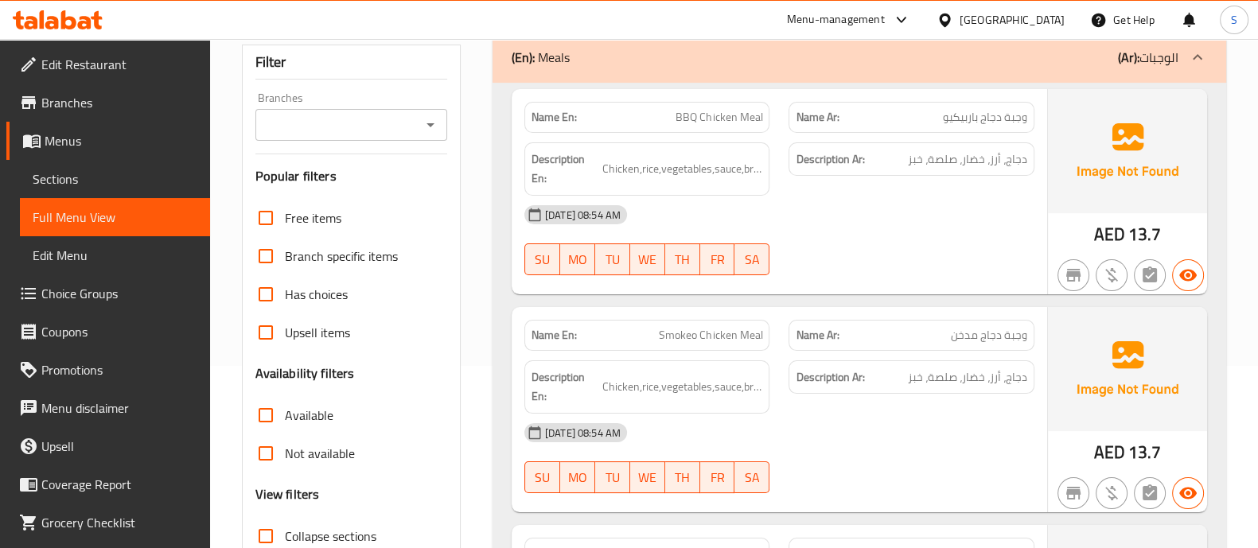
scroll to position [298, 0]
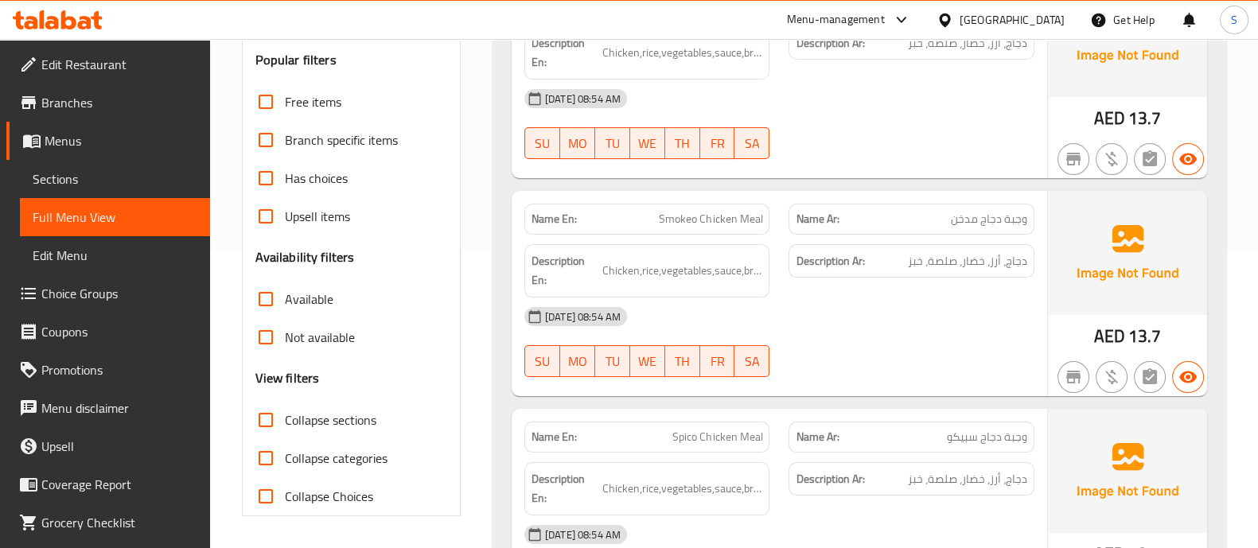
click at [672, 211] on span "Smokeo Chicken Meal" at bounding box center [710, 219] width 103 height 17
click at [677, 214] on span "Smokeo Chicken Meal" at bounding box center [710, 219] width 103 height 17
click at [676, 213] on span "Smokeo Chicken Meal" at bounding box center [710, 219] width 103 height 17
click at [697, 216] on span "Smokeo Chicken Meal" at bounding box center [710, 219] width 103 height 17
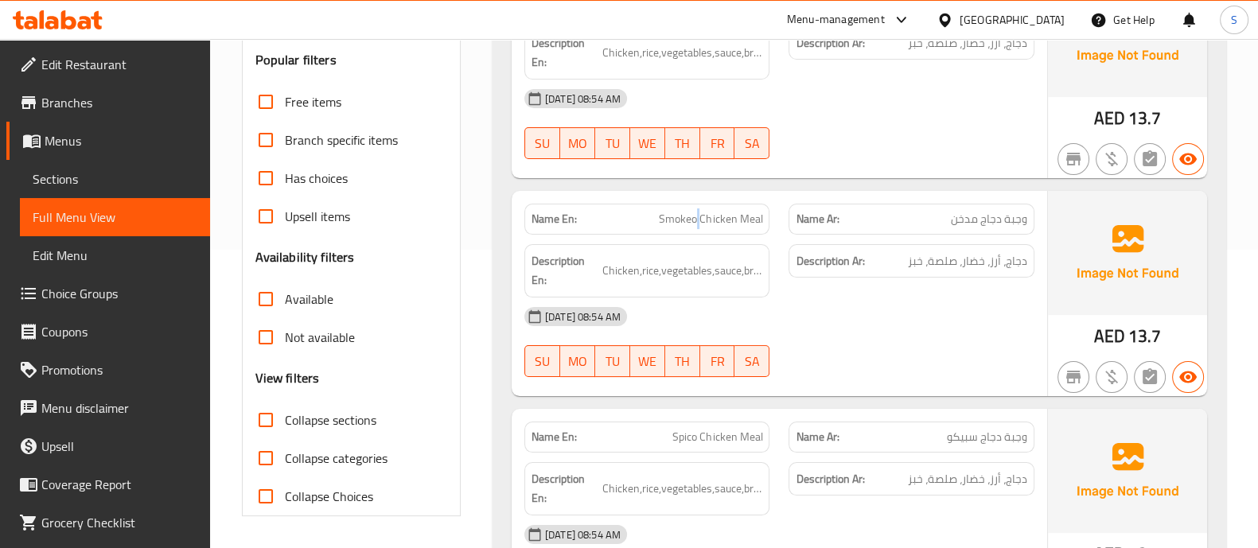
click at [697, 216] on span "Smokeo Chicken Meal" at bounding box center [710, 219] width 103 height 17
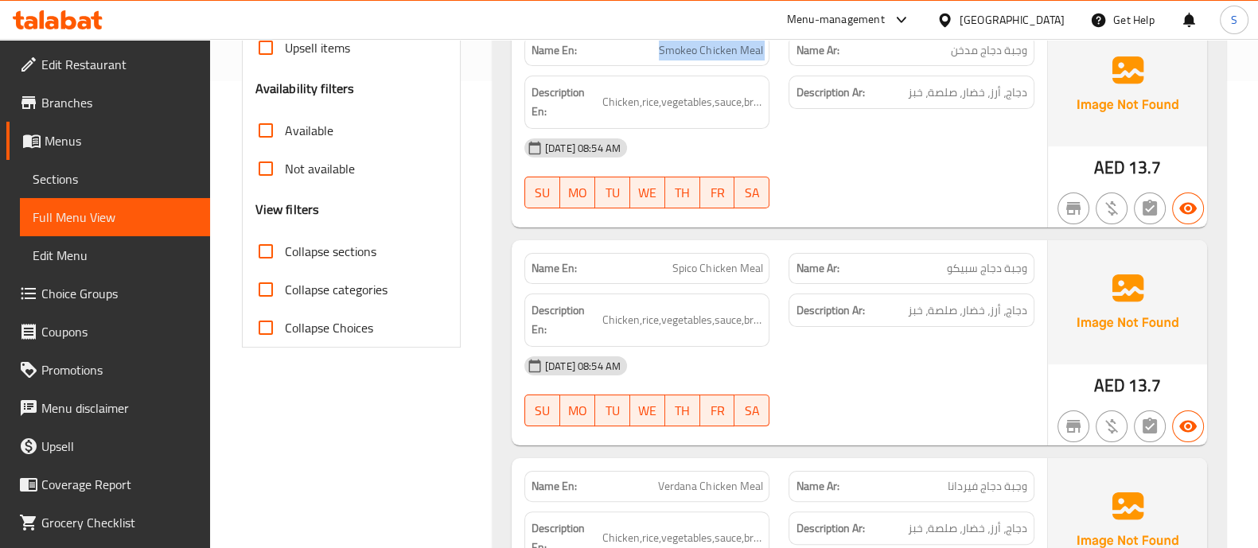
scroll to position [497, 0]
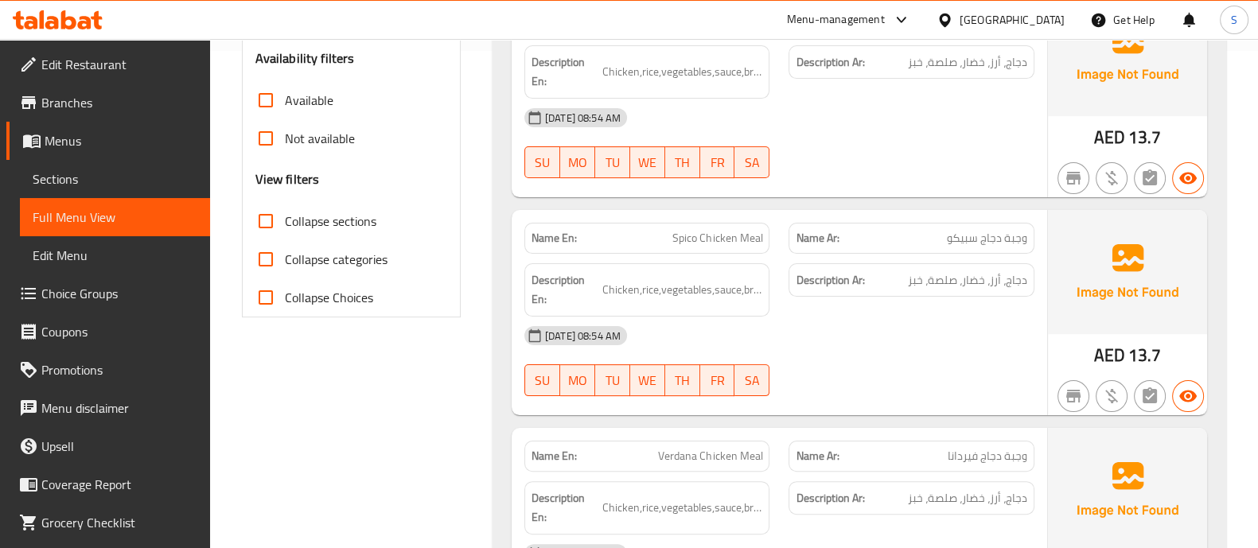
click at [678, 237] on span "Spico Chicken Meal" at bounding box center [717, 238] width 90 height 17
click at [752, 251] on div "Name En: Spico Chicken Meal" at bounding box center [647, 238] width 246 height 31
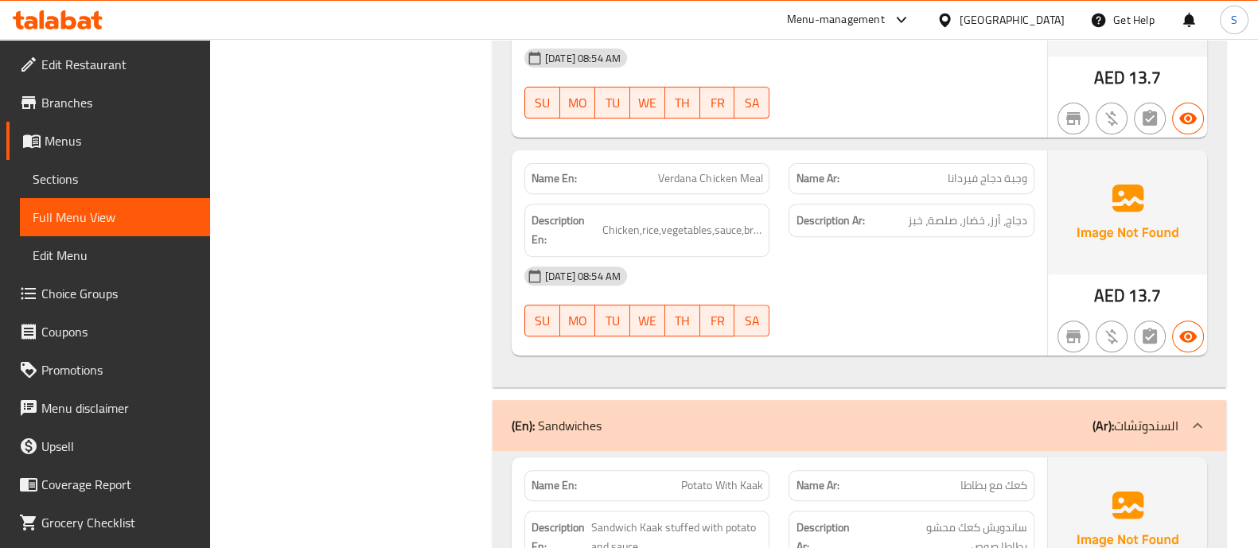
scroll to position [795, 0]
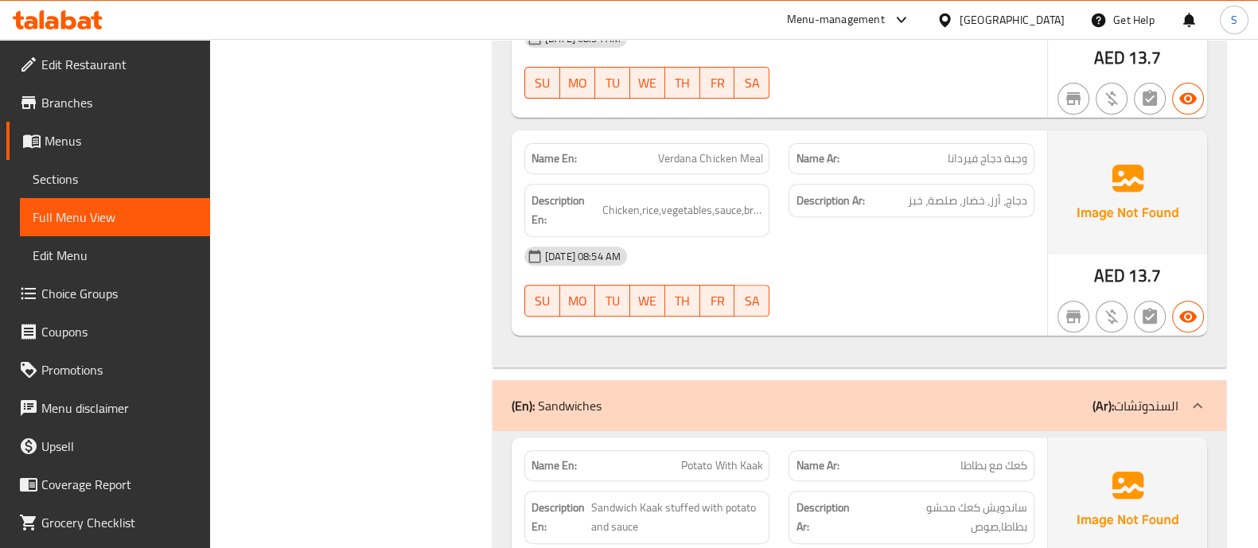
click at [664, 150] on span "Verdana Chicken Meal" at bounding box center [710, 158] width 104 height 17
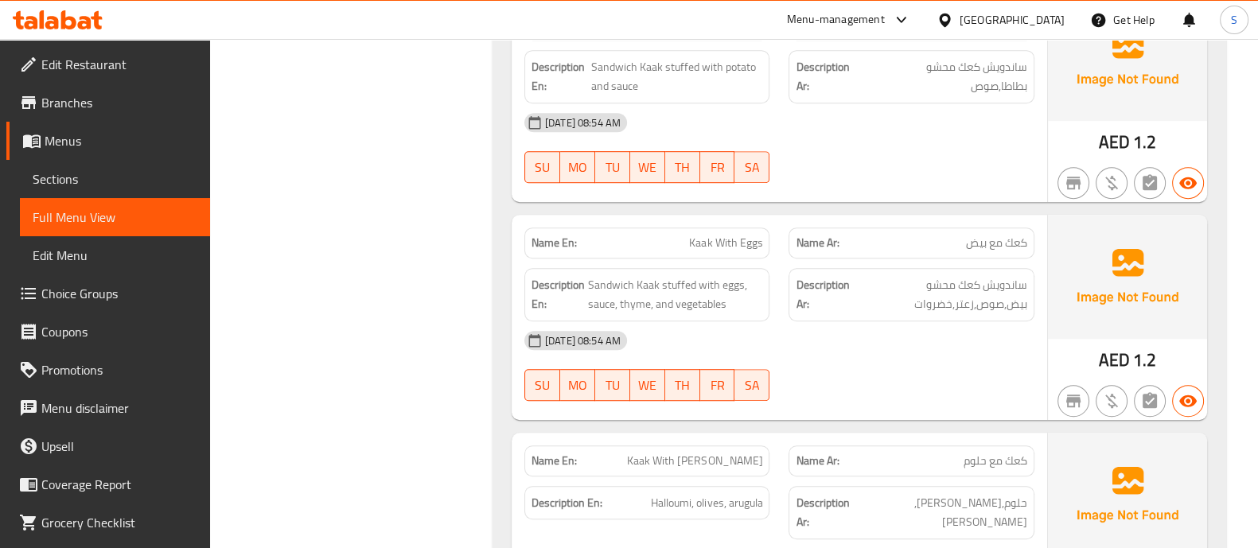
scroll to position [1292, 0]
